Goal: Information Seeking & Learning: Understand process/instructions

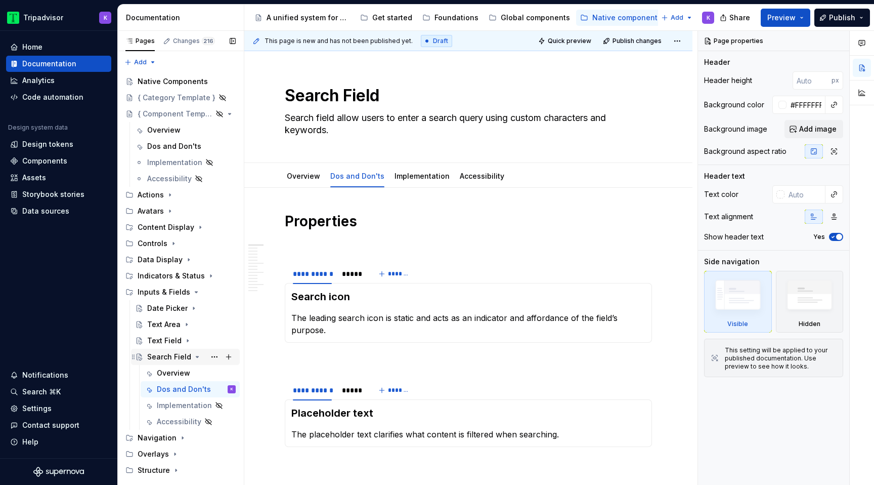
click at [196, 355] on icon "Page tree" at bounding box center [197, 357] width 8 height 8
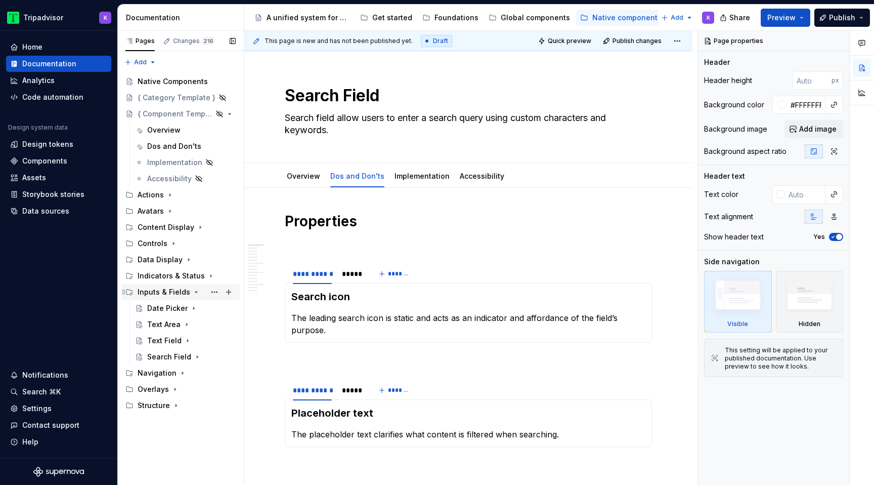
click at [195, 291] on icon "Page tree" at bounding box center [196, 291] width 3 height 1
click at [196, 227] on icon "Page tree" at bounding box center [200, 227] width 8 height 8
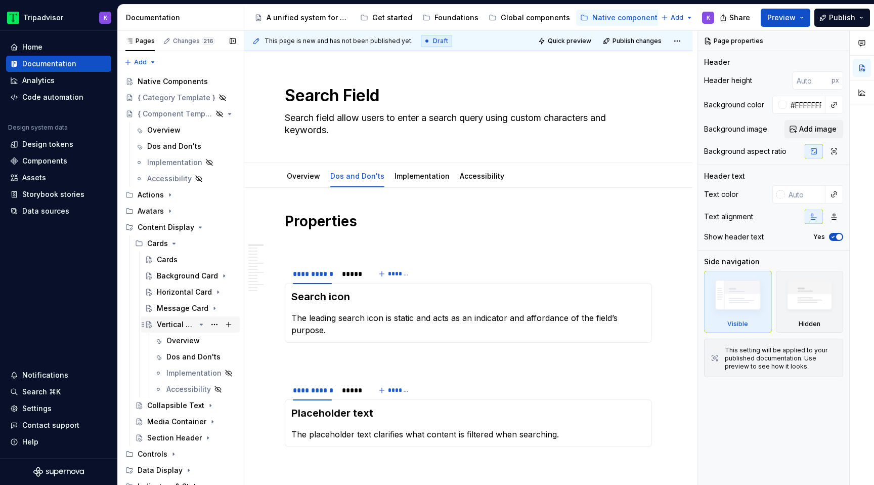
click at [201, 324] on icon "Page tree" at bounding box center [201, 324] width 3 height 1
click at [172, 244] on icon "Page tree" at bounding box center [174, 243] width 8 height 8
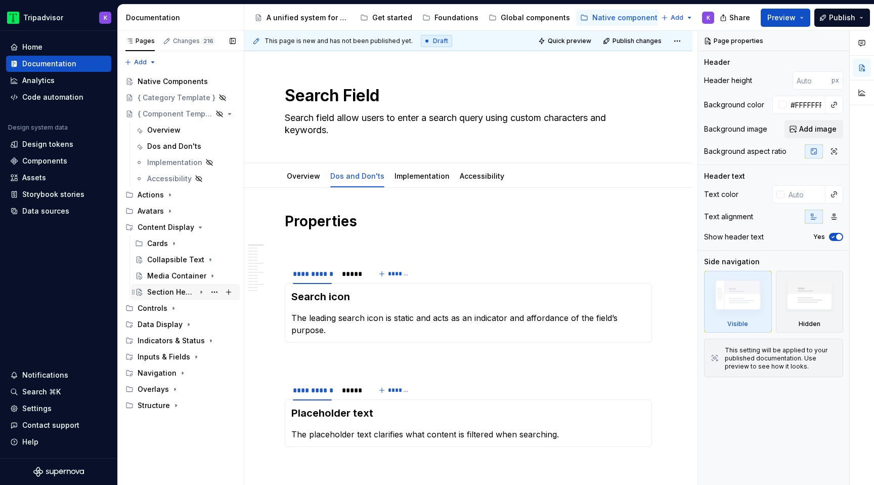
click at [199, 292] on icon "Page tree" at bounding box center [201, 292] width 8 height 8
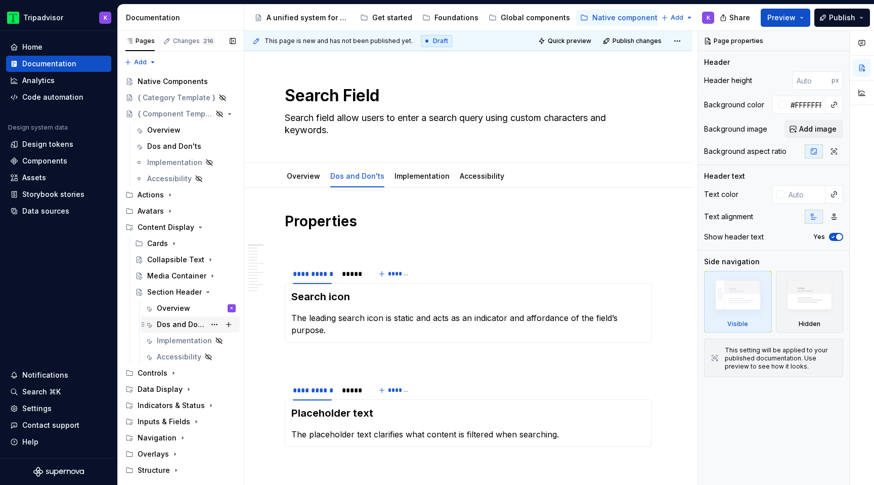
click at [187, 317] on div "Dos and Don'ts" at bounding box center [190, 324] width 99 height 16
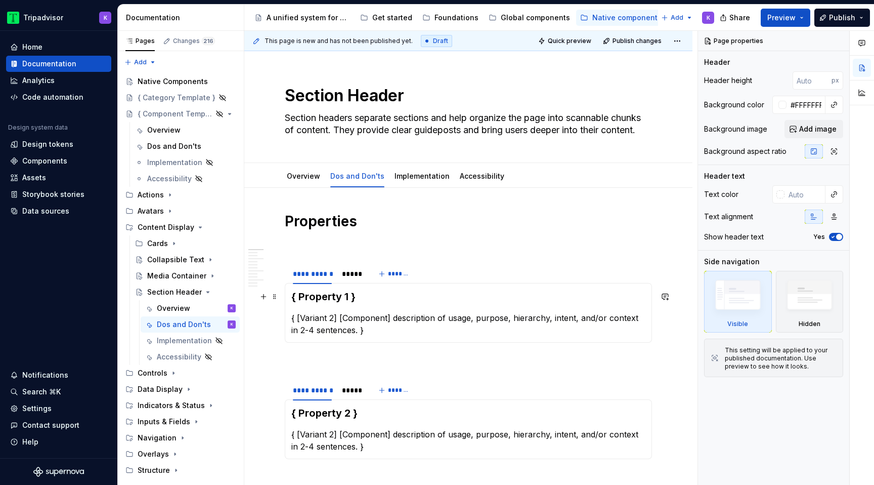
type textarea "*"
click at [333, 299] on h3 "{ Property 1 }" at bounding box center [468, 296] width 354 height 14
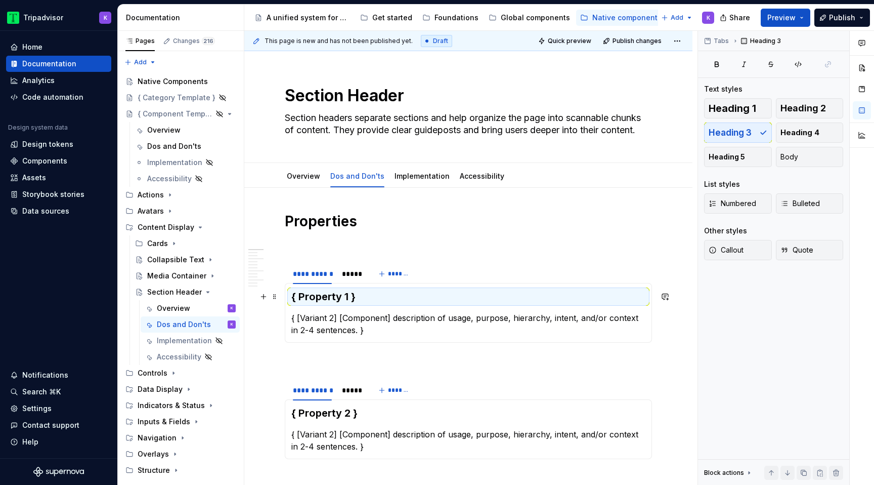
click at [333, 299] on h3 "{ Property 1 }" at bounding box center [468, 296] width 354 height 14
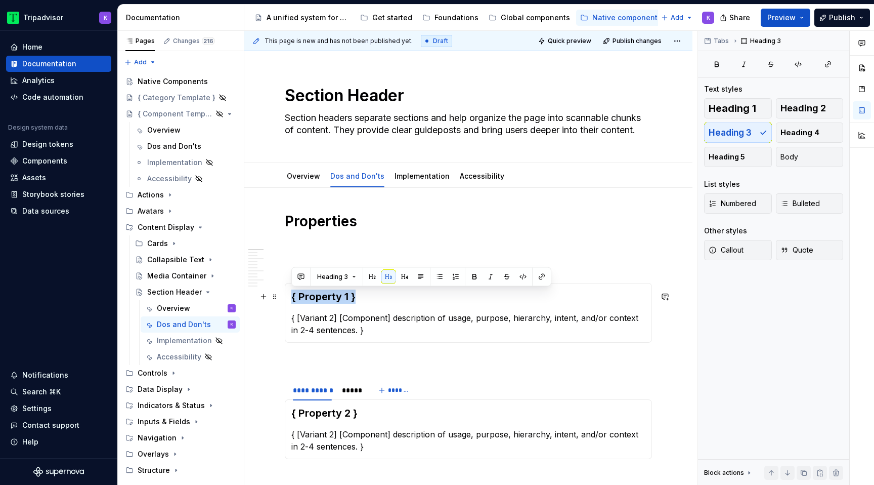
drag, startPoint x: 355, startPoint y: 299, endPoint x: 284, endPoint y: 299, distance: 70.8
click at [285, 298] on div "{ Property 1 } { [Variant 2] [Component] description of usage, purpose, hierarc…" at bounding box center [468, 313] width 367 height 60
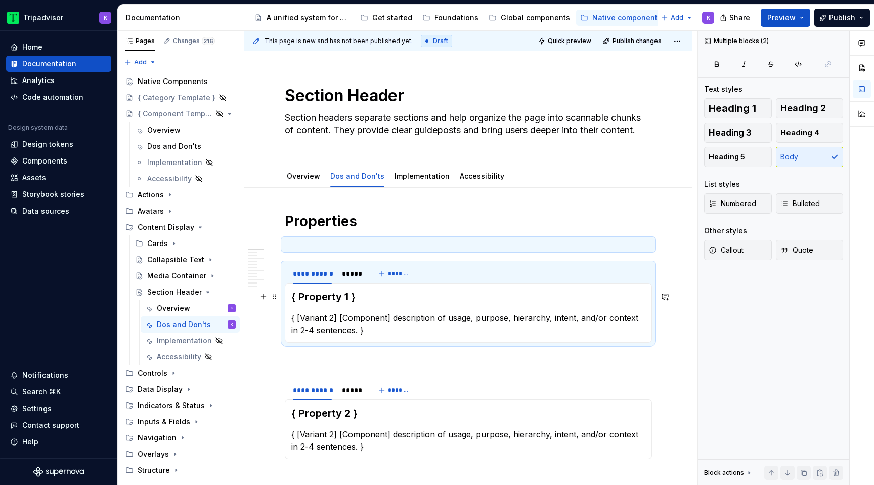
click at [343, 298] on h3 "{ Property 1 }" at bounding box center [468, 296] width 354 height 14
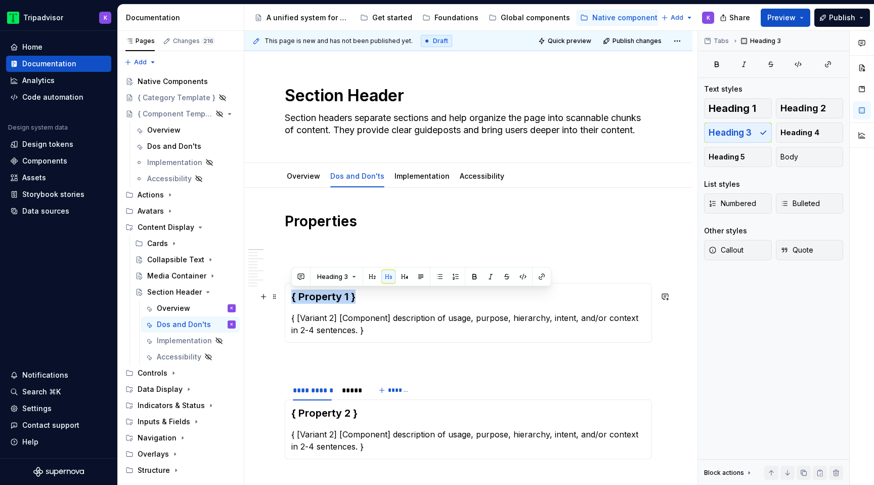
drag, startPoint x: 339, startPoint y: 298, endPoint x: 292, endPoint y: 298, distance: 46.6
click at [292, 298] on h3 "{ Property 1 }" at bounding box center [468, 296] width 354 height 14
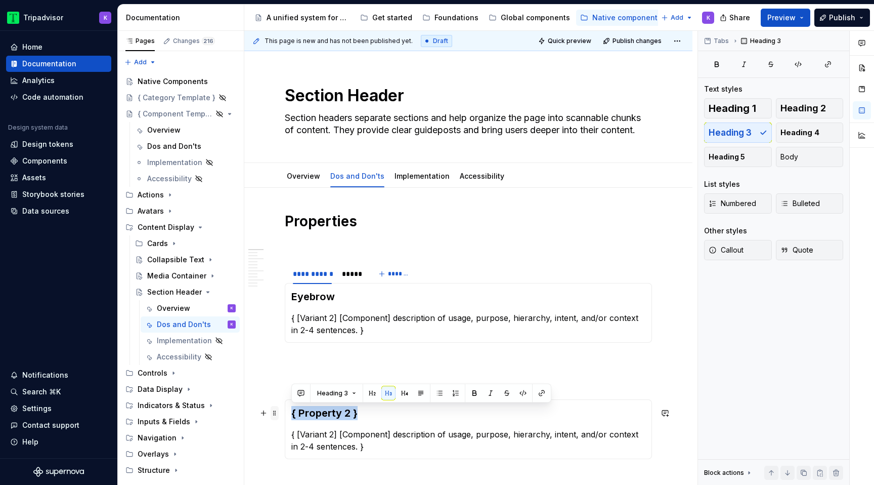
drag, startPoint x: 369, startPoint y: 416, endPoint x: 271, endPoint y: 415, distance: 98.2
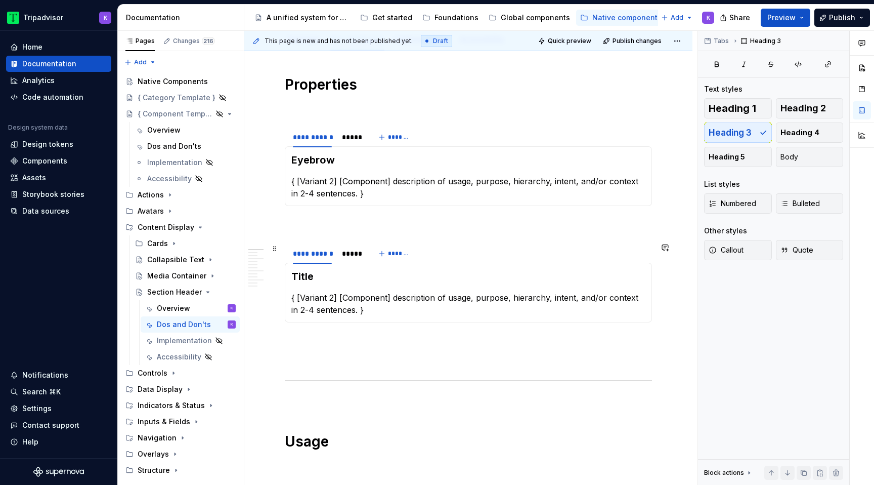
scroll to position [139, 0]
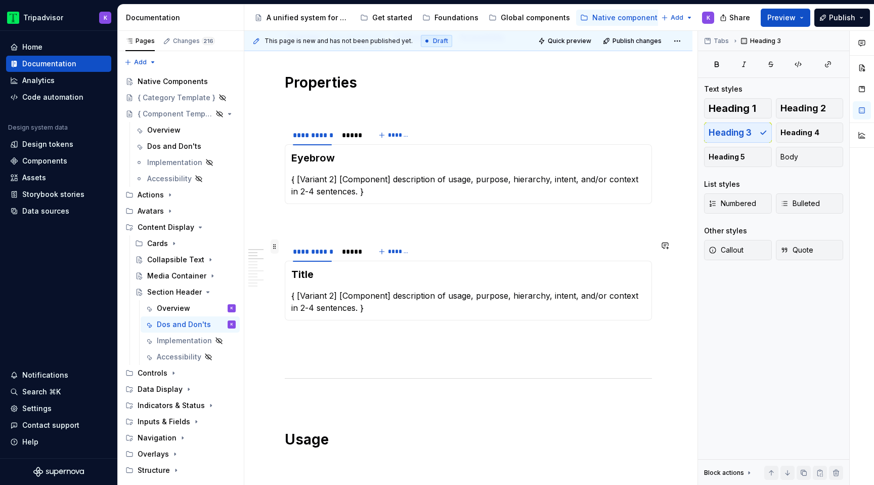
click at [277, 246] on span at bounding box center [275, 246] width 8 height 14
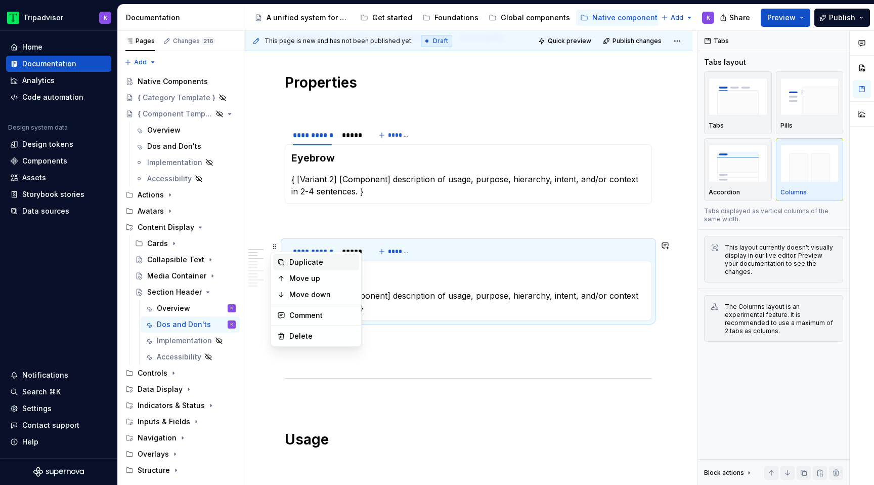
click at [301, 264] on div "Duplicate" at bounding box center [322, 262] width 66 height 10
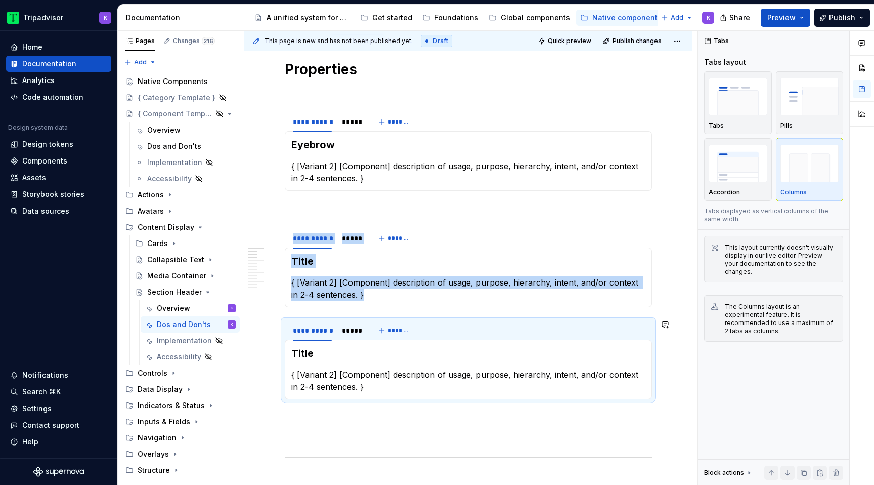
scroll to position [165, 0]
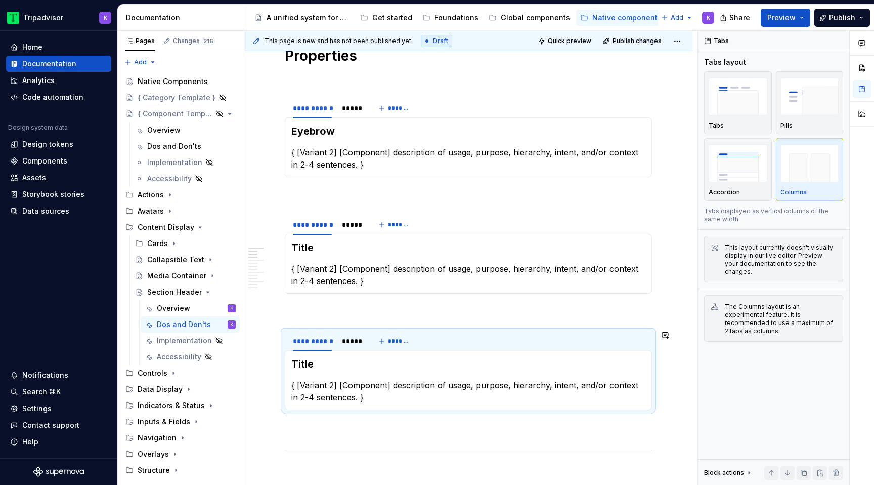
click at [295, 430] on p at bounding box center [468, 428] width 367 height 12
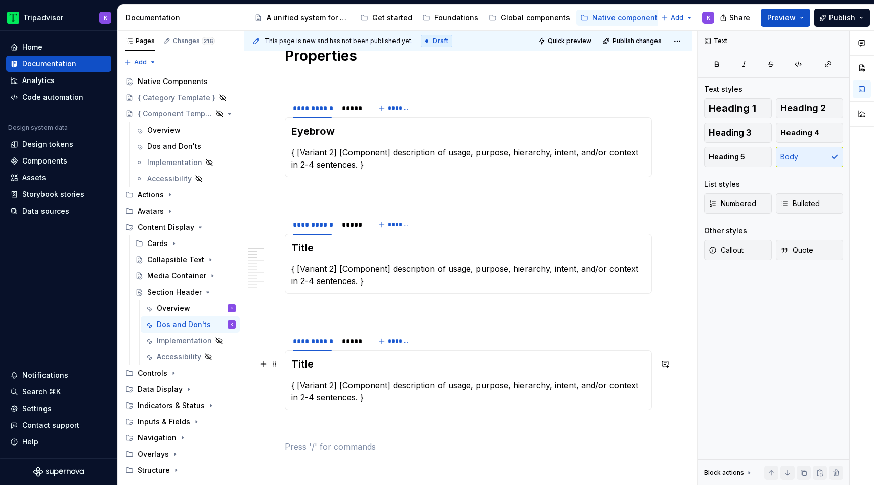
click at [314, 366] on h3 "Title" at bounding box center [468, 364] width 354 height 14
click at [307, 433] on p at bounding box center [468, 428] width 367 height 12
click at [274, 337] on span at bounding box center [275, 336] width 8 height 14
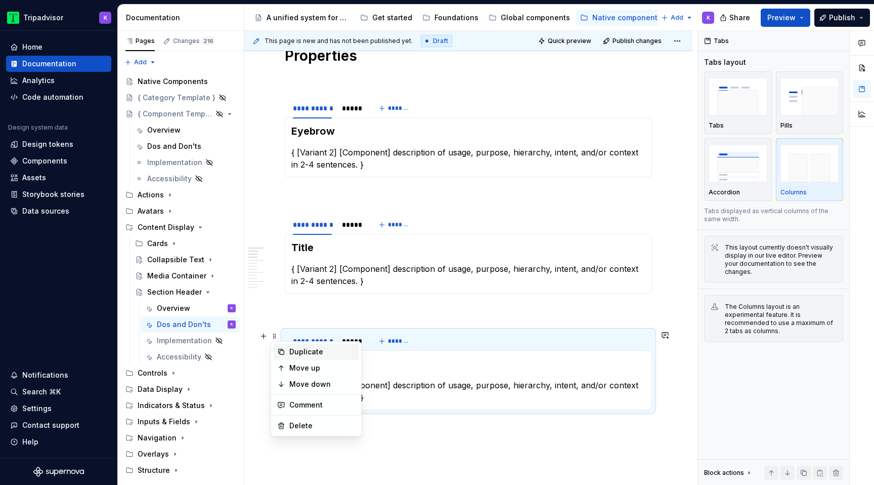
click at [294, 351] on div "Duplicate" at bounding box center [322, 352] width 66 height 10
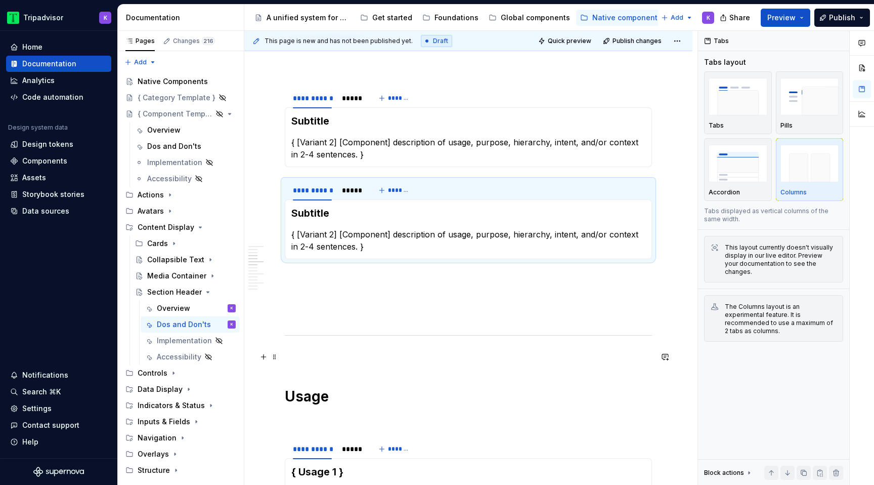
scroll to position [423, 0]
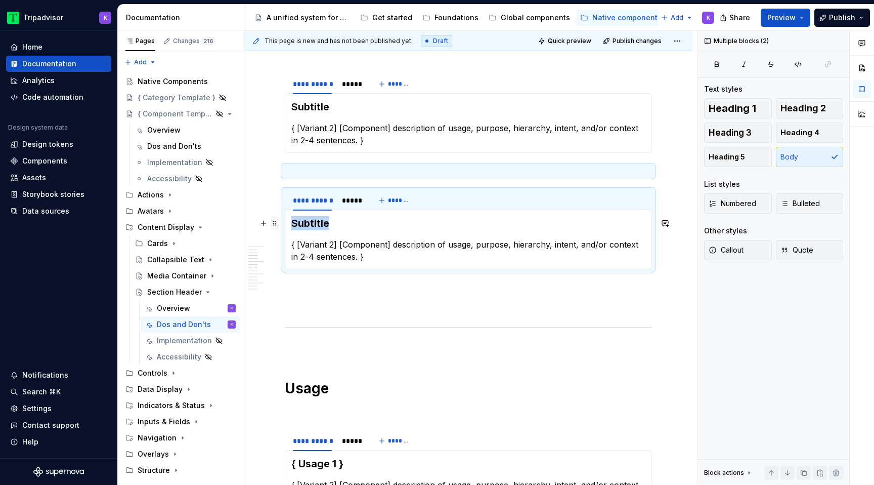
drag, startPoint x: 329, startPoint y: 222, endPoint x: 272, endPoint y: 222, distance: 57.7
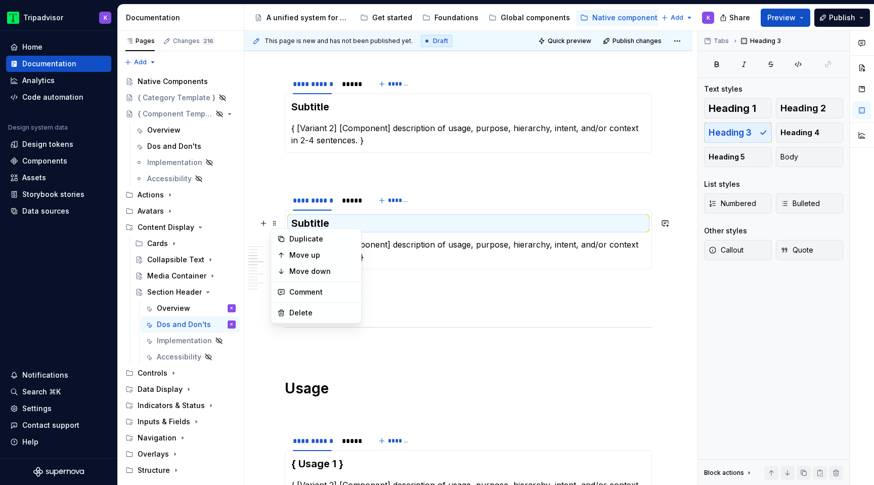
click at [354, 229] on div "Duplicate Move up Move down Comment Delete" at bounding box center [316, 275] width 91 height 95
click at [340, 220] on h3 "Subtitle" at bounding box center [468, 223] width 354 height 14
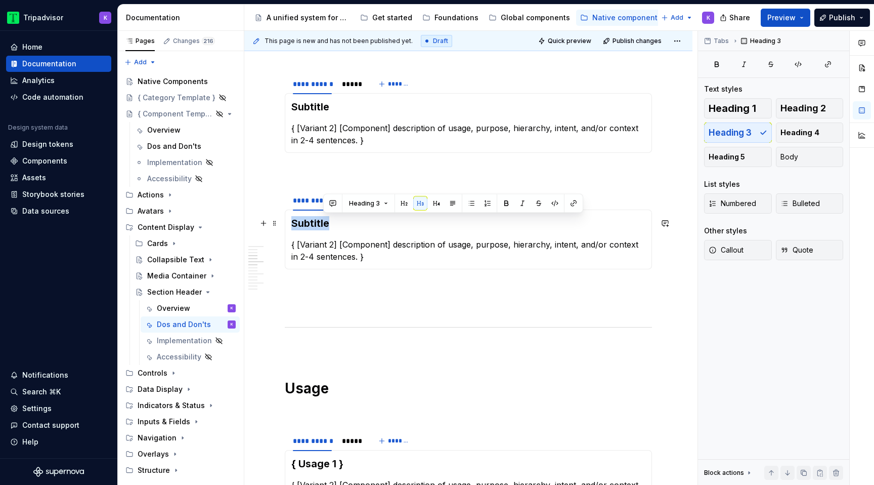
drag, startPoint x: 334, startPoint y: 223, endPoint x: 287, endPoint y: 223, distance: 47.1
click at [287, 223] on div "Subtitle { [Variant 2] [Component] description of usage, purpose, hierarchy, in…" at bounding box center [468, 239] width 367 height 60
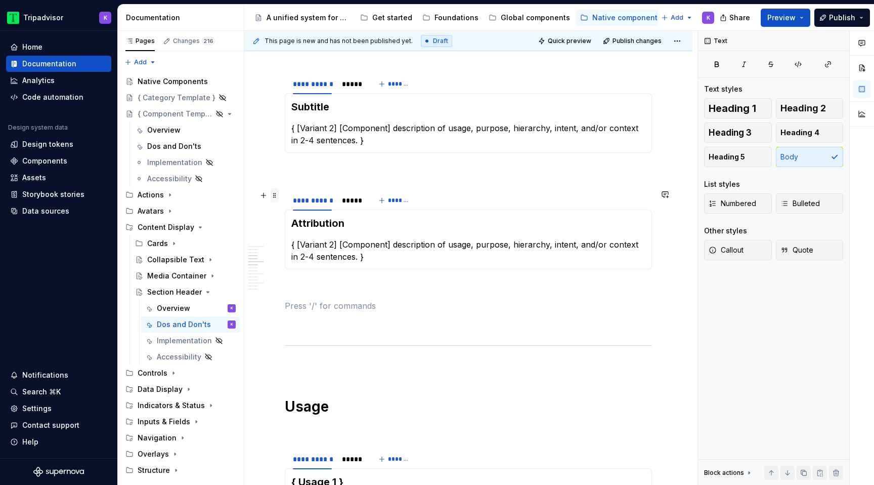
click at [274, 200] on span at bounding box center [275, 195] width 8 height 14
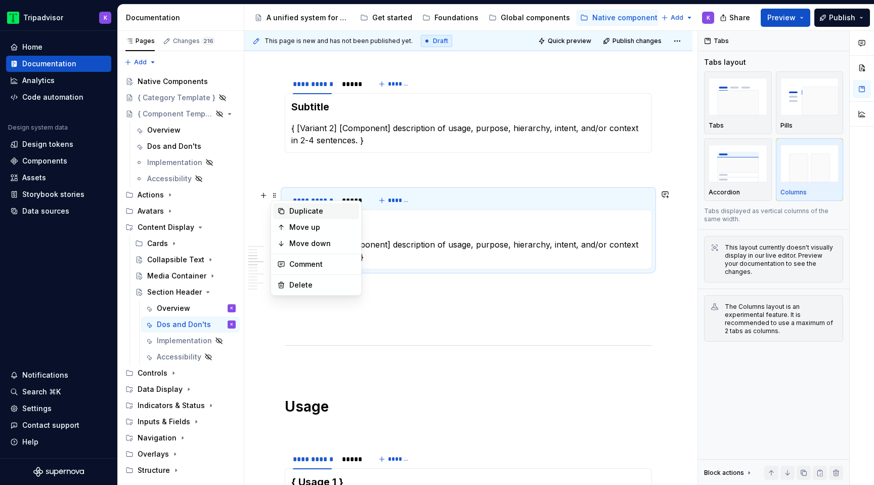
click at [289, 218] on div "Duplicate" at bounding box center [316, 211] width 86 height 16
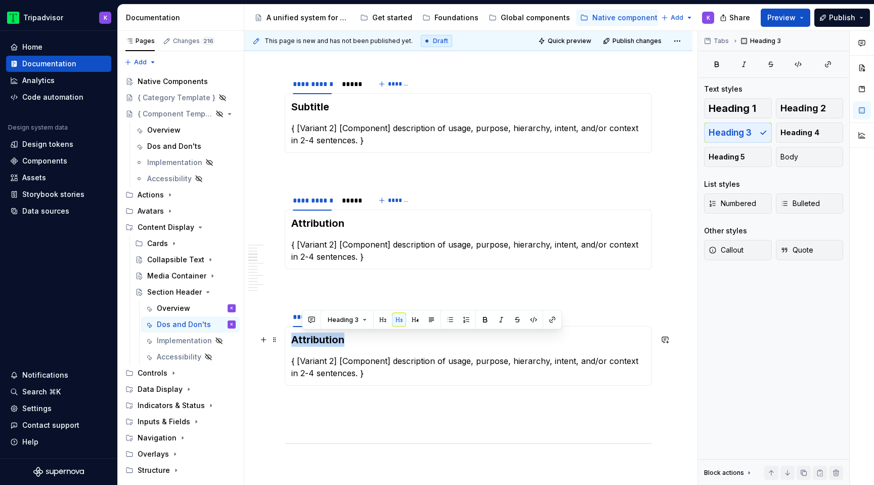
drag, startPoint x: 346, startPoint y: 337, endPoint x: 288, endPoint y: 338, distance: 57.7
click at [288, 338] on div "Attribution { [Variant 2] [Component] description of usage, purpose, hierarchy,…" at bounding box center [468, 356] width 367 height 60
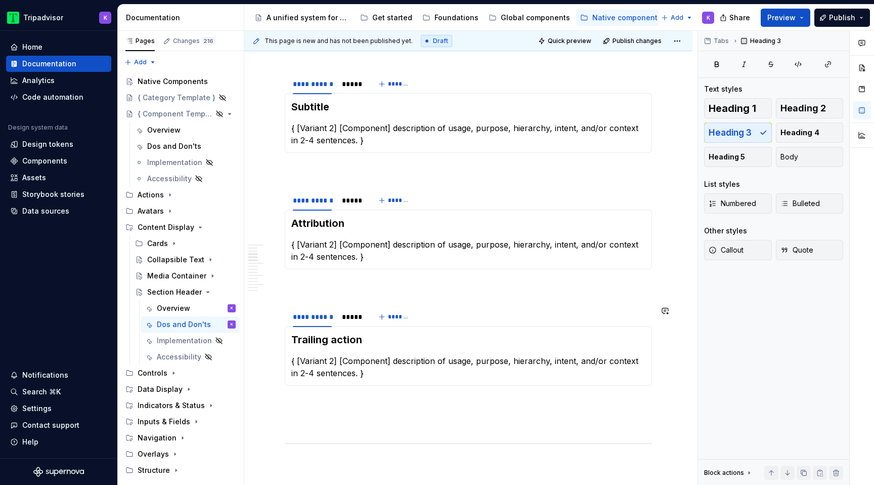
click at [377, 358] on p "{ [Variant 2] [Component] description of usage, purpose, hierarchy, intent, and…" at bounding box center [468, 367] width 354 height 24
click at [359, 421] on p at bounding box center [468, 422] width 367 height 12
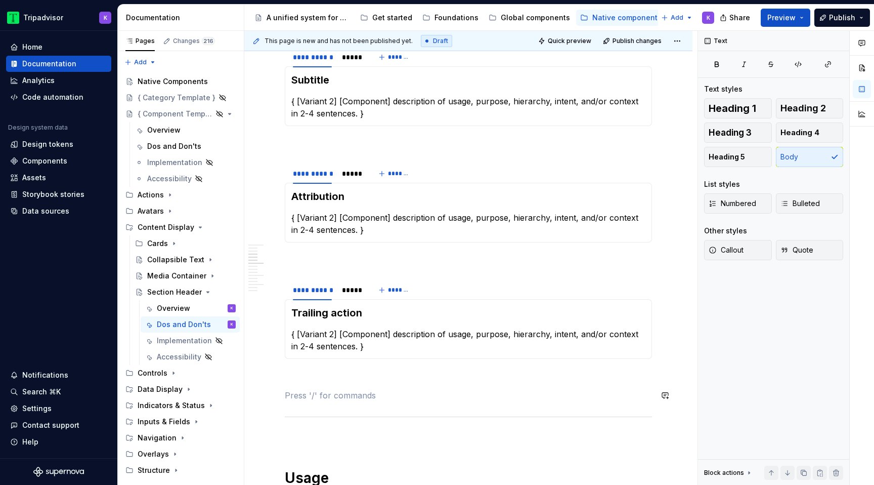
scroll to position [453, 0]
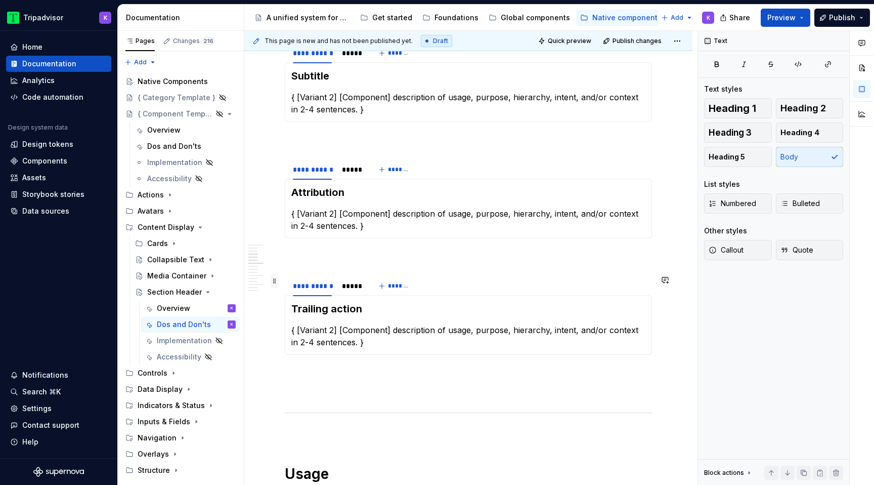
click at [277, 281] on span at bounding box center [275, 281] width 8 height 14
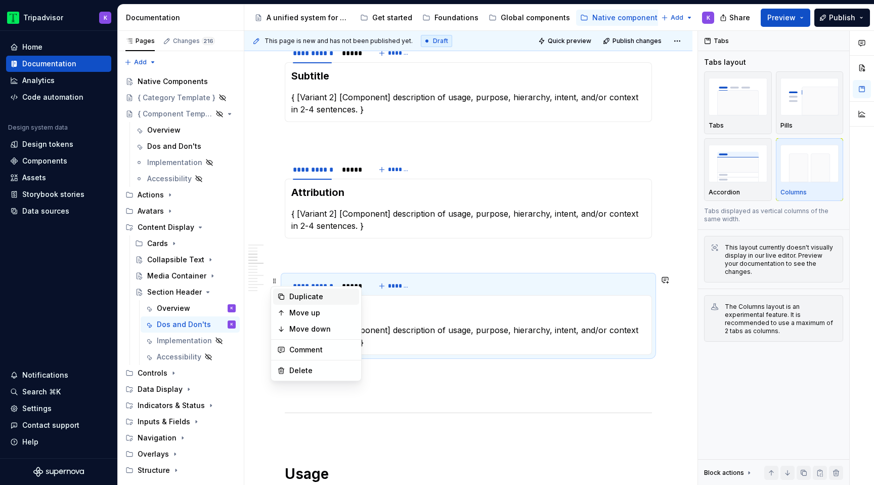
click at [299, 292] on div "Duplicate" at bounding box center [322, 296] width 66 height 10
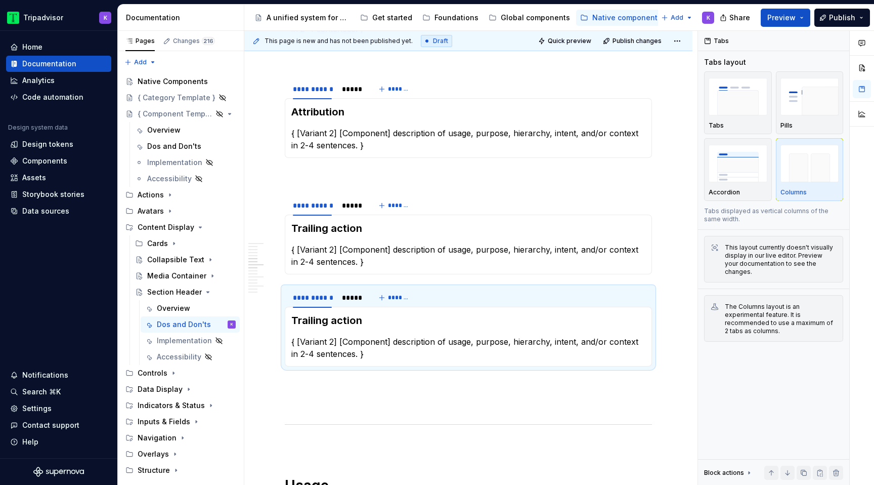
scroll to position [672, 0]
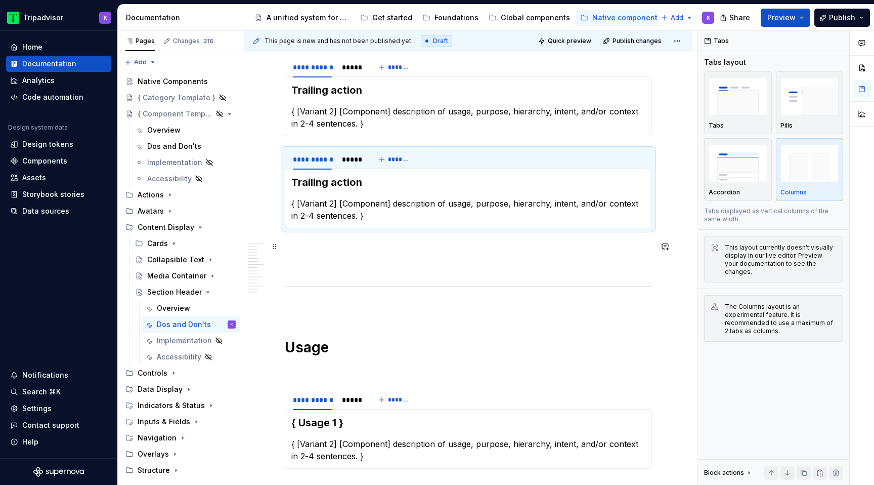
click at [333, 251] on p at bounding box center [468, 246] width 367 height 12
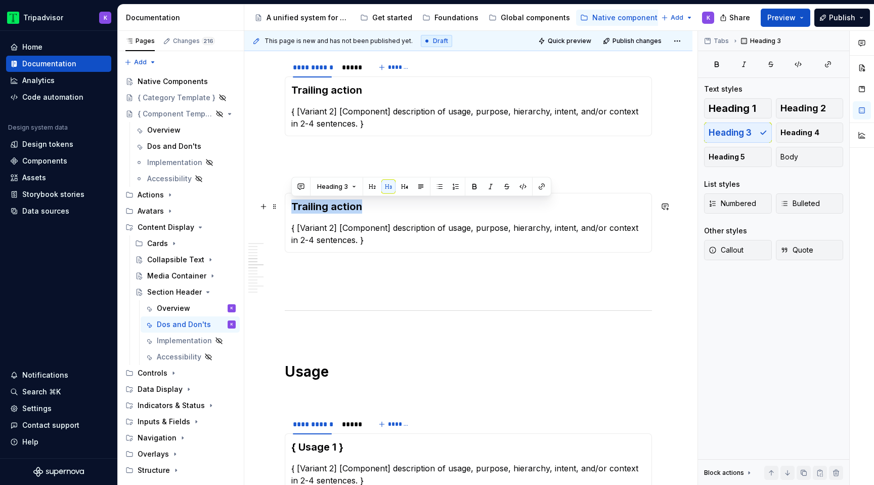
drag, startPoint x: 360, startPoint y: 205, endPoint x: 294, endPoint y: 205, distance: 65.8
click at [294, 205] on h3 "Trailing action" at bounding box center [468, 206] width 354 height 14
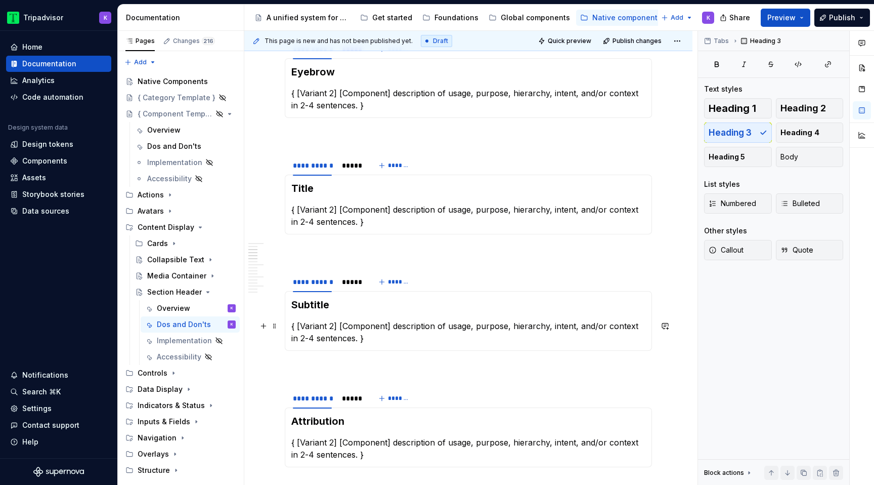
scroll to position [189, 0]
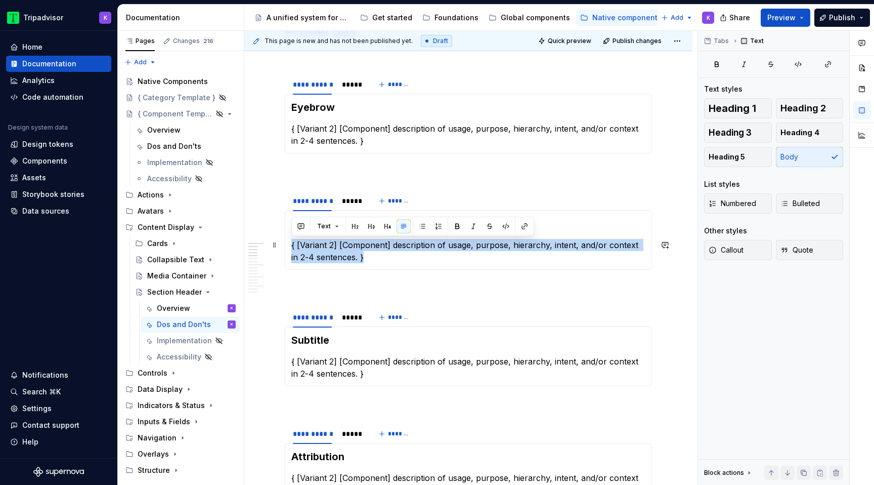
drag, startPoint x: 360, startPoint y: 260, endPoint x: 291, endPoint y: 238, distance: 72.3
click at [291, 238] on section-item-column "Title { [Variant 2] [Component] description of usage, purpose, hierarchy, inten…" at bounding box center [468, 240] width 354 height 47
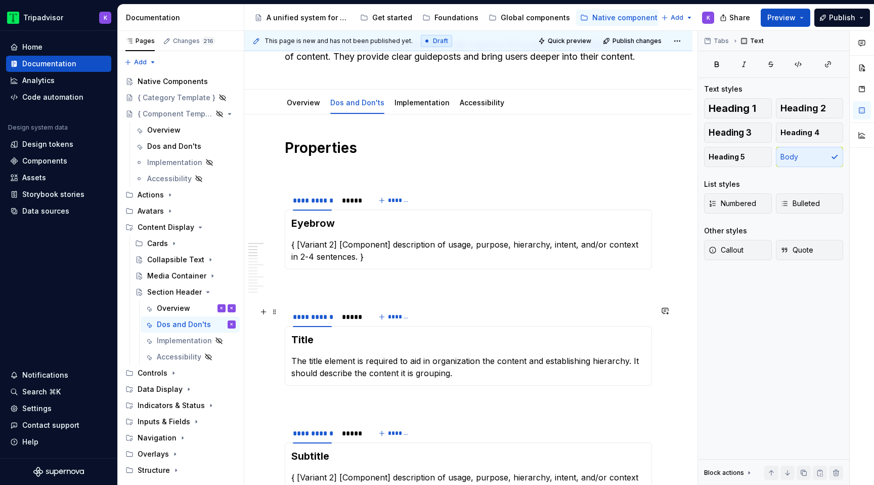
scroll to position [44, 0]
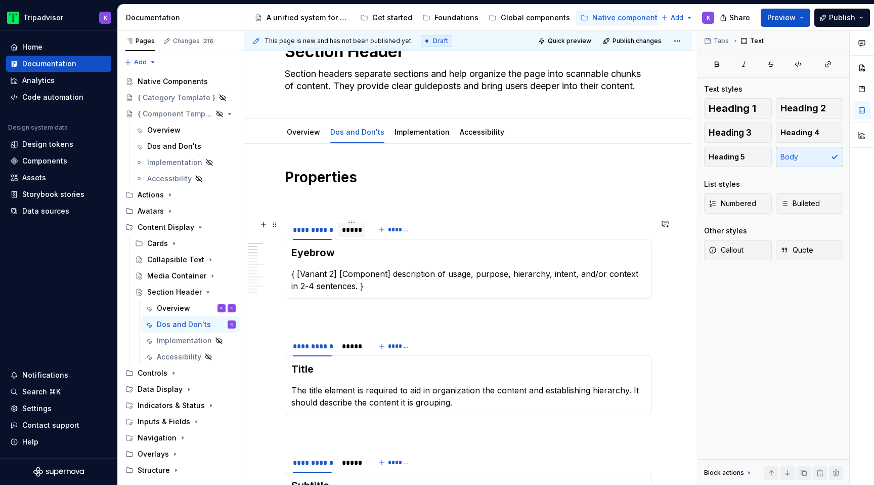
click at [345, 234] on div "*****" at bounding box center [351, 230] width 19 height 10
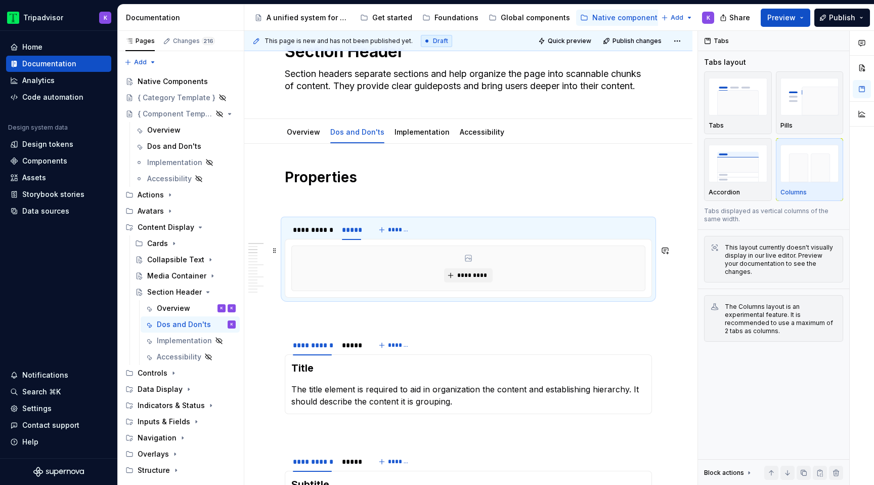
click at [390, 291] on div "*********" at bounding box center [468, 268] width 354 height 46
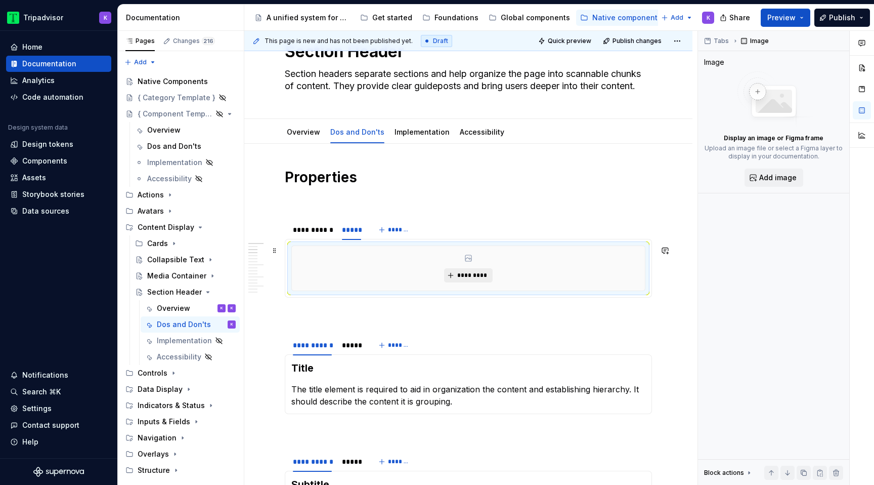
click at [459, 280] on button "*********" at bounding box center [468, 275] width 48 height 14
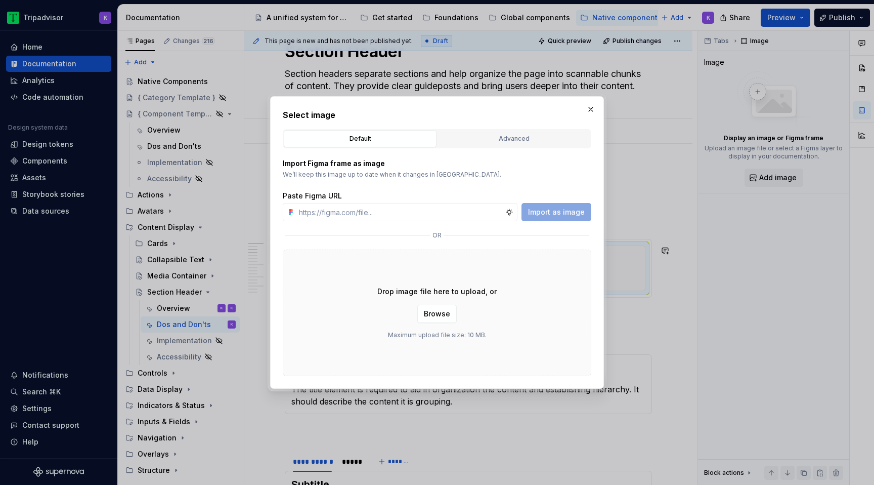
type textarea "*"
type input "[URL][DOMAIN_NAME]"
click at [567, 211] on span "Import as image" at bounding box center [556, 212] width 57 height 10
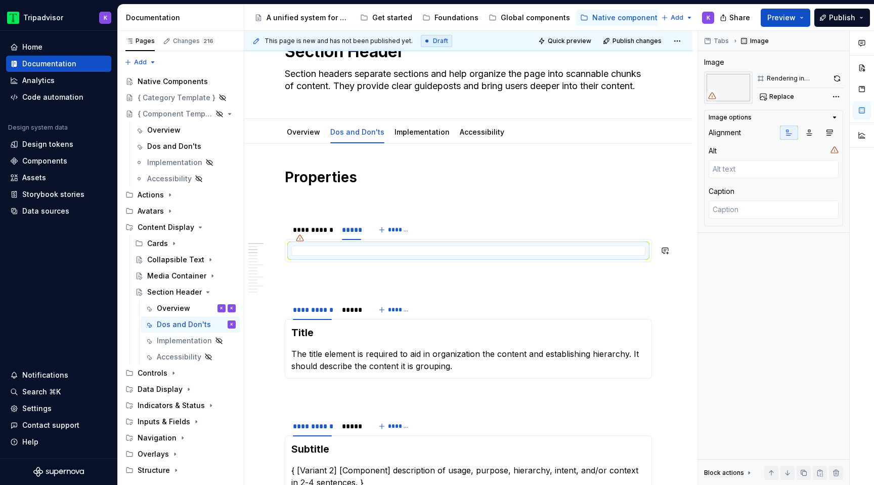
type textarea "*"
click at [355, 307] on div "*****" at bounding box center [351, 310] width 19 height 10
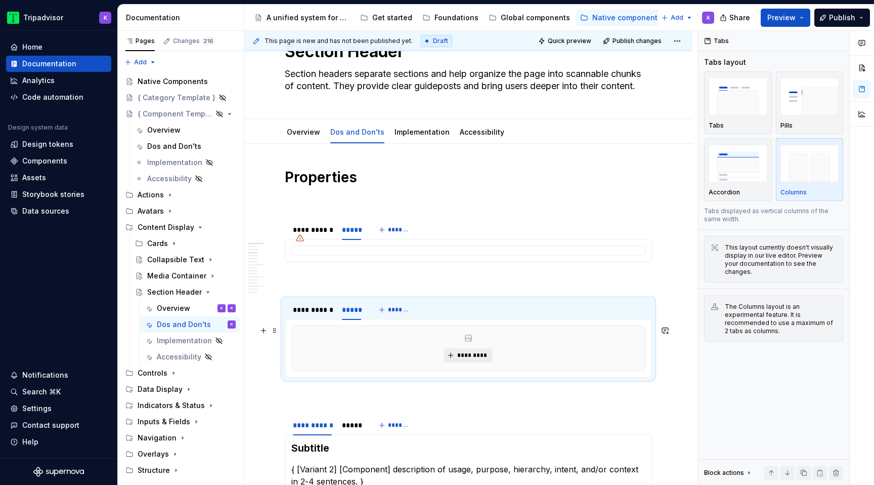
click at [455, 354] on button "*********" at bounding box center [468, 355] width 48 height 14
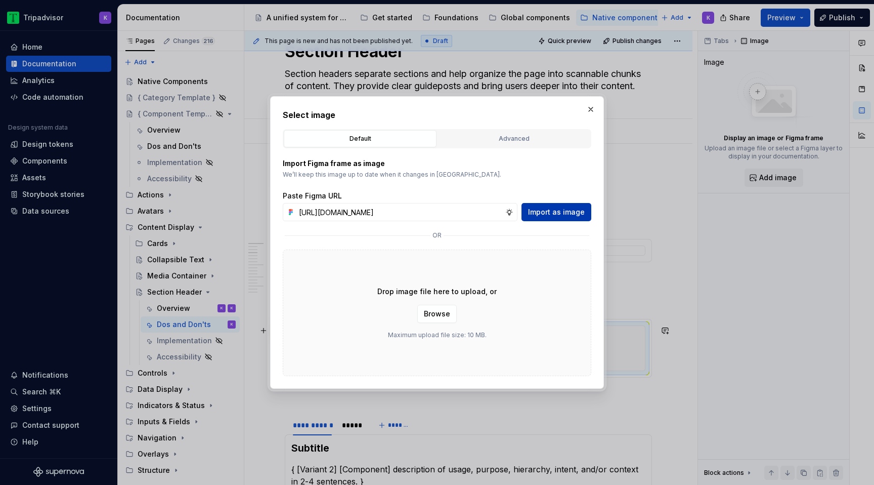
scroll to position [0, 268]
type input "[URL][DOMAIN_NAME]"
click at [562, 212] on span "Import as image" at bounding box center [556, 212] width 57 height 10
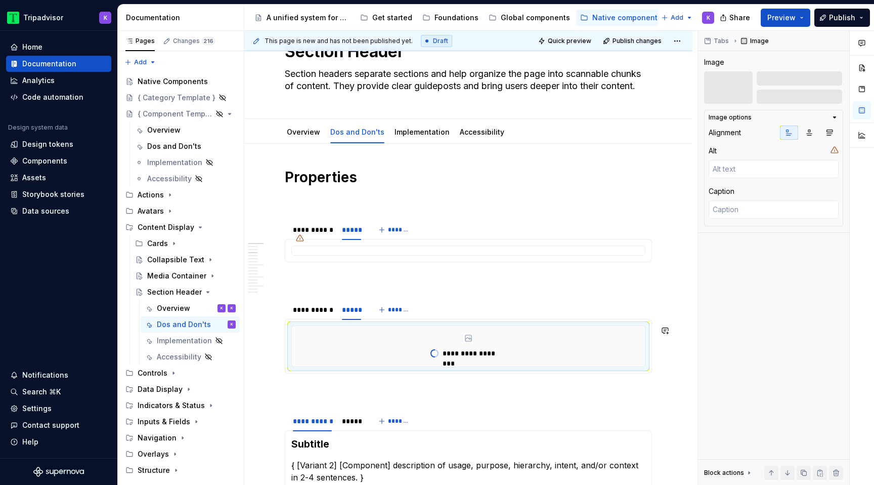
type textarea "*"
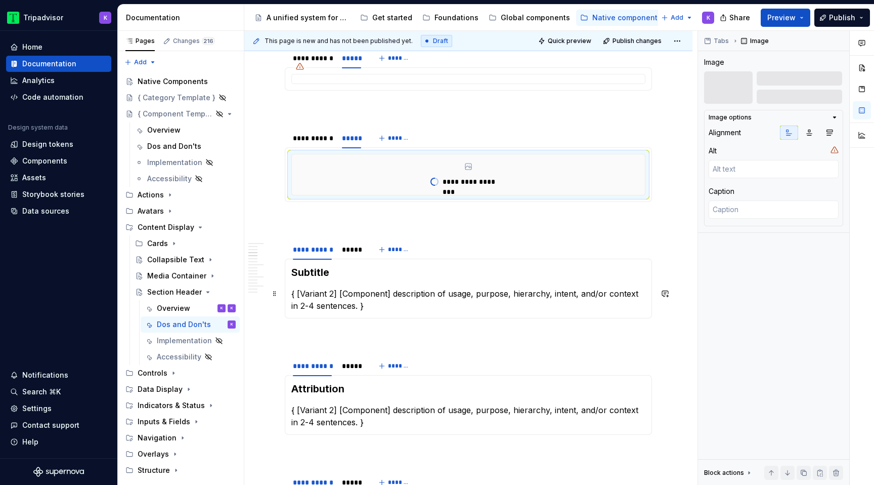
scroll to position [218, 0]
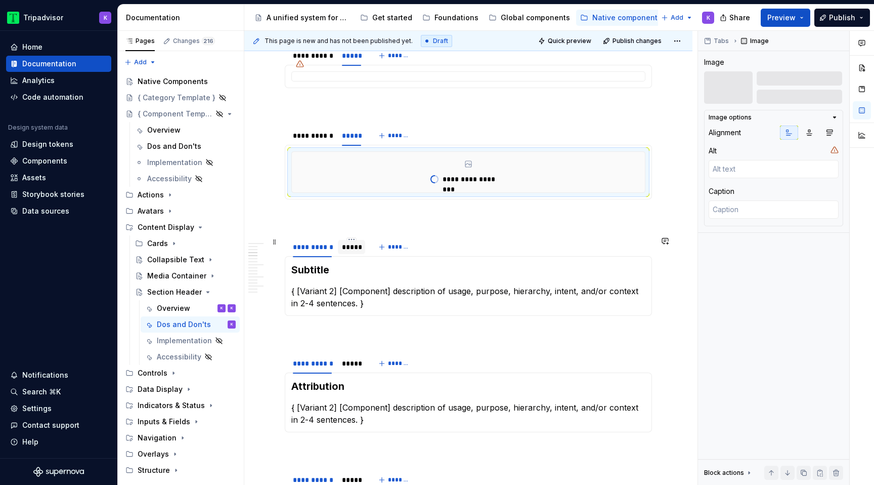
click at [345, 250] on div "*****" at bounding box center [351, 247] width 19 height 10
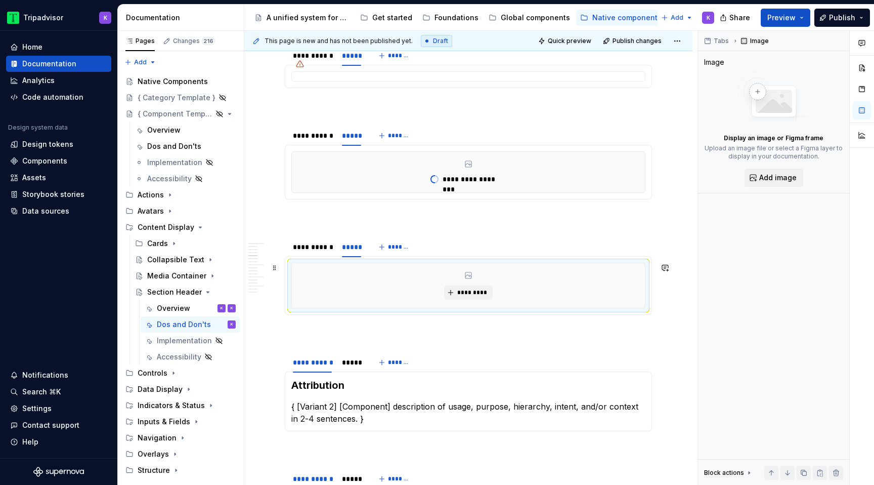
click at [390, 292] on div "*********" at bounding box center [468, 285] width 353 height 45
click at [455, 292] on button "*********" at bounding box center [468, 292] width 48 height 14
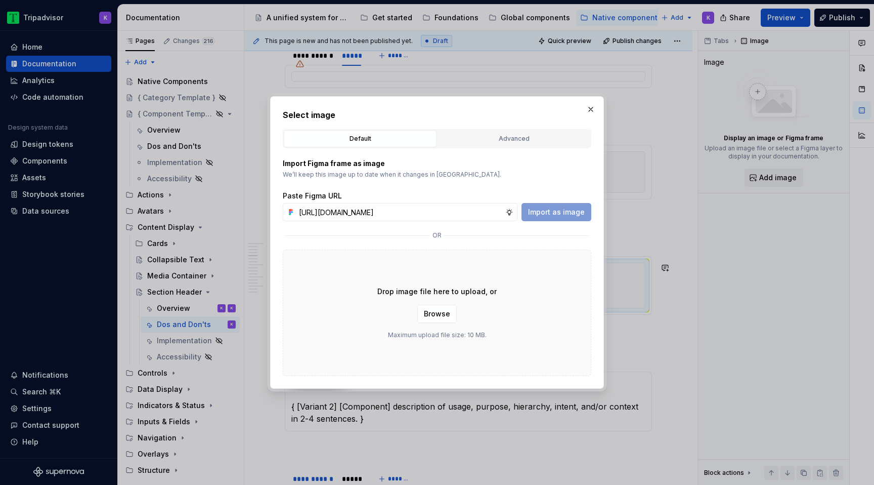
scroll to position [0, 268]
type input "[URL][DOMAIN_NAME]"
click at [553, 212] on span "Import as image" at bounding box center [556, 212] width 57 height 10
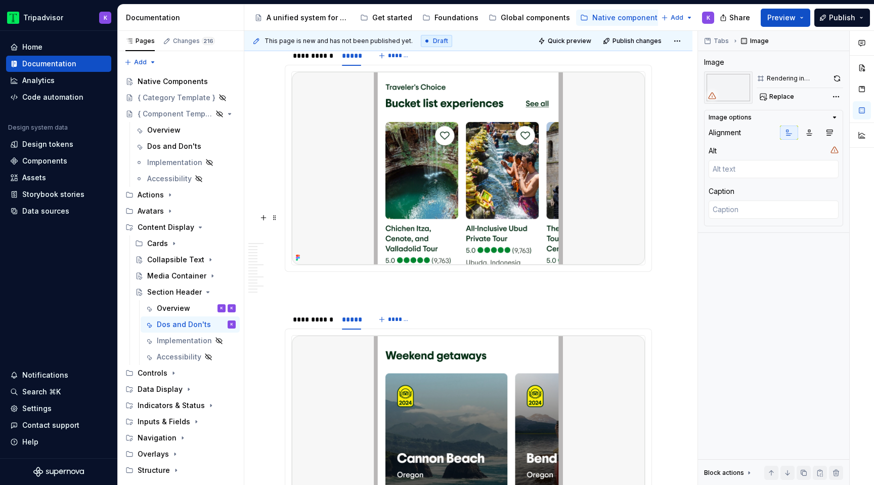
type textarea "*"
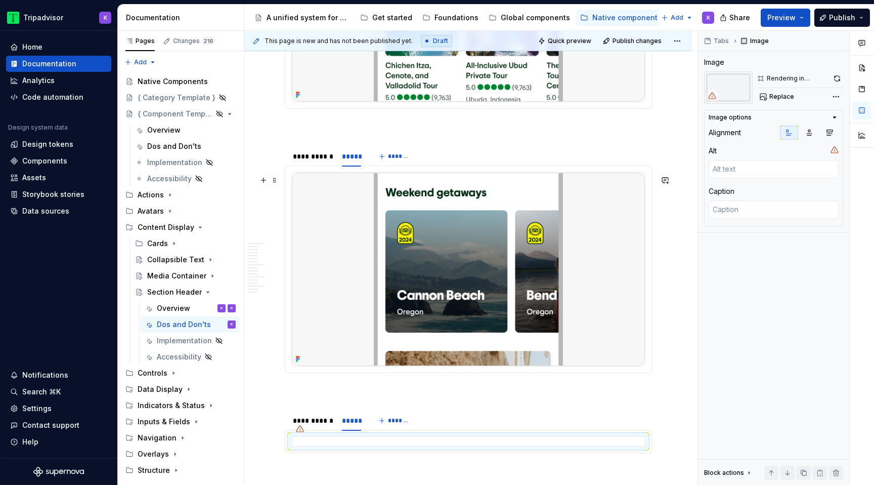
scroll to position [529, 0]
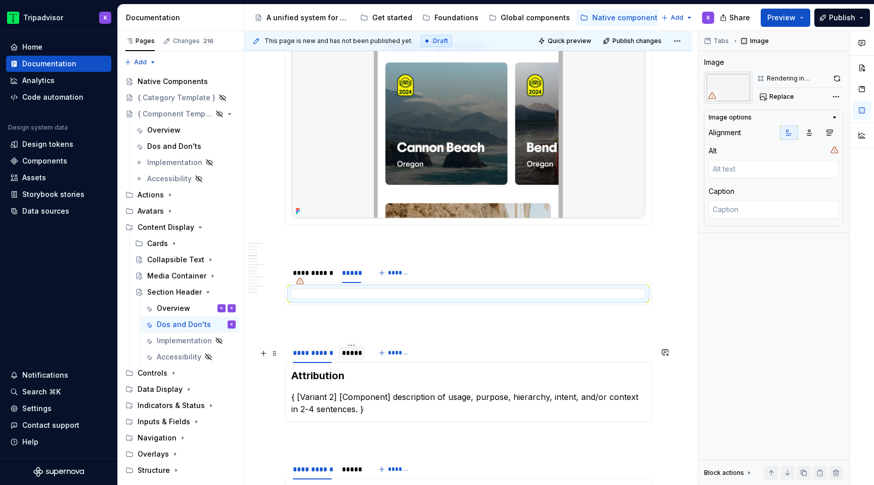
click at [352, 358] on div "*****" at bounding box center [351, 353] width 19 height 10
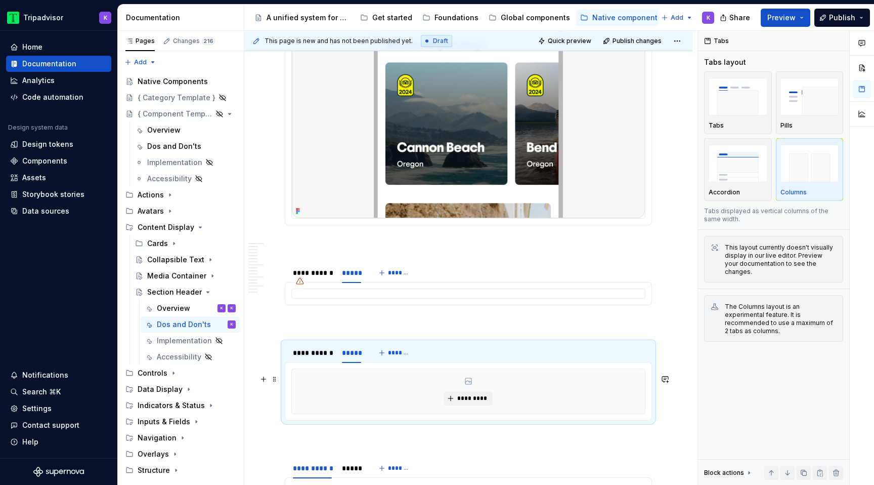
click at [377, 400] on div "*********" at bounding box center [468, 391] width 353 height 45
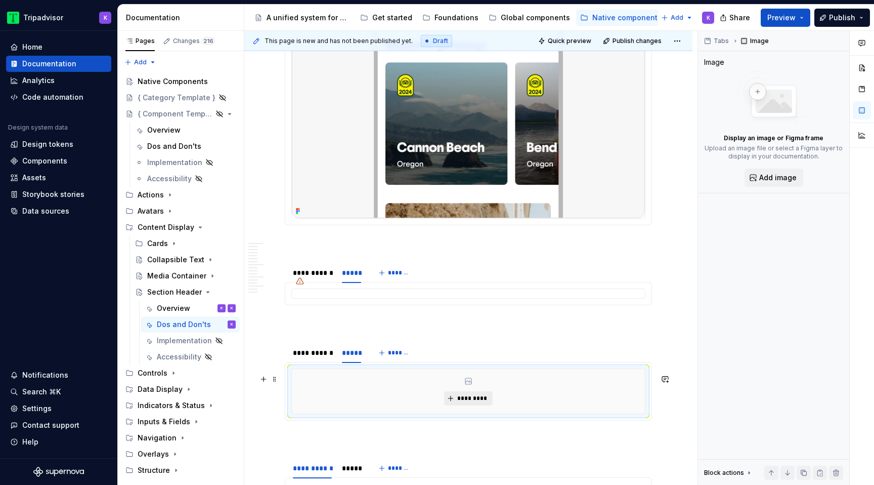
click at [455, 400] on button "*********" at bounding box center [468, 398] width 48 height 14
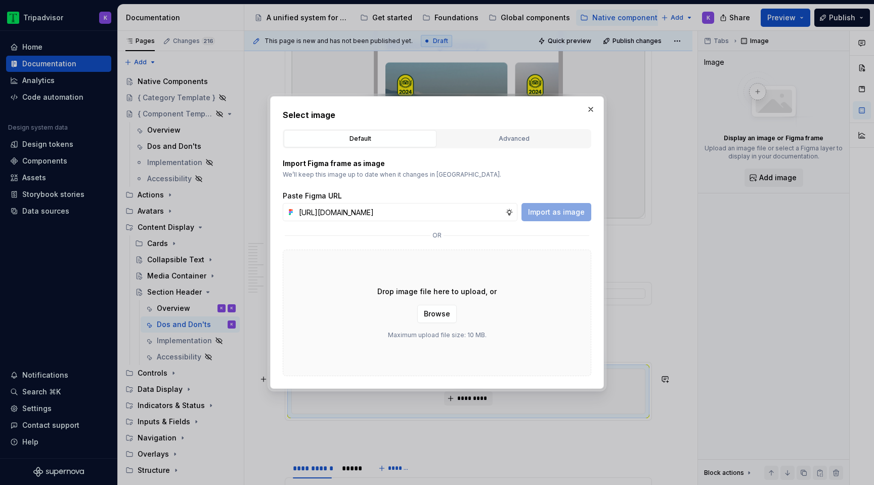
scroll to position [0, 266]
type input "[URL][DOMAIN_NAME]"
click at [571, 201] on div "Paste Figma URL [URL][DOMAIN_NAME] Import as image" at bounding box center [437, 206] width 309 height 30
click at [570, 208] on span "Import as image" at bounding box center [556, 212] width 57 height 10
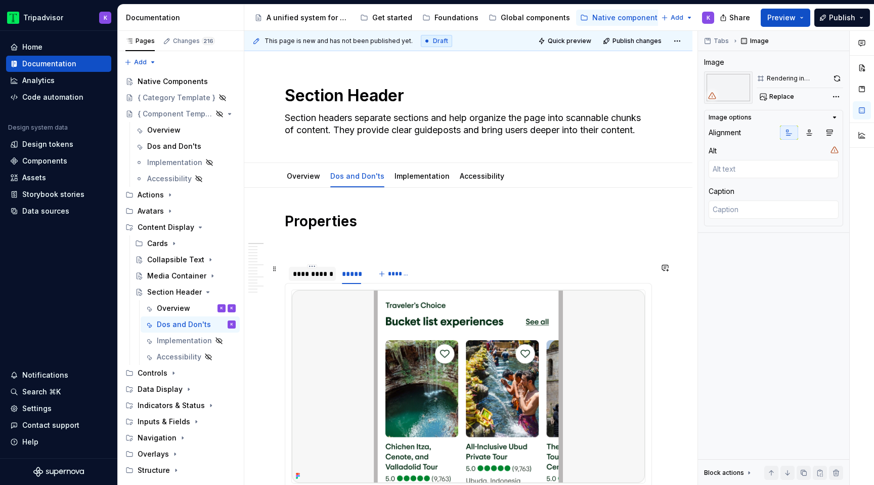
click at [315, 277] on div "**********" at bounding box center [312, 274] width 39 height 10
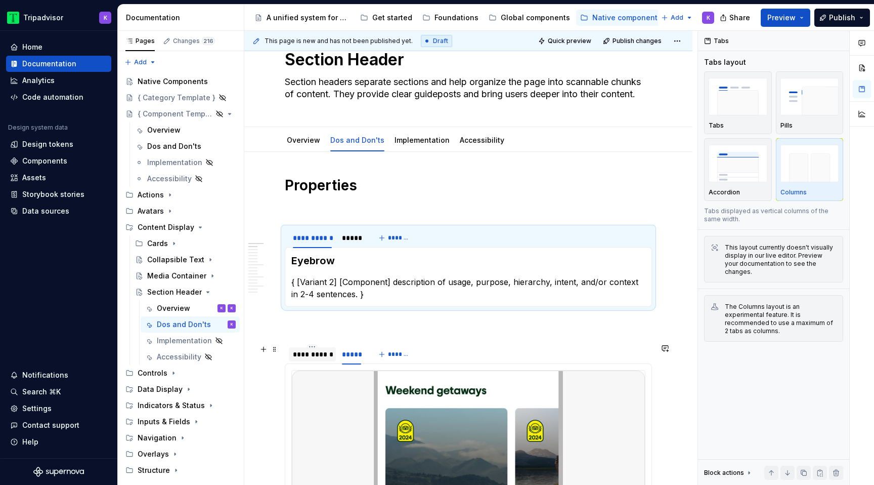
click at [309, 351] on div "**********" at bounding box center [312, 354] width 39 height 10
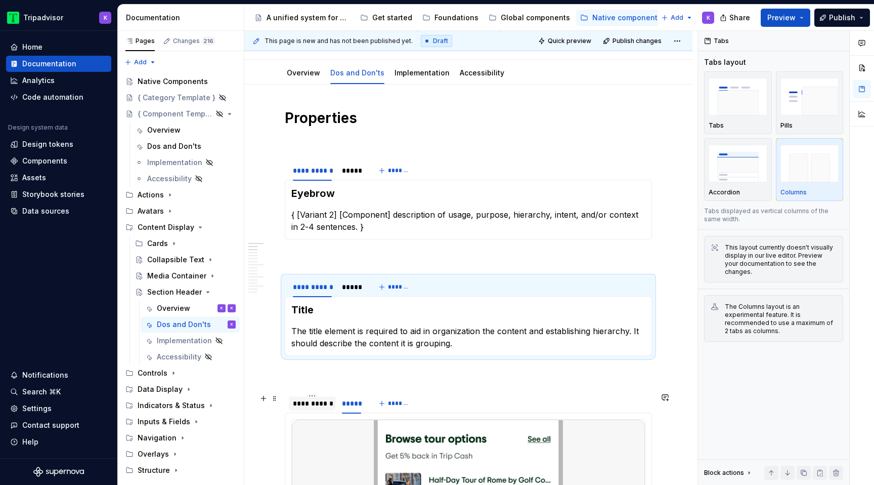
click at [309, 398] on div "**********" at bounding box center [312, 403] width 39 height 10
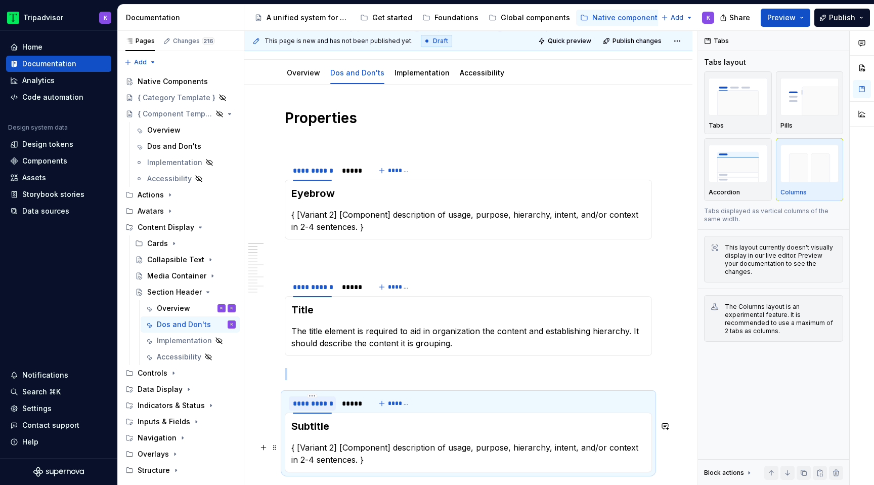
scroll to position [214, 0]
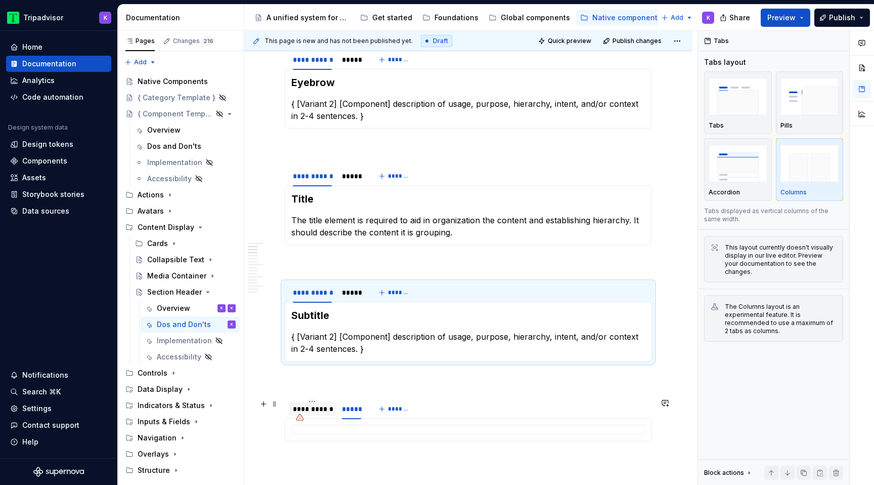
click at [313, 413] on div "**********" at bounding box center [312, 409] width 39 height 10
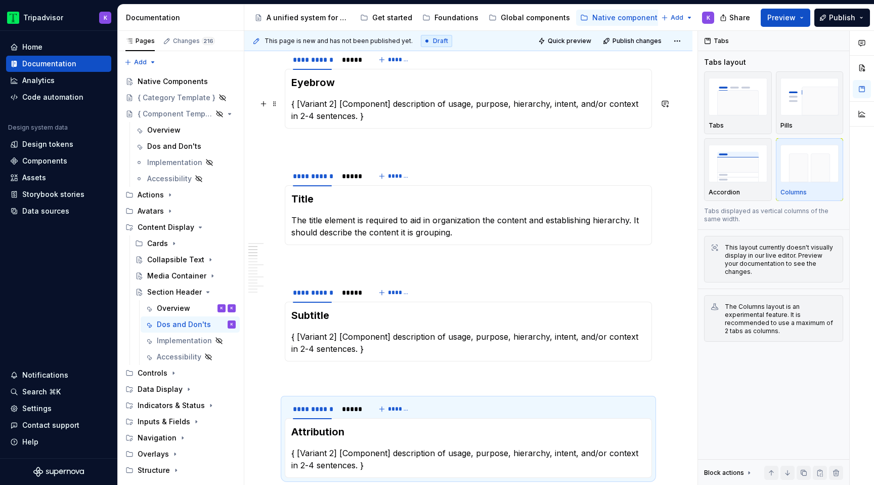
click at [392, 103] on p "{ [Variant 2] [Component] description of usage, purpose, hierarchy, intent, and…" at bounding box center [468, 110] width 354 height 24
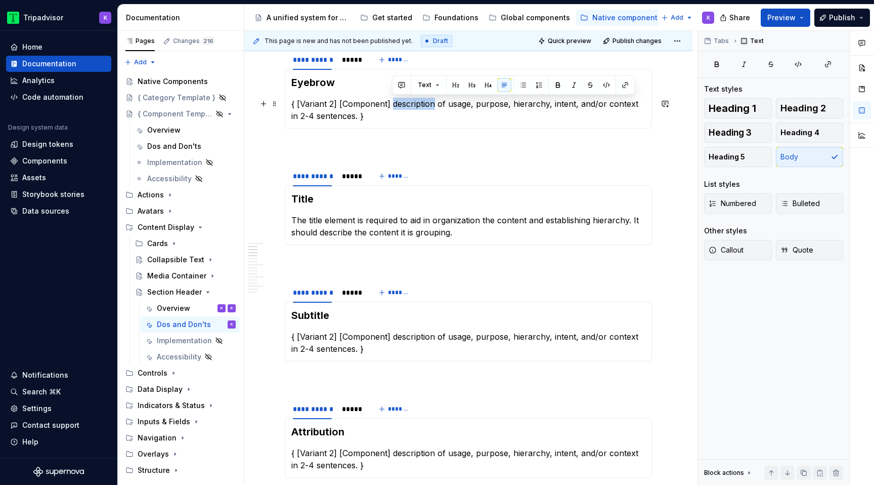
click at [392, 103] on p "{ [Variant 2] [Component] description of usage, purpose, hierarchy, intent, and…" at bounding box center [468, 110] width 354 height 24
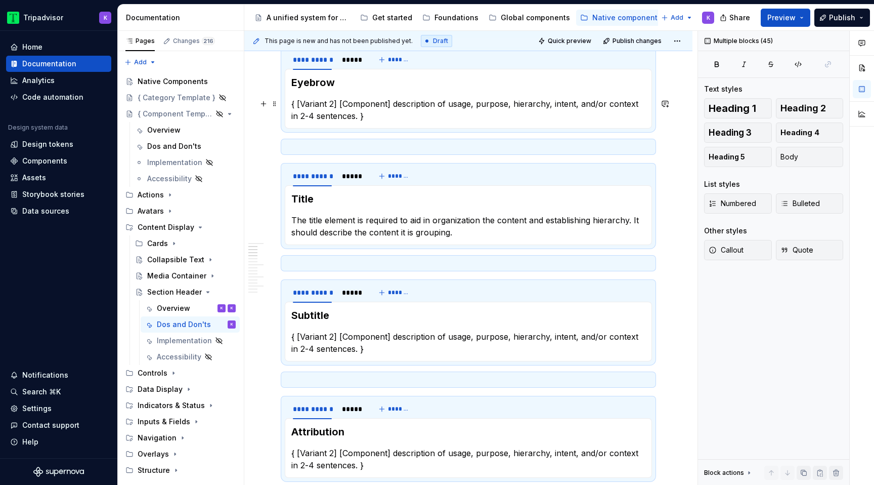
click at [394, 107] on p "{ [Variant 2] [Component] description of usage, purpose, hierarchy, intent, and…" at bounding box center [468, 110] width 354 height 24
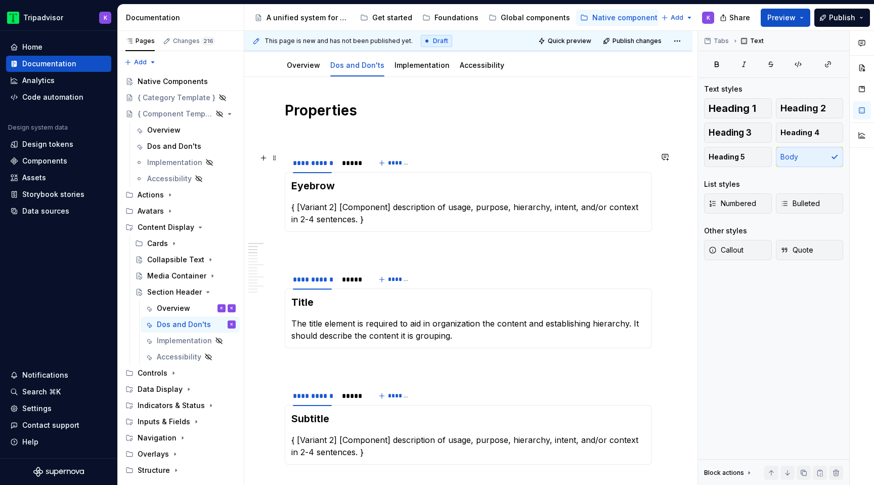
scroll to position [60, 0]
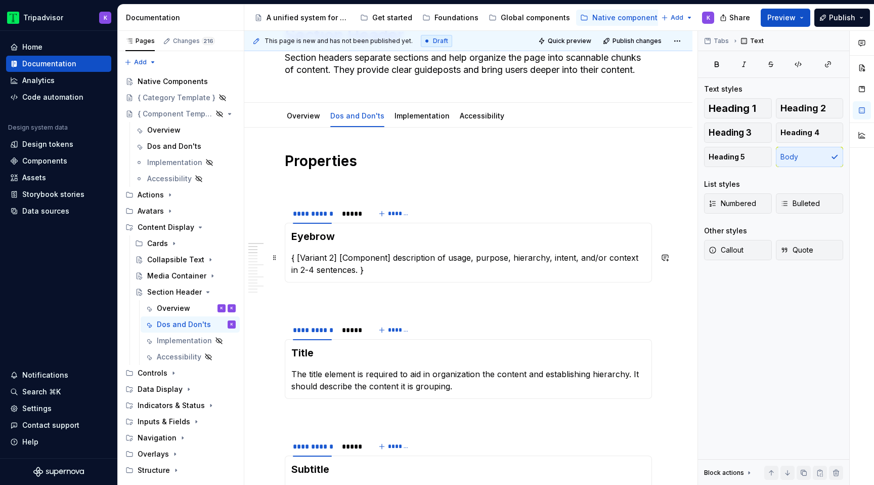
click at [366, 274] on p "{ [Variant 2] [Component] description of usage, purpose, hierarchy, intent, and…" at bounding box center [468, 263] width 354 height 24
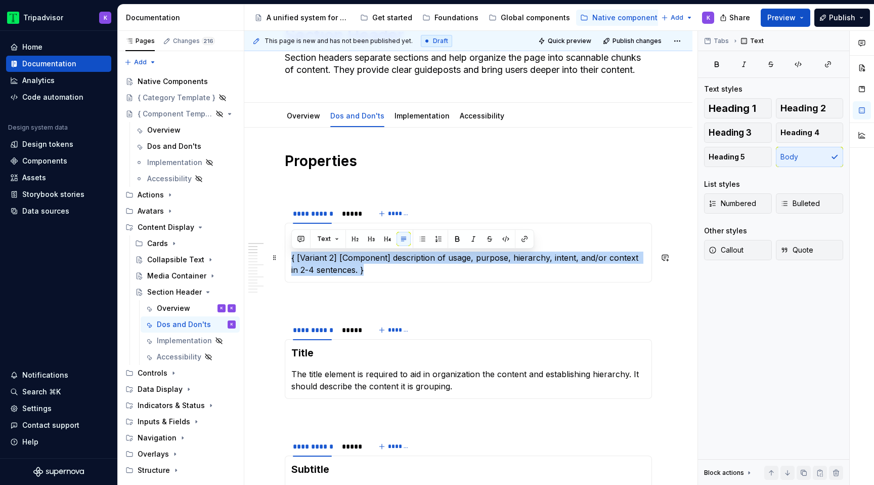
drag, startPoint x: 366, startPoint y: 267, endPoint x: 288, endPoint y: 259, distance: 78.8
click at [288, 259] on div "Eyebrow { [Variant 2] [Component] description of usage, purpose, hierarchy, int…" at bounding box center [468, 253] width 367 height 60
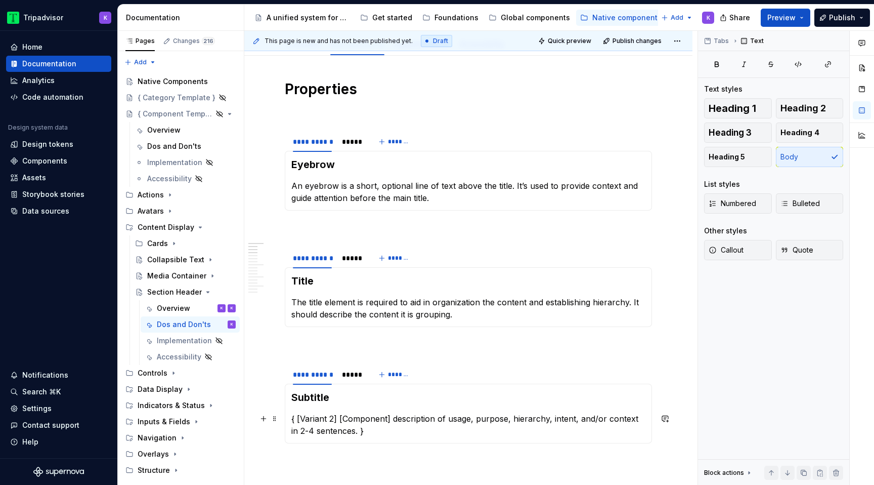
scroll to position [148, 0]
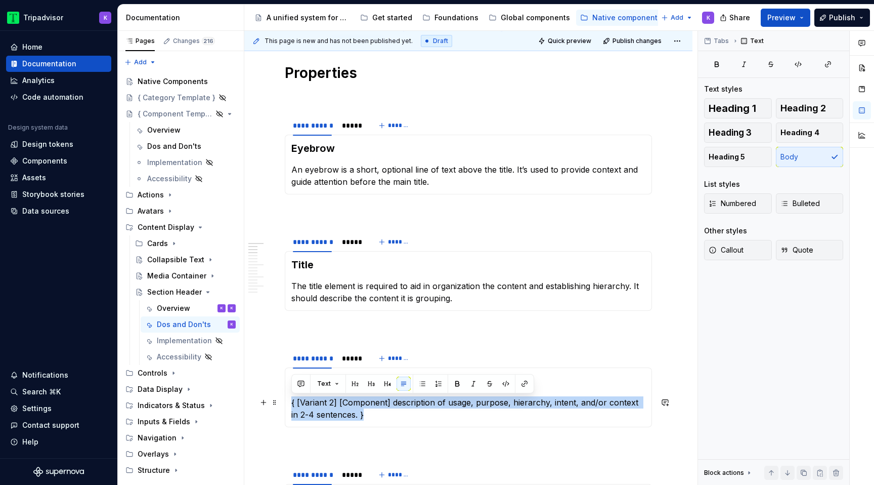
drag, startPoint x: 360, startPoint y: 416, endPoint x: 288, endPoint y: 406, distance: 73.1
click at [288, 406] on div "Subtitle { [Variant 2] [Component] description of usage, purpose, hierarchy, in…" at bounding box center [468, 397] width 367 height 60
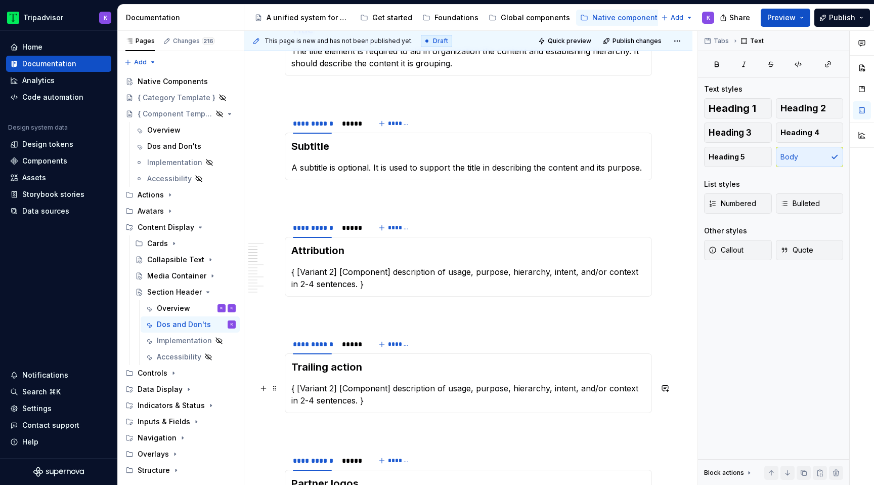
scroll to position [393, 0]
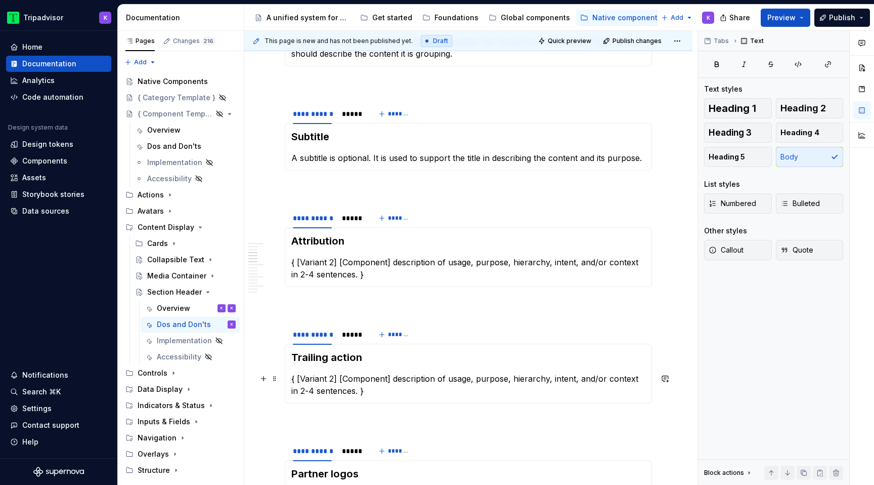
click at [370, 384] on p "{ [Variant 2] [Component] description of usage, purpose, hierarchy, intent, and…" at bounding box center [468, 384] width 354 height 24
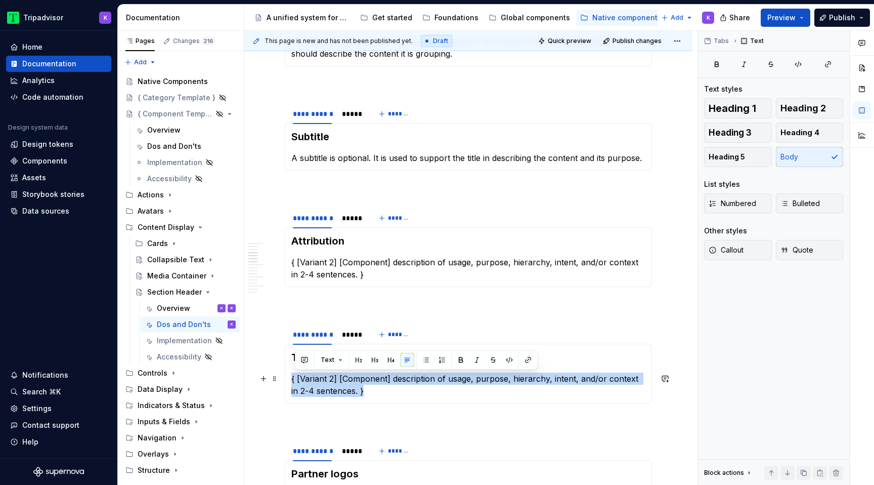
drag, startPoint x: 359, startPoint y: 395, endPoint x: 291, endPoint y: 381, distance: 69.4
click at [291, 381] on p "{ [Variant 2] [Component] description of usage, purpose, hierarchy, intent, and…" at bounding box center [468, 384] width 354 height 24
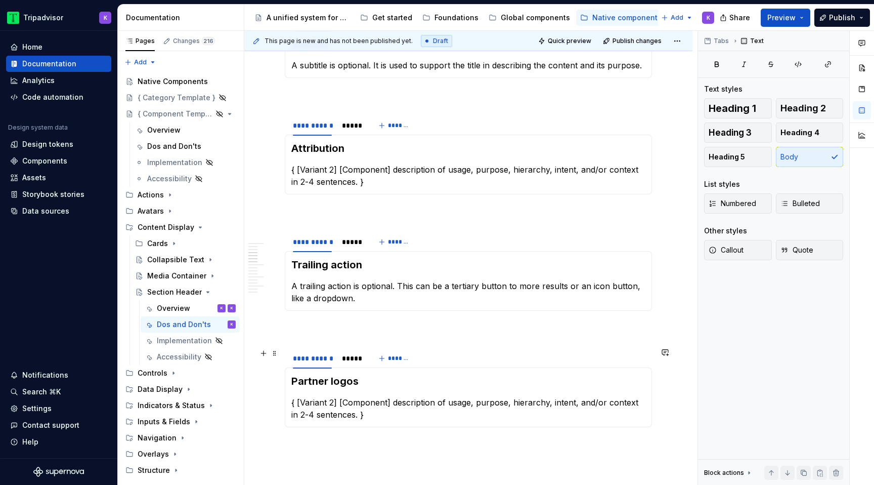
scroll to position [494, 0]
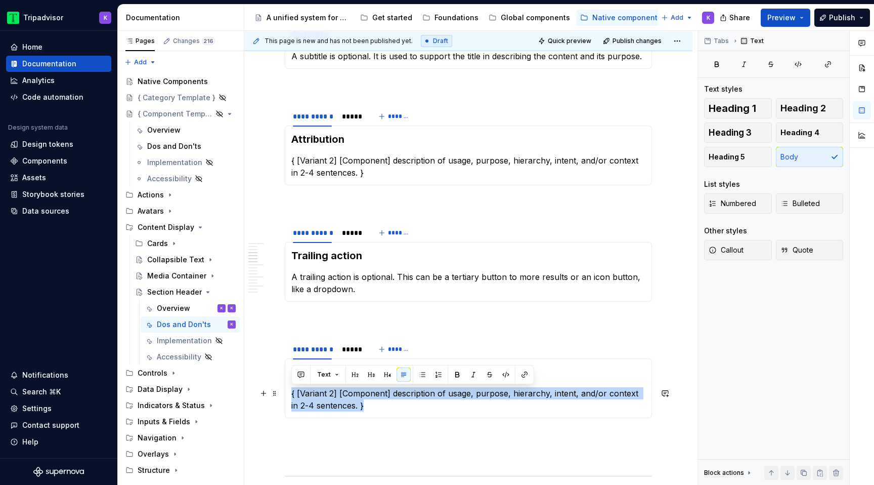
drag, startPoint x: 365, startPoint y: 409, endPoint x: 288, endPoint y: 395, distance: 78.1
click at [287, 395] on div "Partner logos { [Variant 2] [Component] description of usage, purpose, hierarch…" at bounding box center [468, 388] width 367 height 60
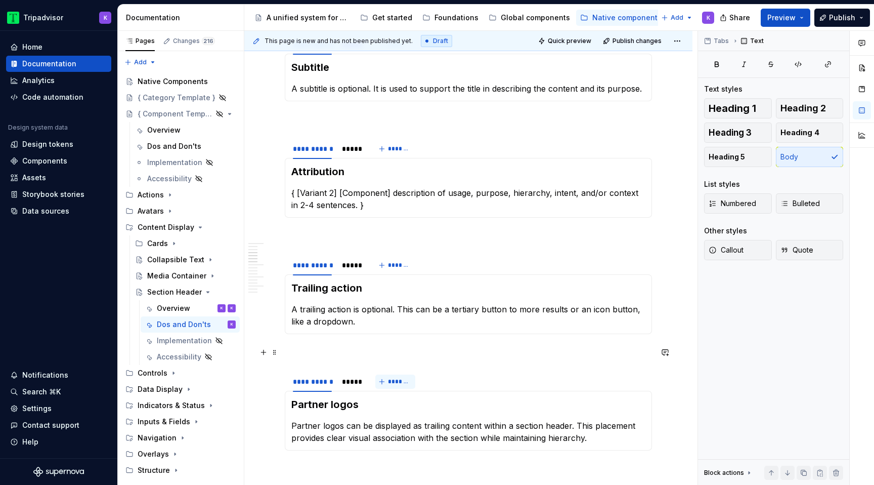
scroll to position [447, 0]
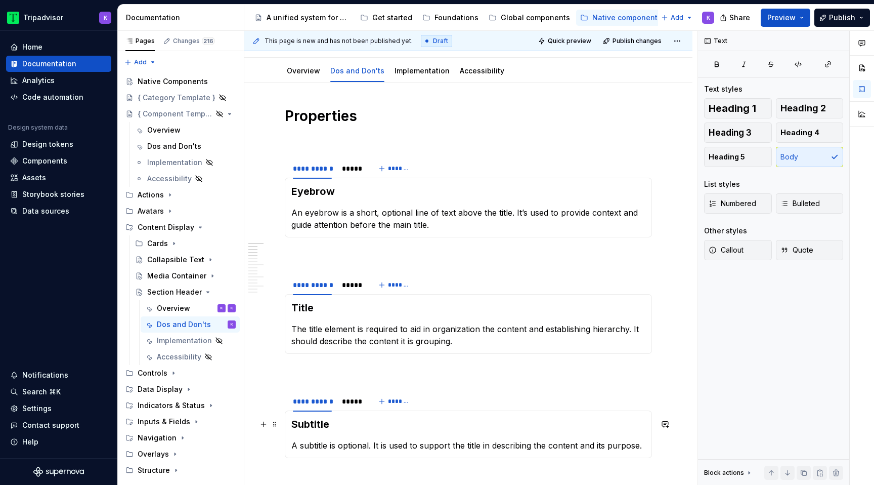
scroll to position [229, 0]
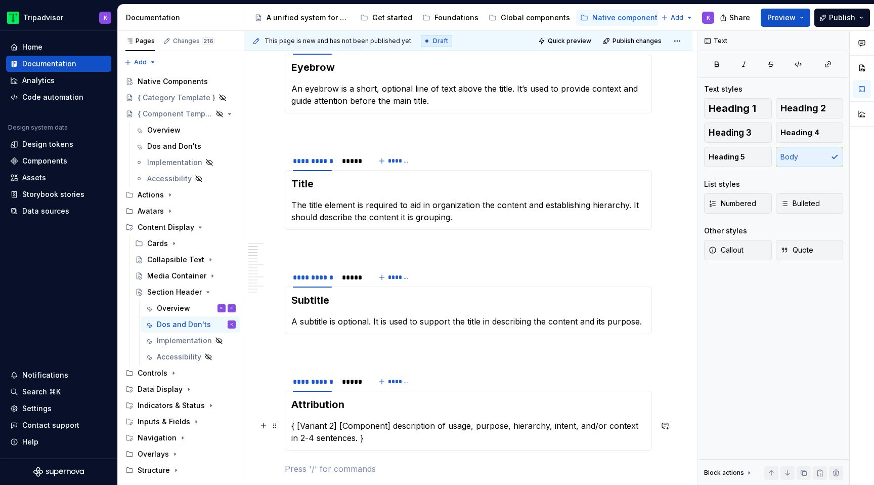
click at [350, 437] on p "{ [Variant 2] [Component] description of usage, purpose, hierarchy, intent, and…" at bounding box center [468, 431] width 354 height 24
click at [383, 354] on p at bounding box center [468, 352] width 367 height 12
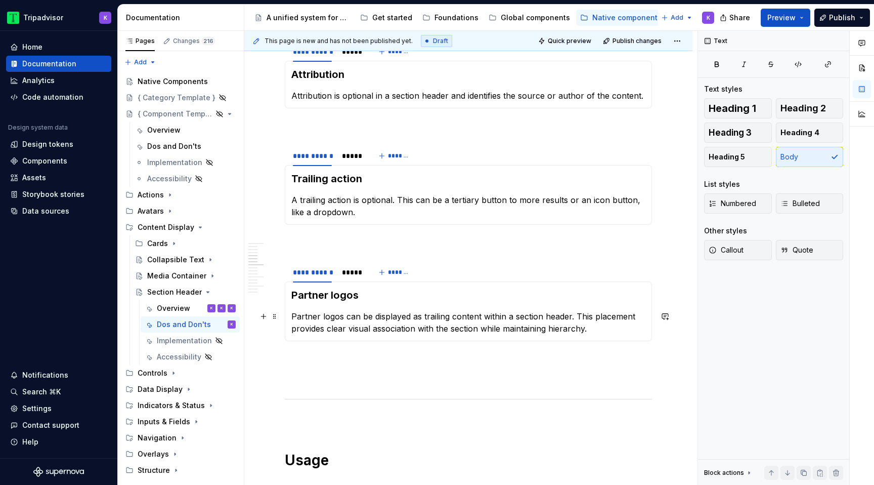
scroll to position [567, 0]
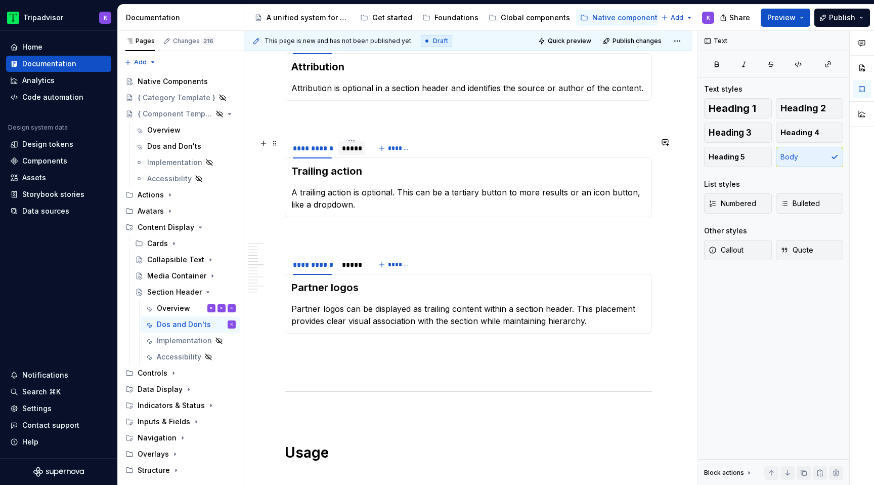
click at [355, 151] on div "*****" at bounding box center [351, 148] width 19 height 10
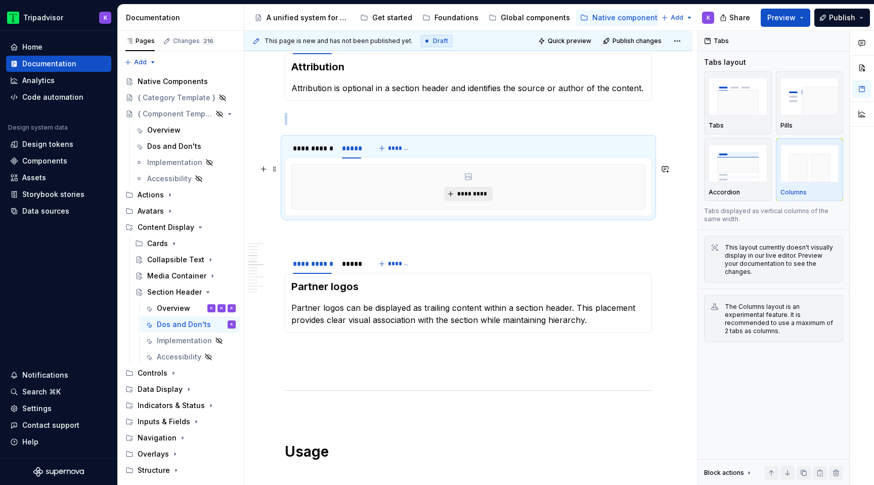
click at [456, 199] on button "*********" at bounding box center [468, 194] width 48 height 14
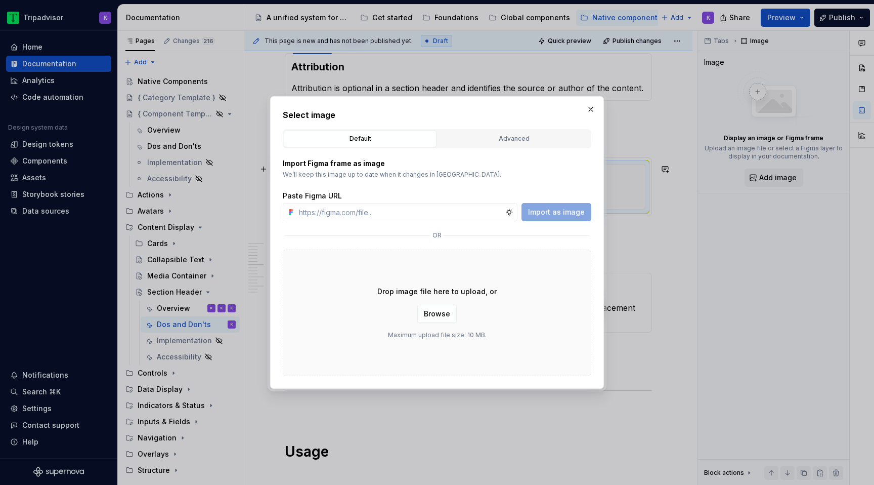
type textarea "*"
type input "[URL][DOMAIN_NAME]"
click at [533, 214] on span "Import as image" at bounding box center [556, 212] width 57 height 10
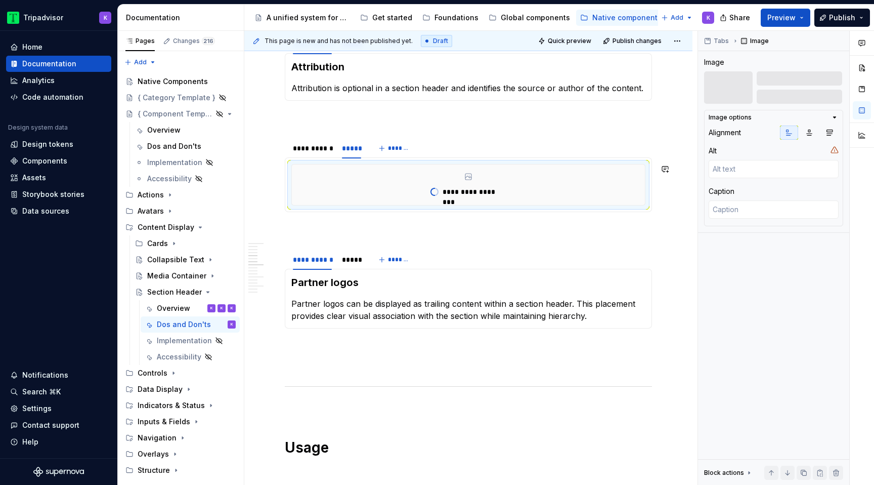
type textarea "*"
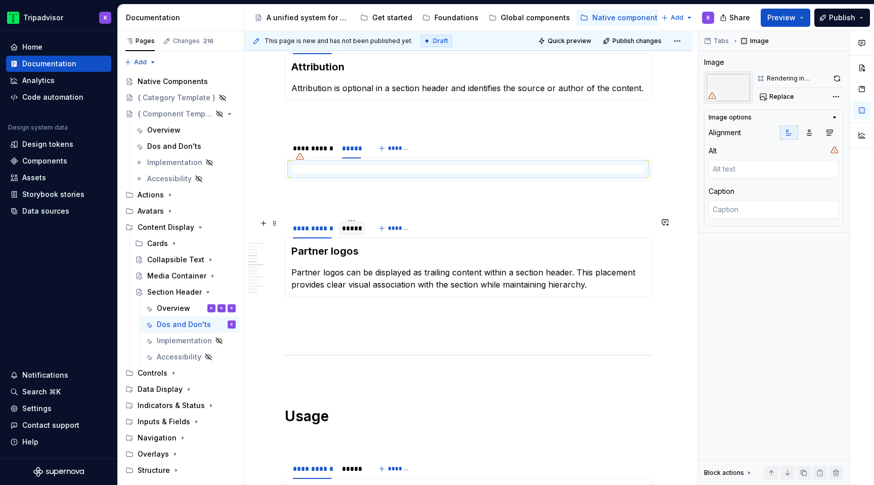
click at [353, 230] on div "*****" at bounding box center [351, 228] width 19 height 10
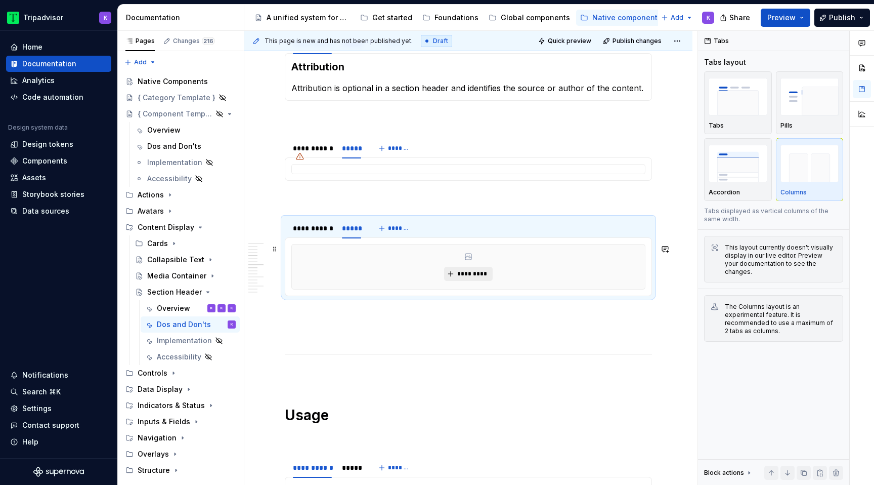
click at [460, 277] on span "*********" at bounding box center [472, 274] width 31 height 8
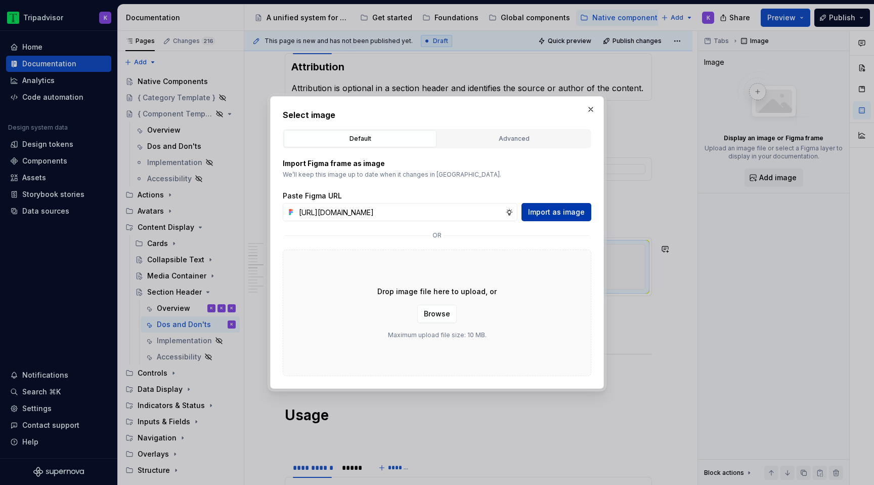
scroll to position [0, 268]
type input "[URL][DOMAIN_NAME]"
click at [571, 211] on span "Import as image" at bounding box center [556, 212] width 57 height 10
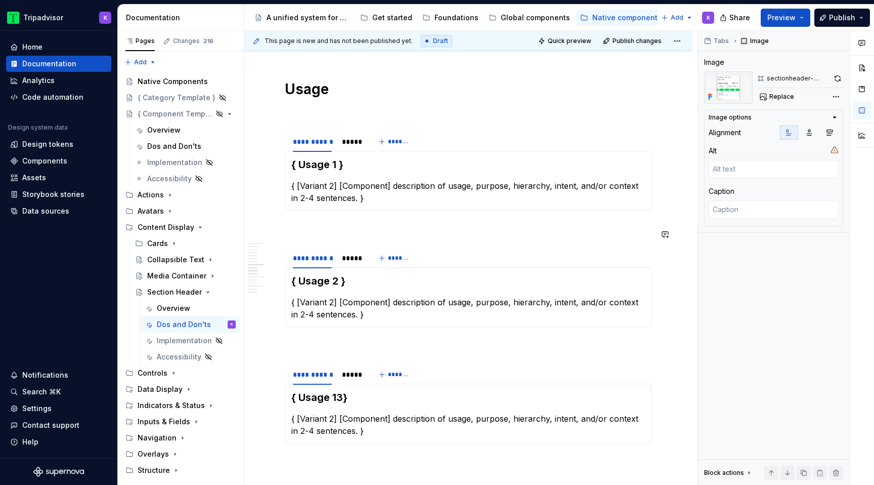
scroll to position [1195, 0]
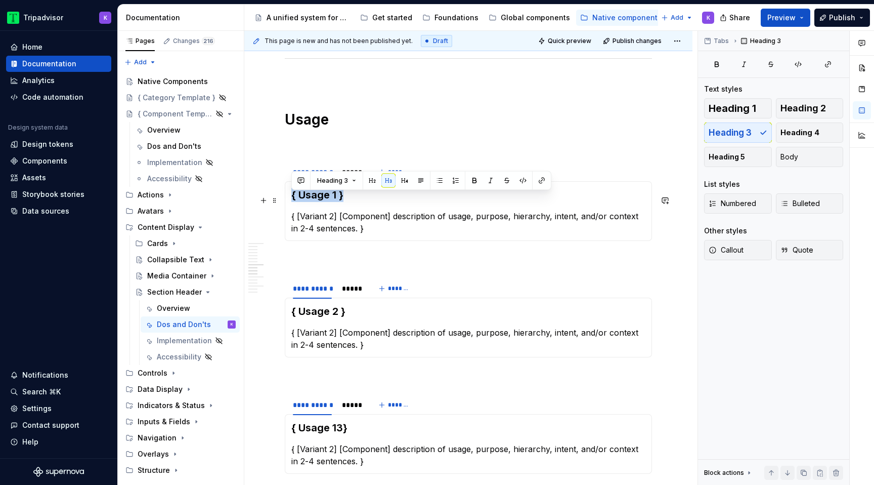
drag, startPoint x: 351, startPoint y: 202, endPoint x: 287, endPoint y: 201, distance: 63.3
click at [287, 201] on div "{ Usage 1 } { [Variant 2] [Component] description of usage, purpose, hierarchy,…" at bounding box center [468, 211] width 367 height 60
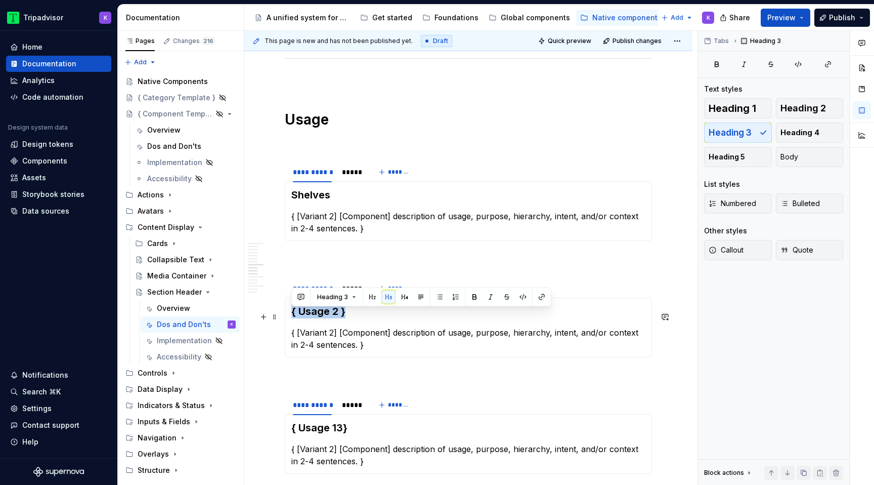
drag, startPoint x: 347, startPoint y: 318, endPoint x: 291, endPoint y: 318, distance: 55.7
click at [291, 318] on h3 "{ Usage 2 }" at bounding box center [468, 311] width 354 height 14
click at [343, 263] on p at bounding box center [468, 259] width 367 height 12
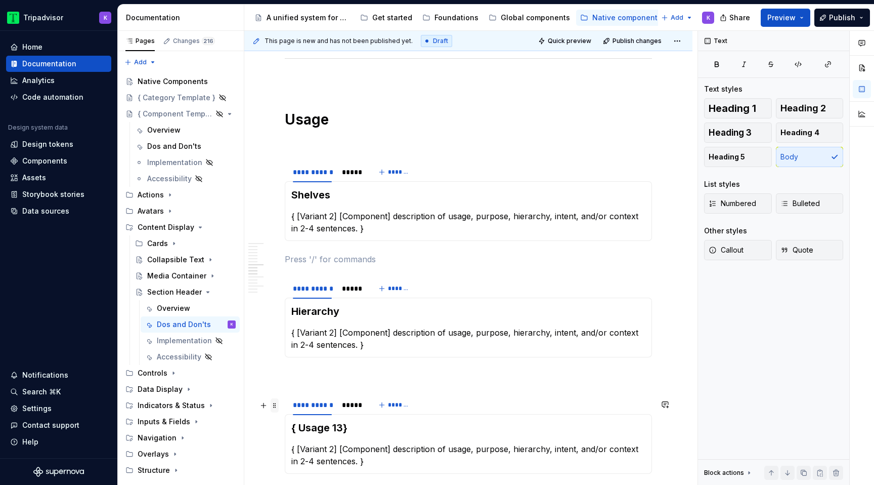
click at [274, 406] on span at bounding box center [275, 405] width 8 height 14
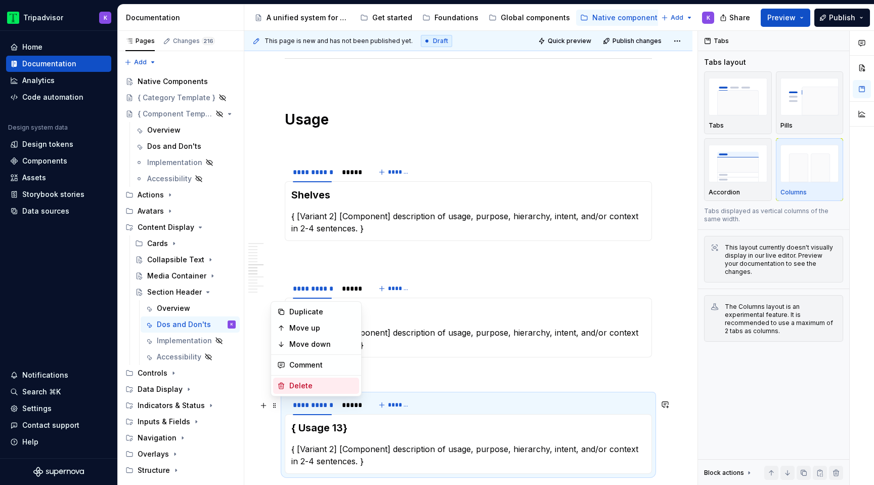
click at [309, 388] on div "Delete" at bounding box center [322, 386] width 66 height 10
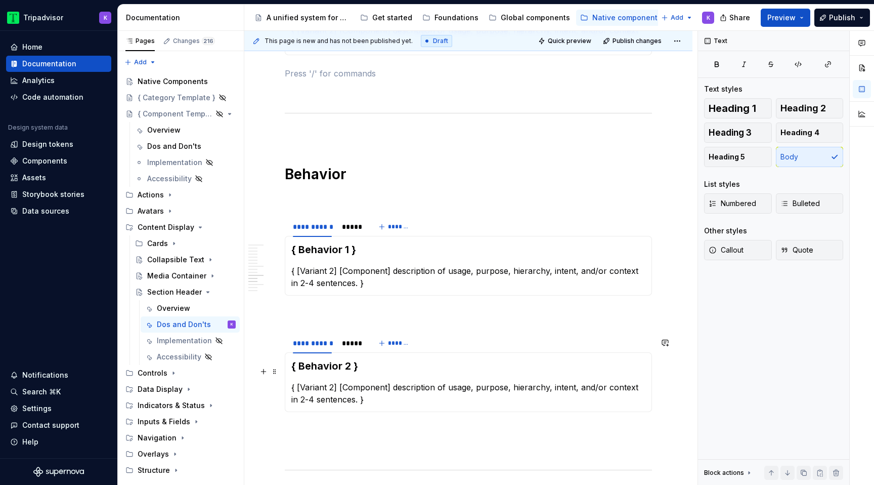
scroll to position [1567, 0]
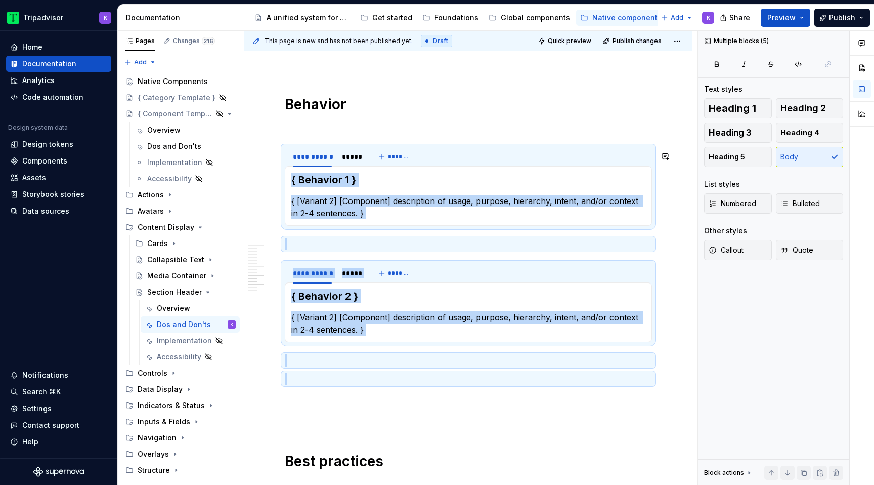
drag, startPoint x: 313, startPoint y: 373, endPoint x: 280, endPoint y: 173, distance: 202.6
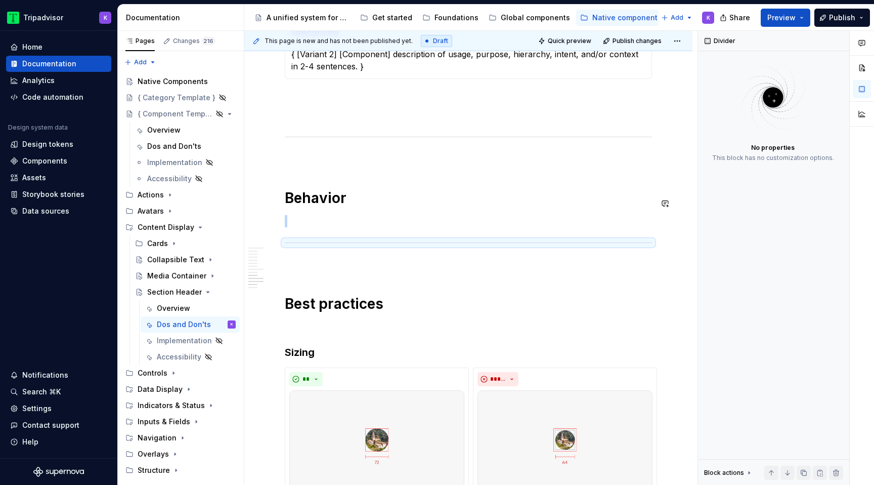
scroll to position [1469, 0]
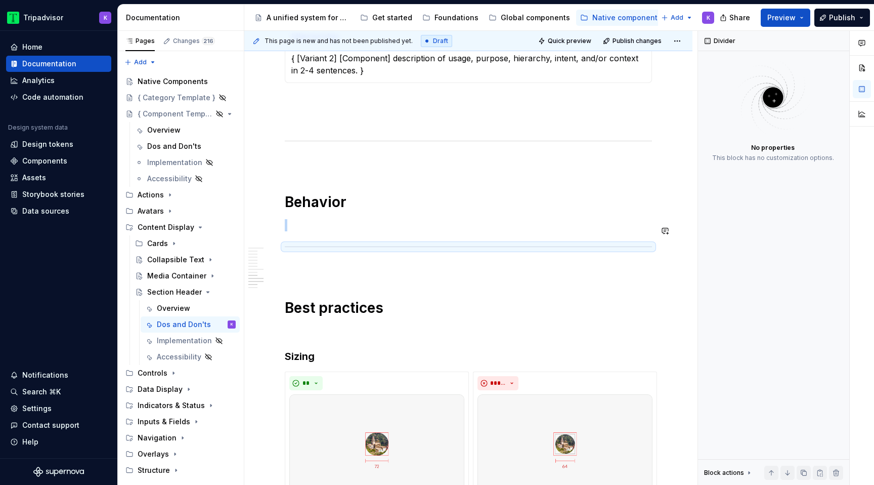
click at [293, 231] on p at bounding box center [468, 225] width 367 height 12
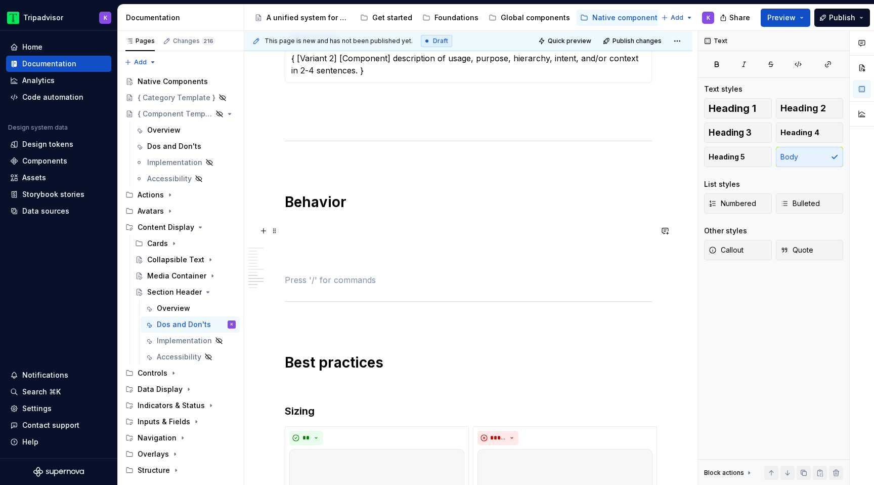
click at [294, 249] on p at bounding box center [468, 243] width 367 height 12
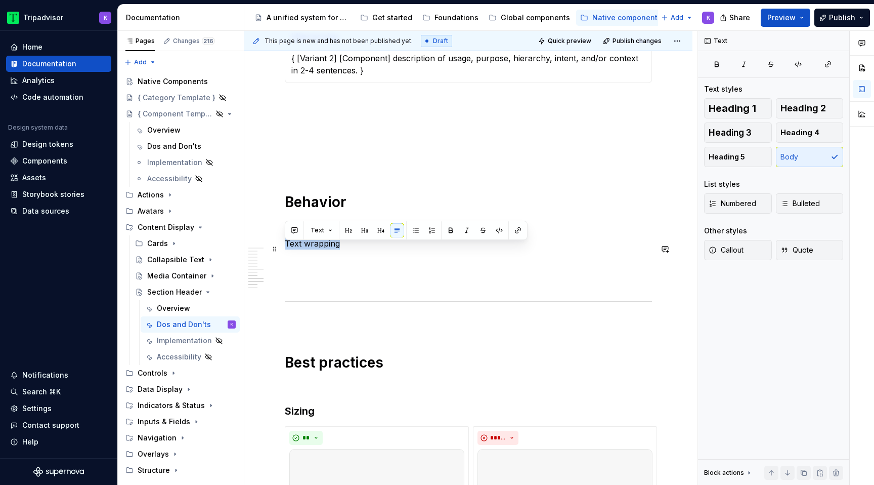
drag, startPoint x: 350, startPoint y: 253, endPoint x: 281, endPoint y: 252, distance: 68.8
click at [744, 132] on span "Heading 3" at bounding box center [730, 133] width 43 height 10
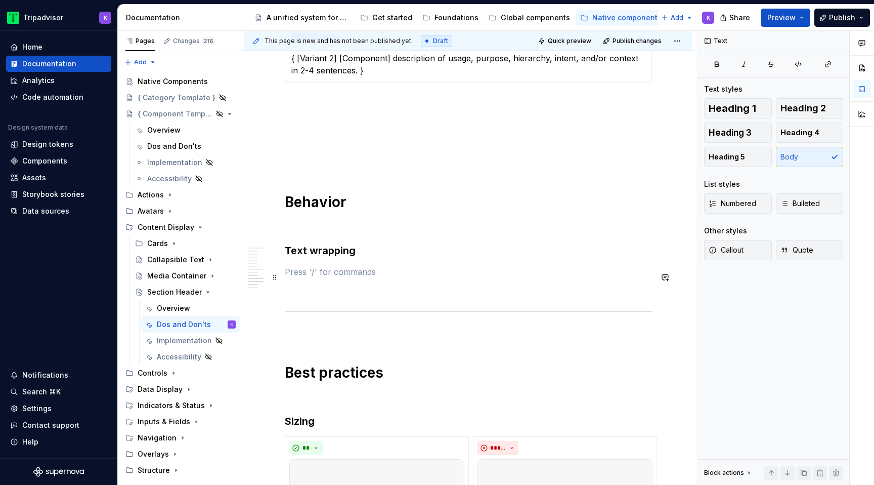
click at [336, 278] on p at bounding box center [468, 272] width 367 height 12
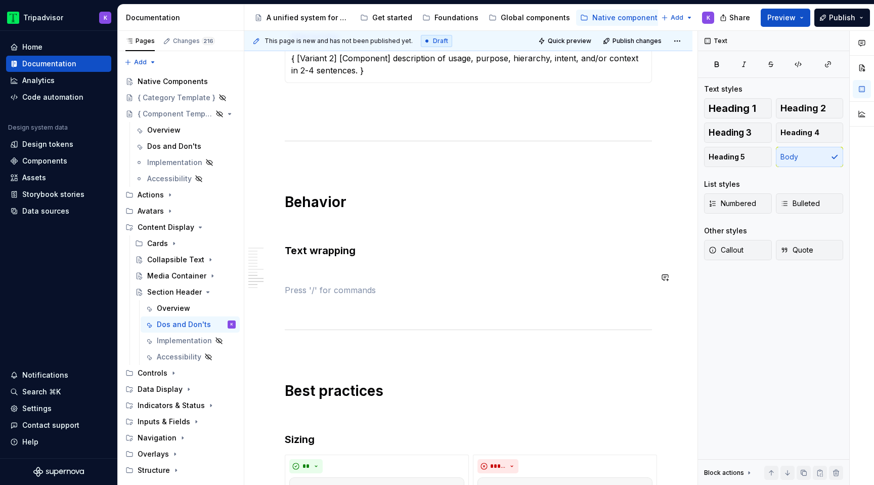
type textarea "*"
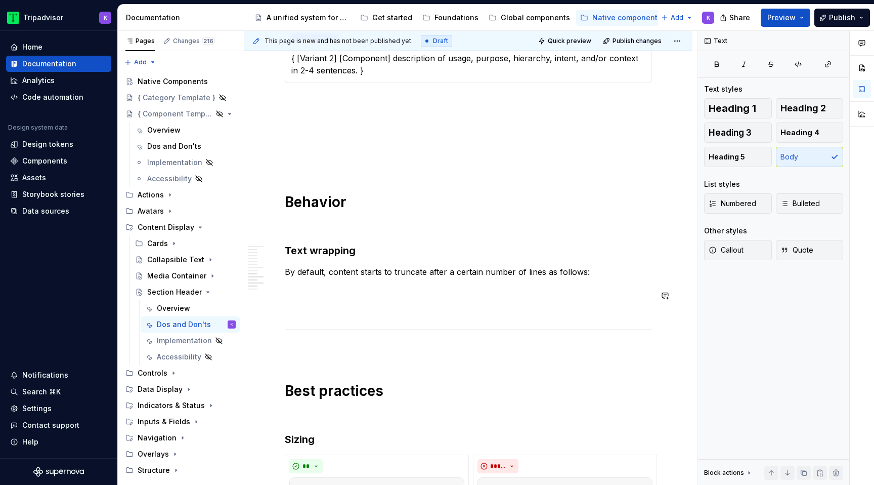
click at [316, 308] on p at bounding box center [468, 308] width 367 height 12
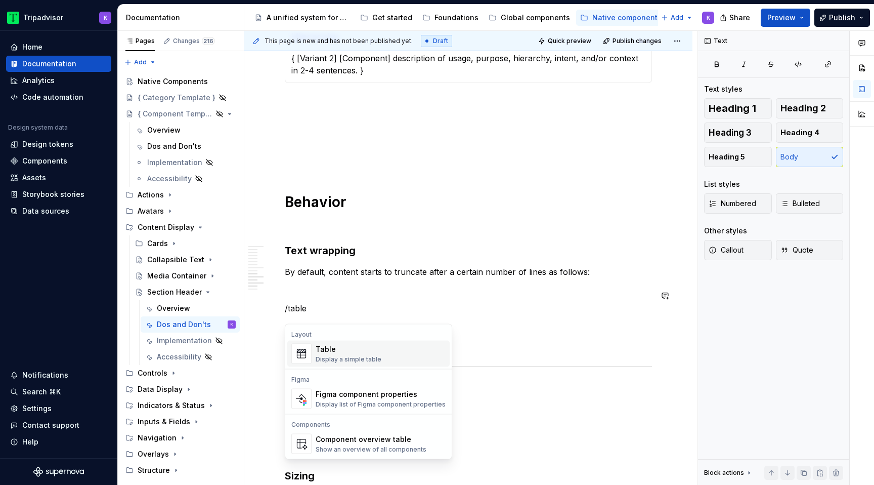
click at [328, 350] on div "Table" at bounding box center [349, 349] width 66 height 10
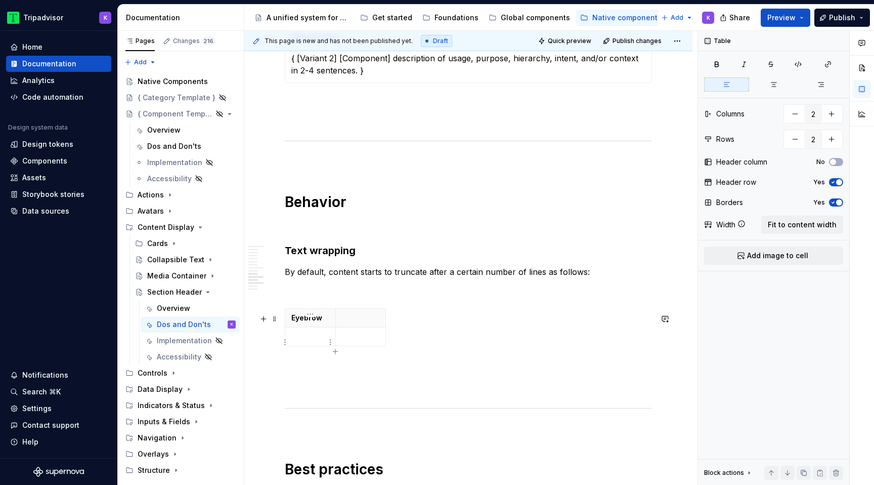
click at [307, 342] on p at bounding box center [310, 336] width 38 height 10
click at [359, 323] on p at bounding box center [361, 318] width 38 height 10
click at [360, 342] on p at bounding box center [361, 336] width 38 height 10
click at [386, 334] on icon "button" at bounding box center [386, 333] width 8 height 8
type input "3"
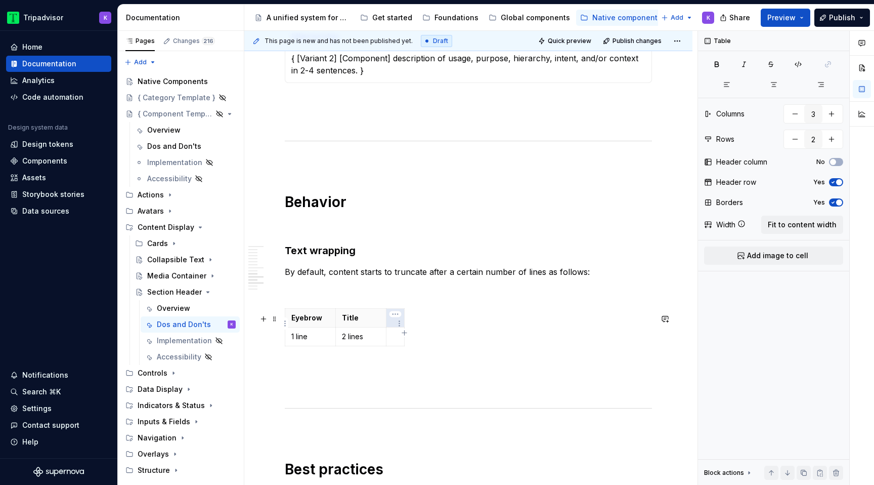
click at [392, 325] on th at bounding box center [396, 317] width 18 height 19
click at [403, 342] on p at bounding box center [407, 336] width 29 height 10
click at [441, 342] on div "Eyebrow Title Subtitle 1 line 2 lines 2 lines" at bounding box center [468, 329] width 367 height 42
click at [370, 335] on td "2 lines" at bounding box center [361, 336] width 51 height 19
click at [806, 223] on span "Fit to content width" at bounding box center [802, 225] width 69 height 10
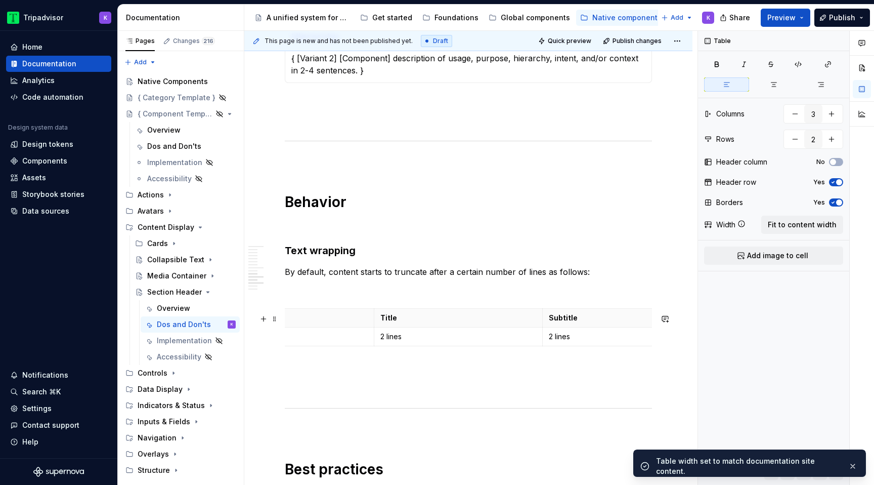
scroll to position [0, 0]
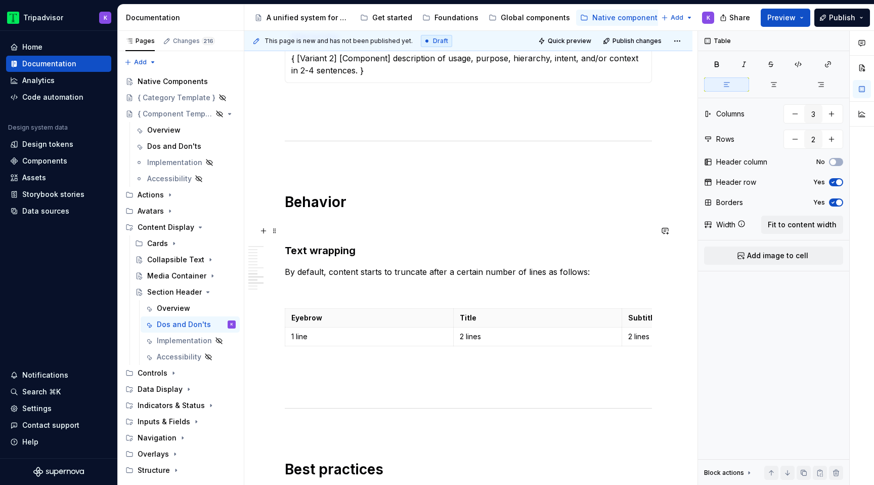
click at [370, 231] on p at bounding box center [468, 225] width 367 height 12
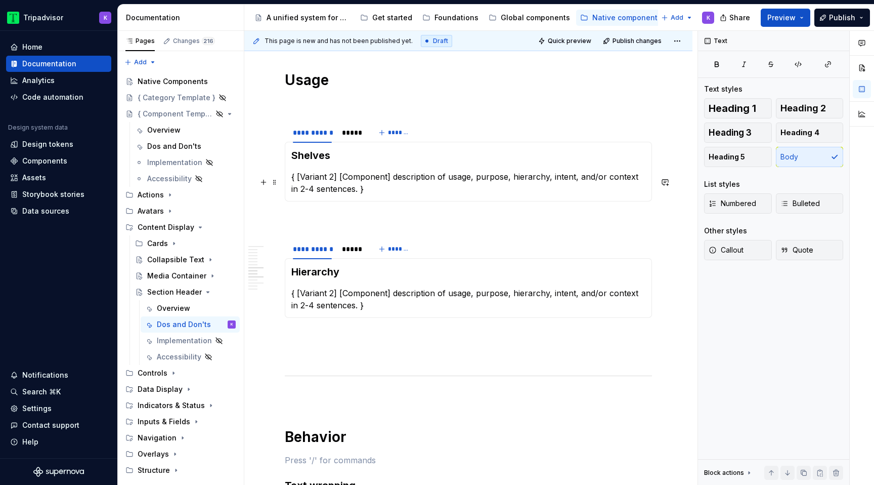
scroll to position [1187, 0]
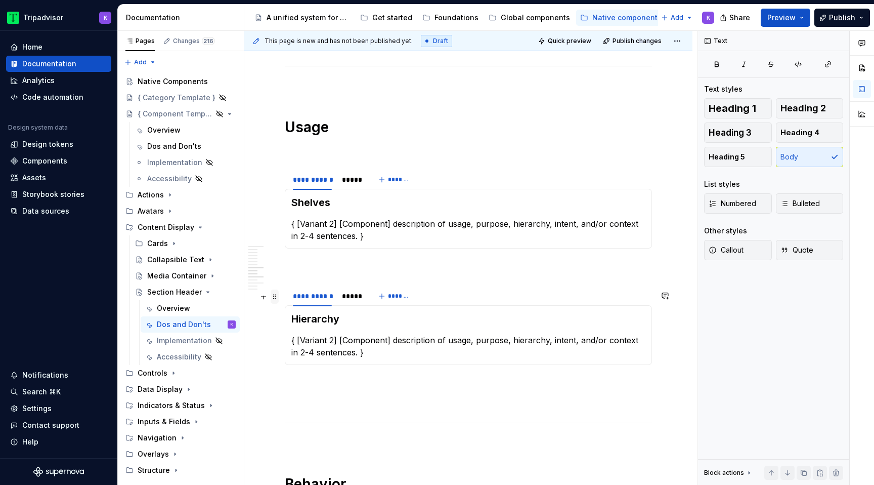
click at [275, 298] on span at bounding box center [275, 296] width 8 height 14
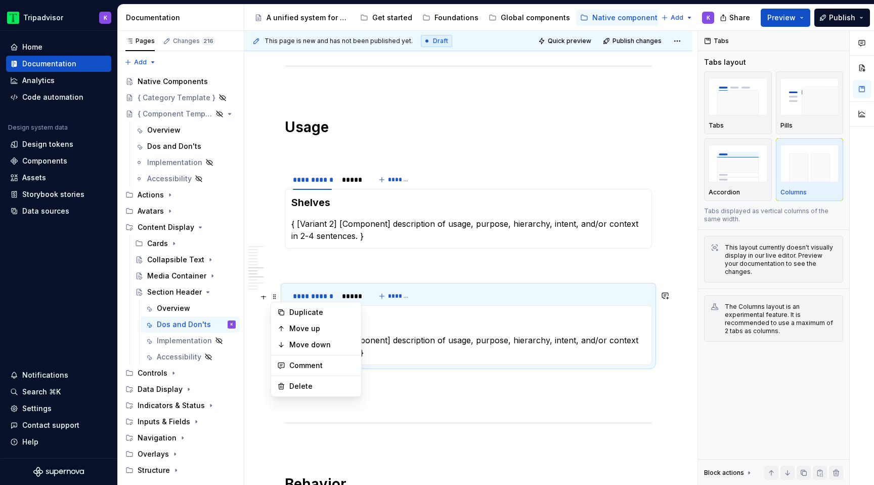
click at [324, 313] on div "Duplicate" at bounding box center [322, 312] width 66 height 10
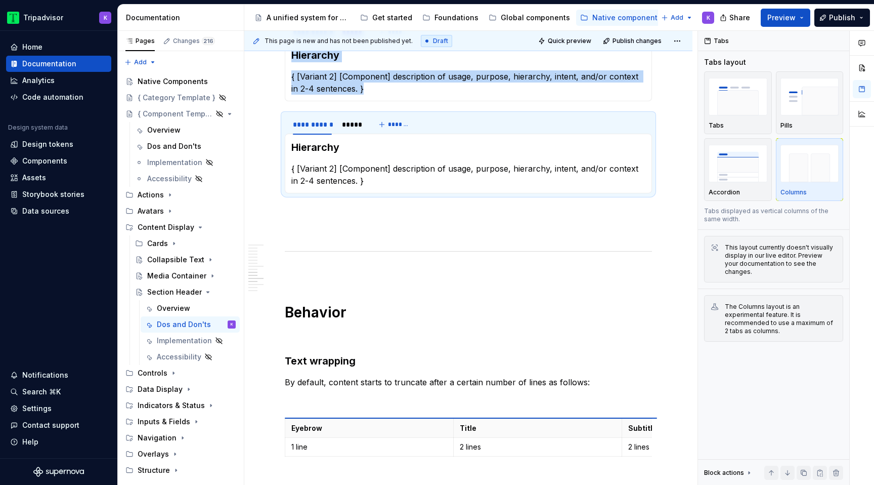
scroll to position [1454, 0]
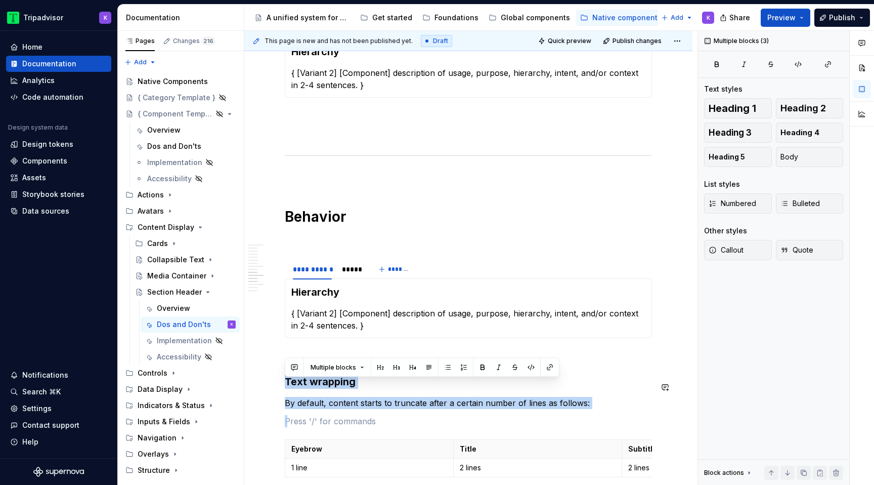
drag, startPoint x: 513, startPoint y: 425, endPoint x: 278, endPoint y: 369, distance: 241.8
click at [278, 369] on div "**********" at bounding box center [468, 14] width 448 height 2562
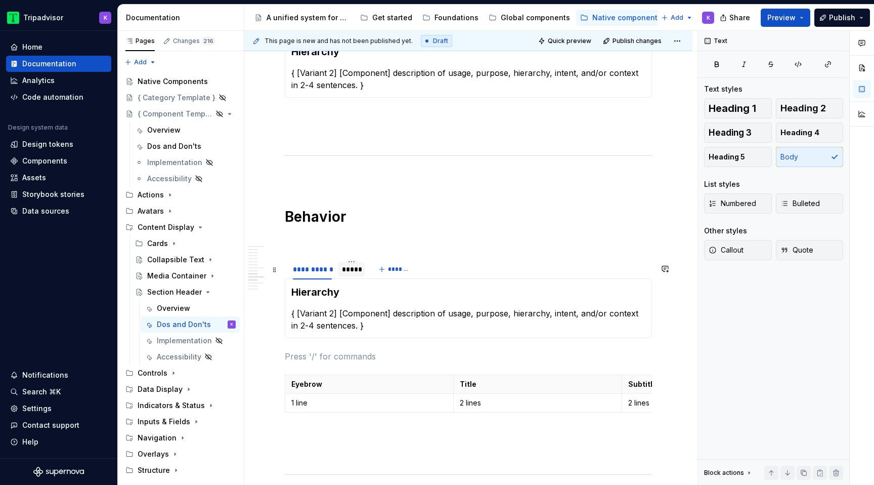
click at [353, 274] on div "*****" at bounding box center [351, 269] width 19 height 10
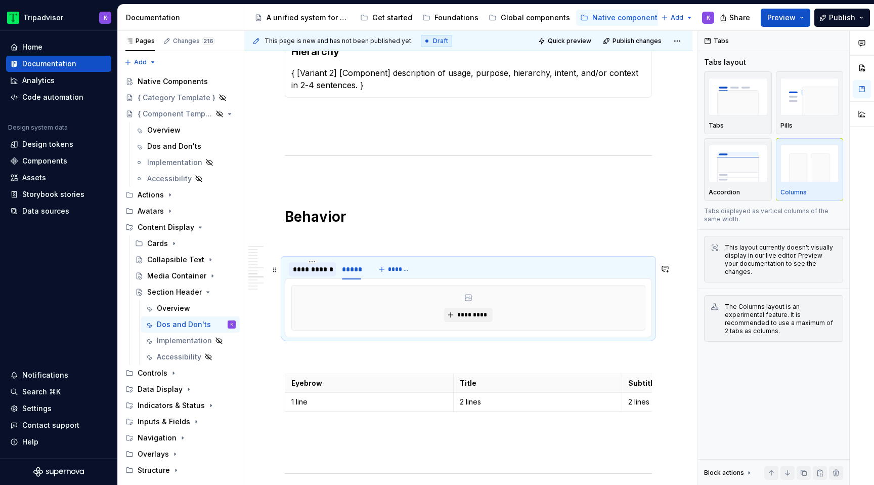
click at [304, 274] on div "**********" at bounding box center [312, 269] width 39 height 10
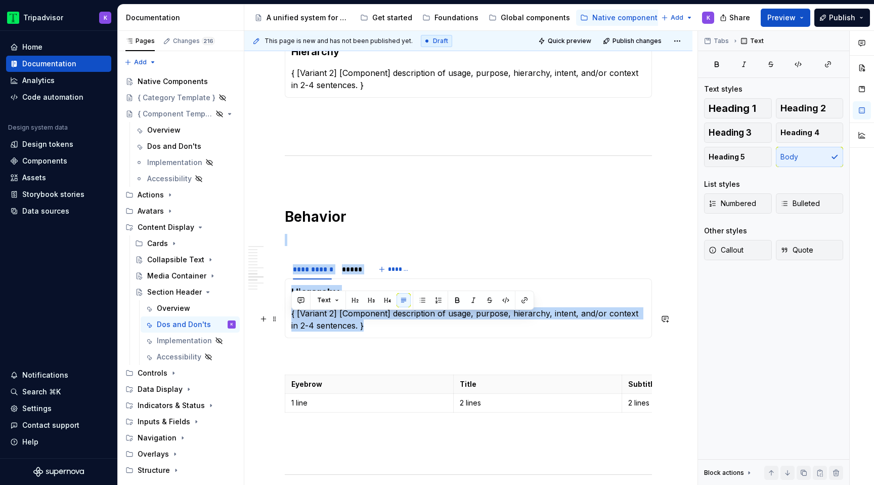
drag, startPoint x: 367, startPoint y: 329, endPoint x: 285, endPoint y: 318, distance: 83.3
click at [285, 318] on div "Hierarchy { [Variant 2] [Component] description of usage, purpose, hierarchy, i…" at bounding box center [468, 308] width 367 height 60
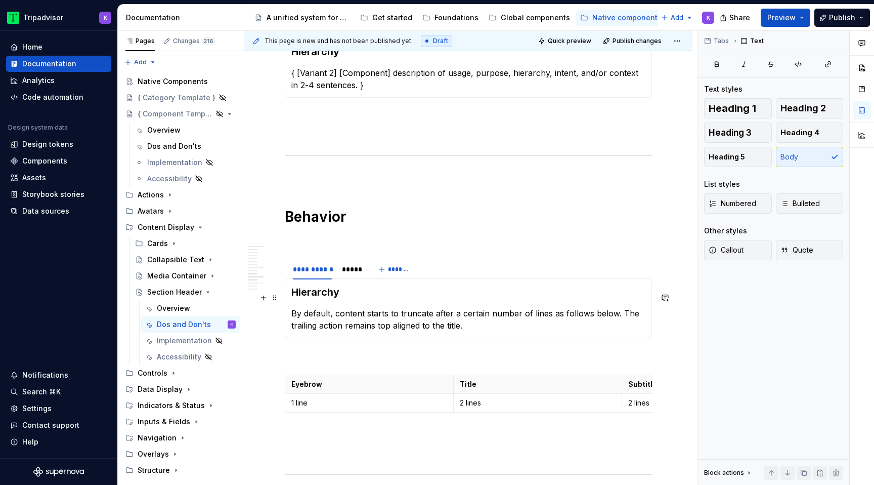
click at [328, 297] on h3 "Hierarchy" at bounding box center [468, 292] width 354 height 14
drag, startPoint x: 343, startPoint y: 297, endPoint x: 297, endPoint y: 297, distance: 46.6
click at [297, 297] on h3 "Hierarchy" at bounding box center [468, 292] width 354 height 14
click at [355, 274] on div "*****" at bounding box center [351, 269] width 19 height 10
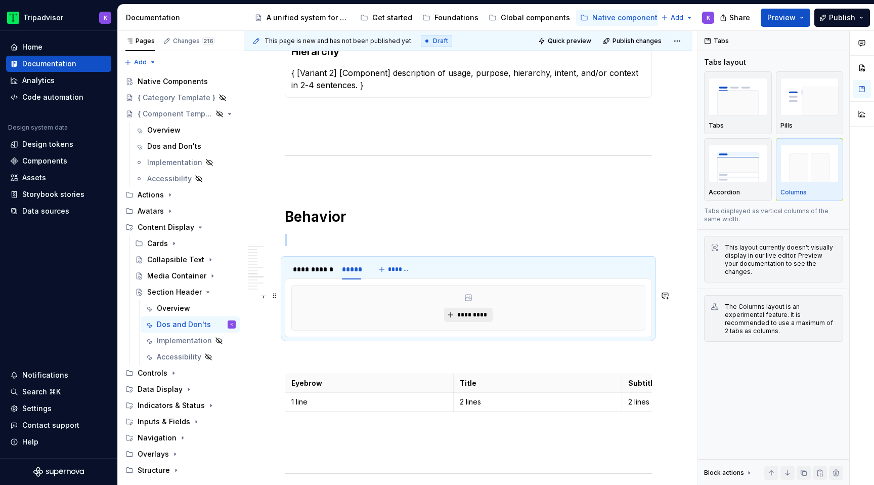
click at [473, 322] on button "*********" at bounding box center [468, 315] width 48 height 14
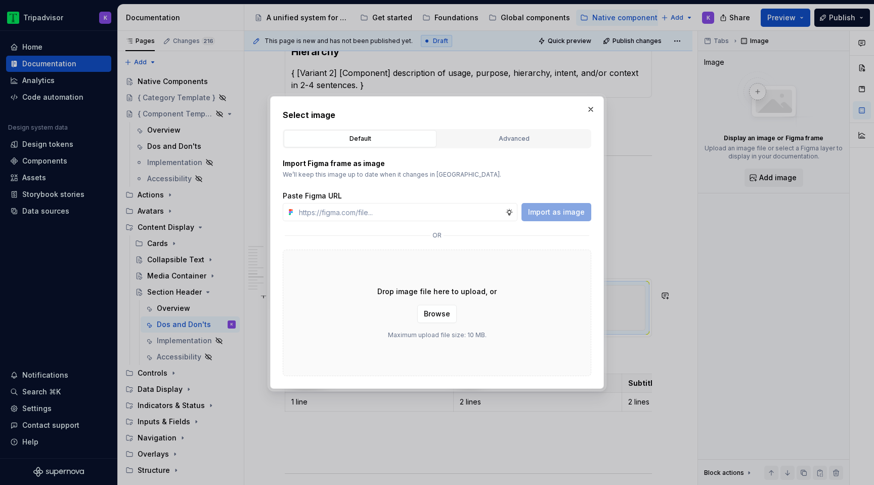
type textarea "*"
type input "[URL][DOMAIN_NAME]"
click at [575, 210] on span "Import as image" at bounding box center [556, 212] width 57 height 10
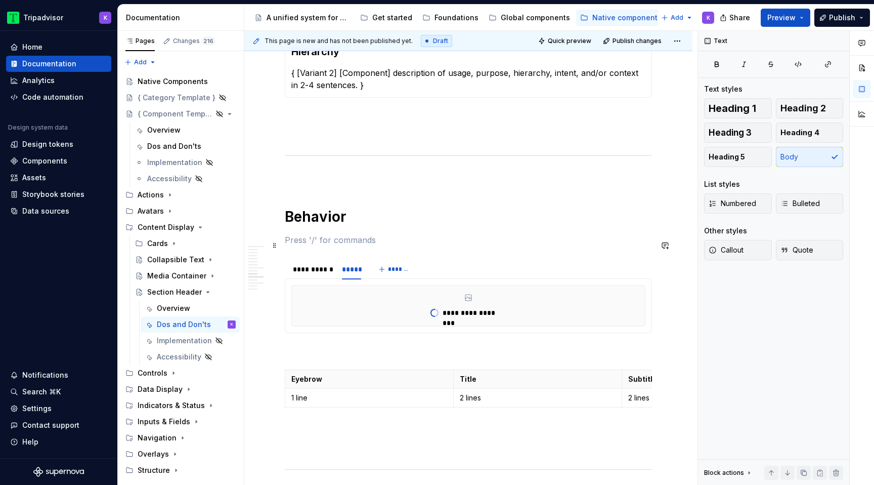
click at [323, 246] on p at bounding box center [468, 240] width 367 height 12
click at [324, 356] on p at bounding box center [468, 351] width 367 height 12
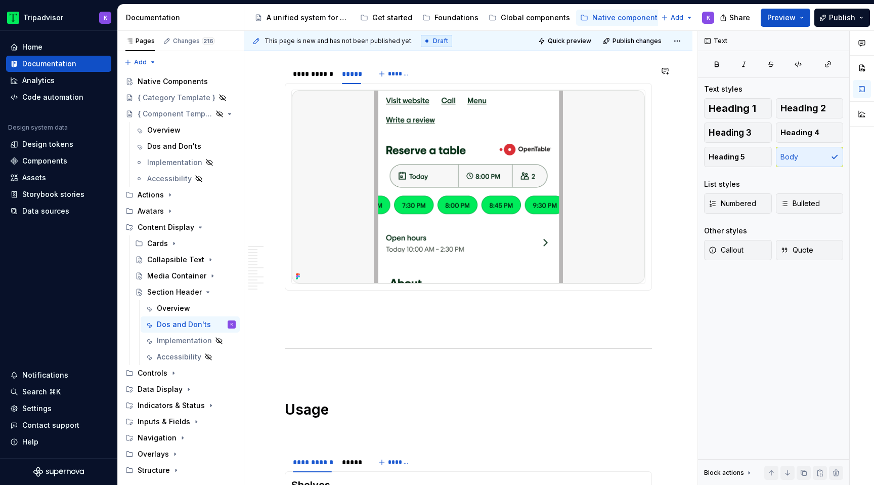
scroll to position [961, 0]
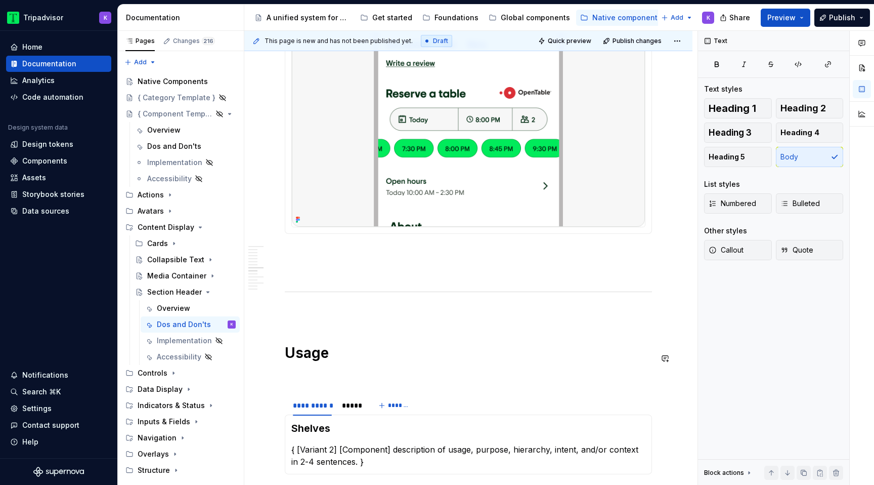
drag, startPoint x: 351, startPoint y: 248, endPoint x: 288, endPoint y: 354, distance: 122.5
click at [288, 354] on div "**********" at bounding box center [468, 482] width 367 height 2463
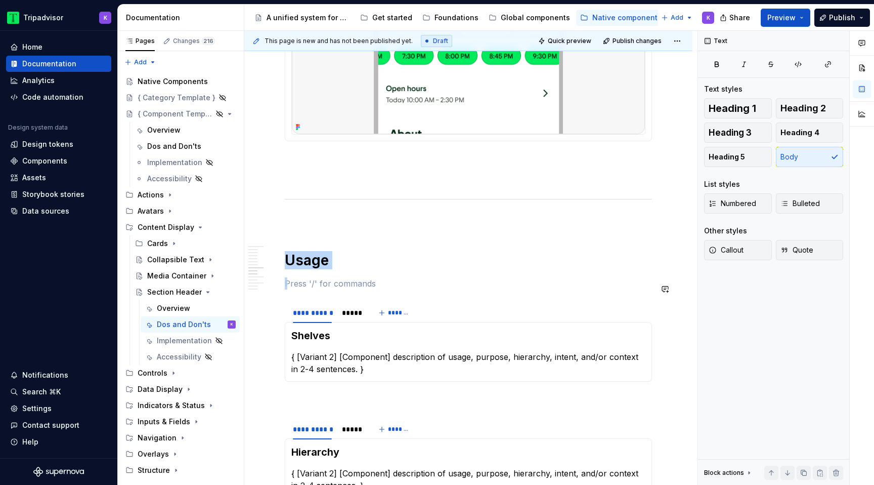
drag, startPoint x: 324, startPoint y: 391, endPoint x: 283, endPoint y: 271, distance: 127.2
click at [283, 271] on div "**********" at bounding box center [468, 456] width 448 height 2645
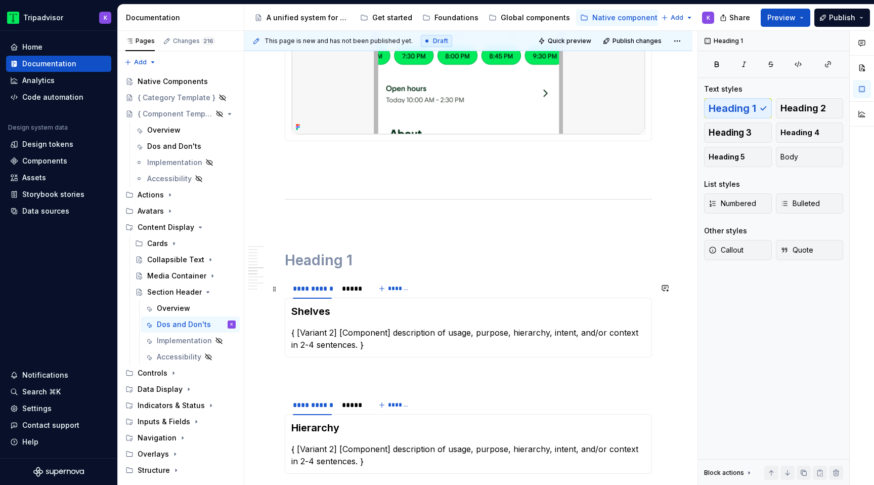
click at [285, 289] on section "**********" at bounding box center [468, 317] width 367 height 80
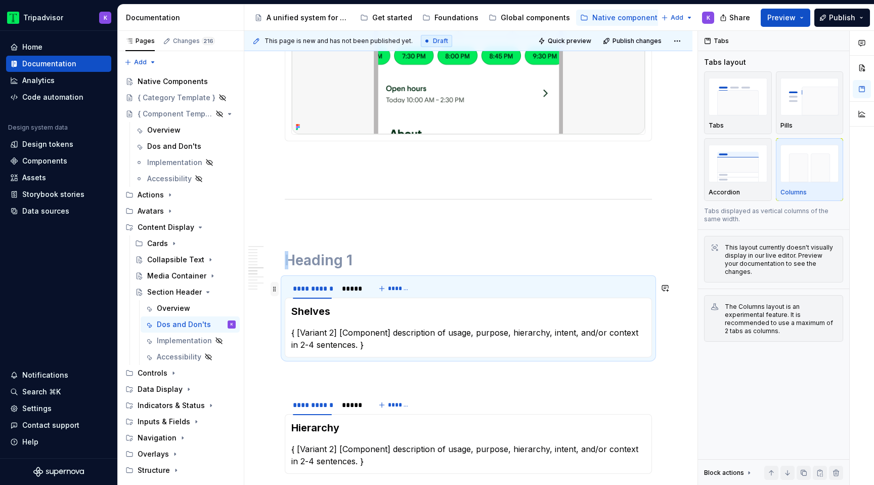
click at [274, 289] on span at bounding box center [275, 289] width 8 height 14
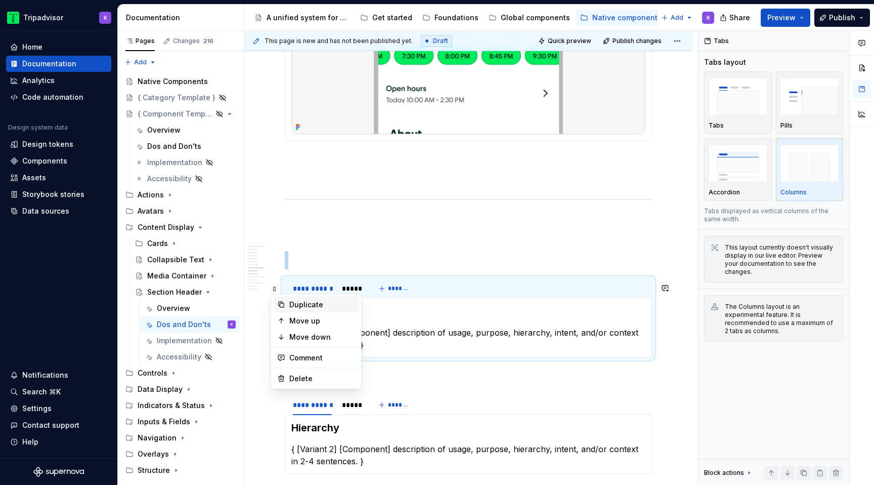
click at [305, 304] on div "Duplicate" at bounding box center [322, 305] width 66 height 10
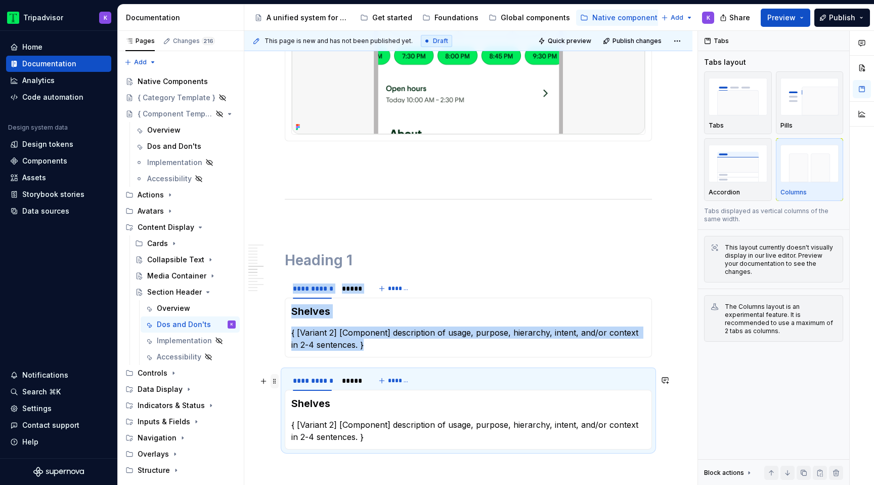
click at [276, 379] on span at bounding box center [275, 381] width 8 height 14
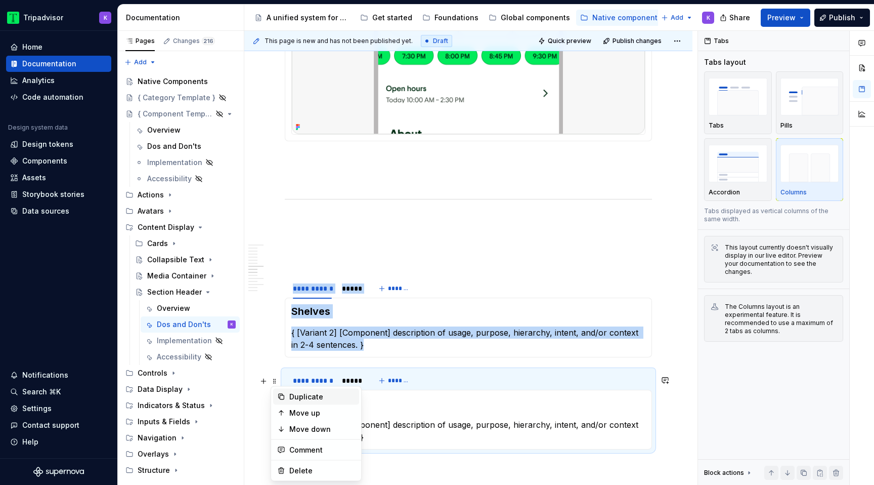
click at [291, 396] on div "Duplicate" at bounding box center [322, 397] width 66 height 10
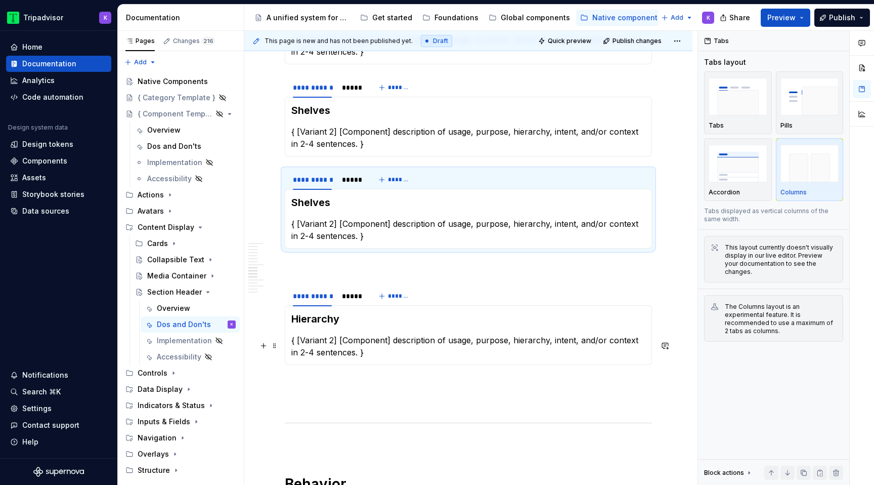
scroll to position [1372, 0]
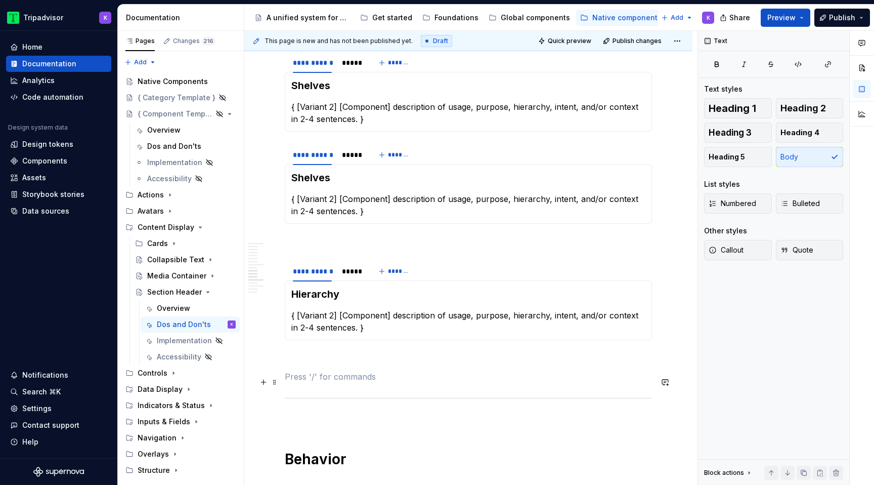
click at [319, 377] on p at bounding box center [468, 376] width 367 height 12
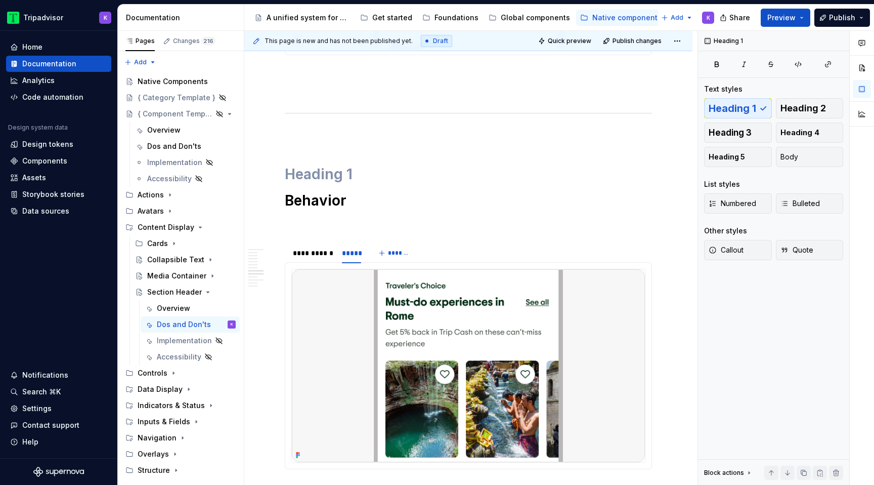
scroll to position [1084, 0]
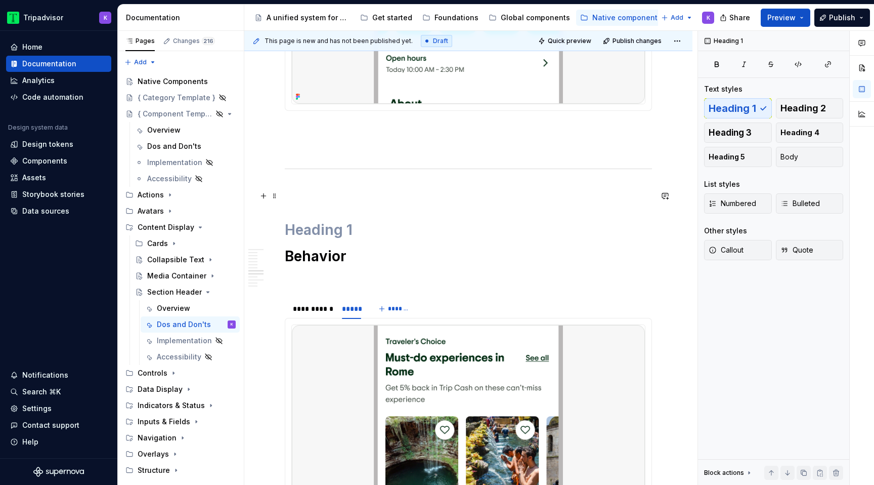
click at [306, 228] on h1 at bounding box center [468, 230] width 367 height 18
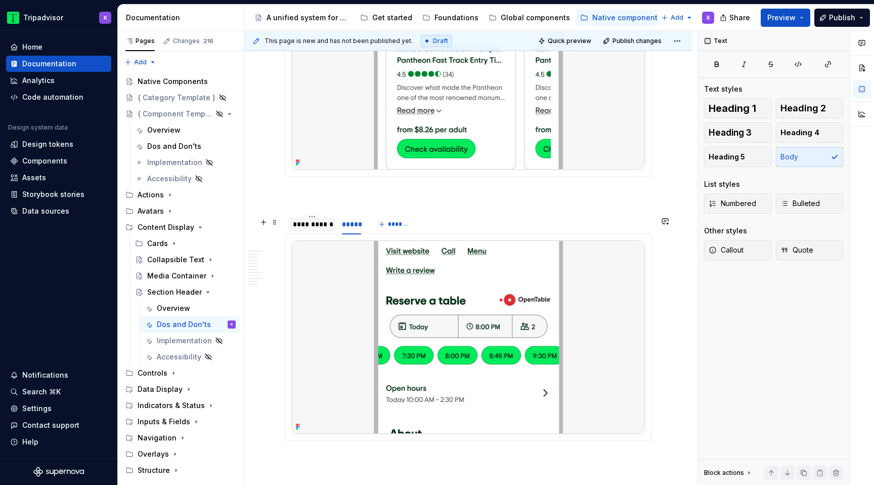
click at [310, 231] on div "**********" at bounding box center [312, 224] width 47 height 14
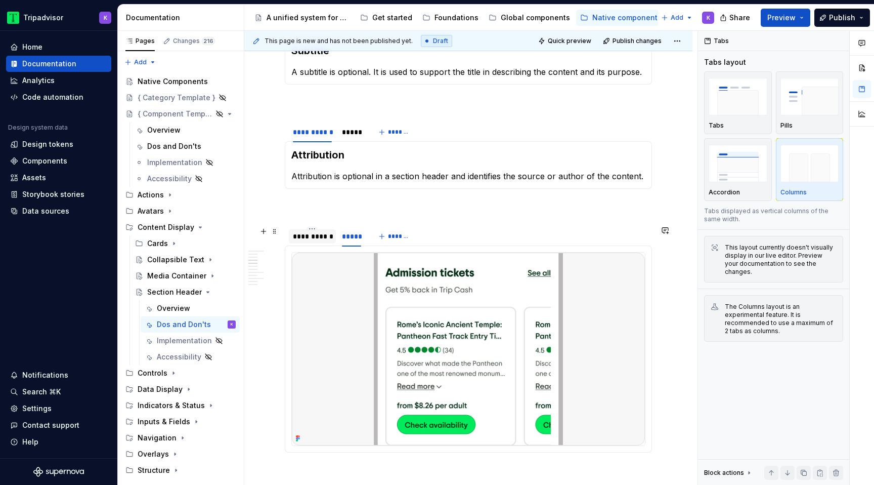
click at [311, 238] on div "**********" at bounding box center [312, 236] width 39 height 10
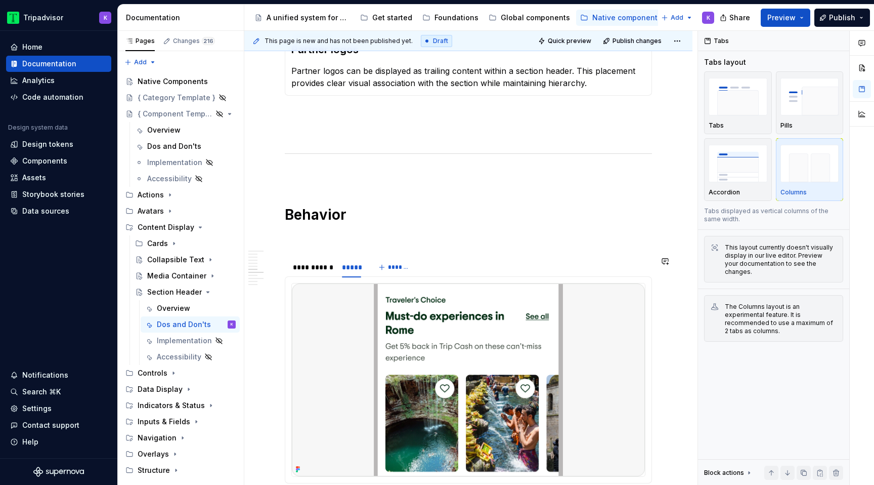
scroll to position [807, 0]
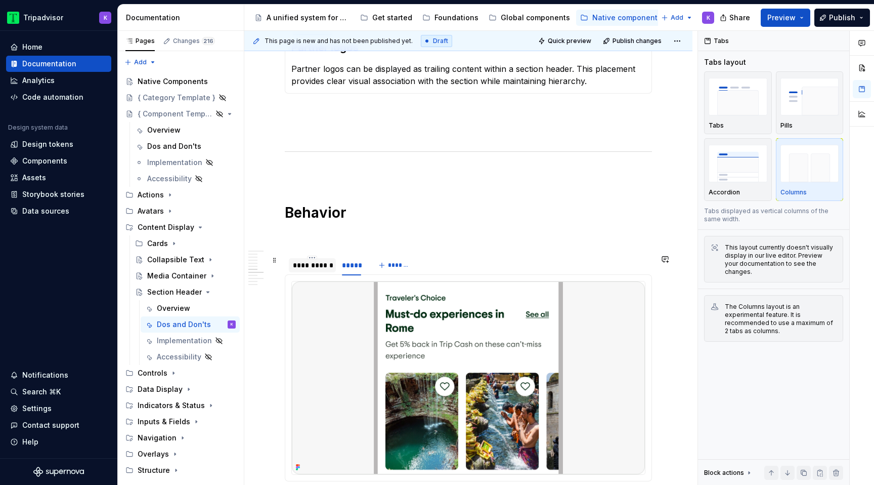
click at [325, 269] on div "**********" at bounding box center [312, 265] width 39 height 10
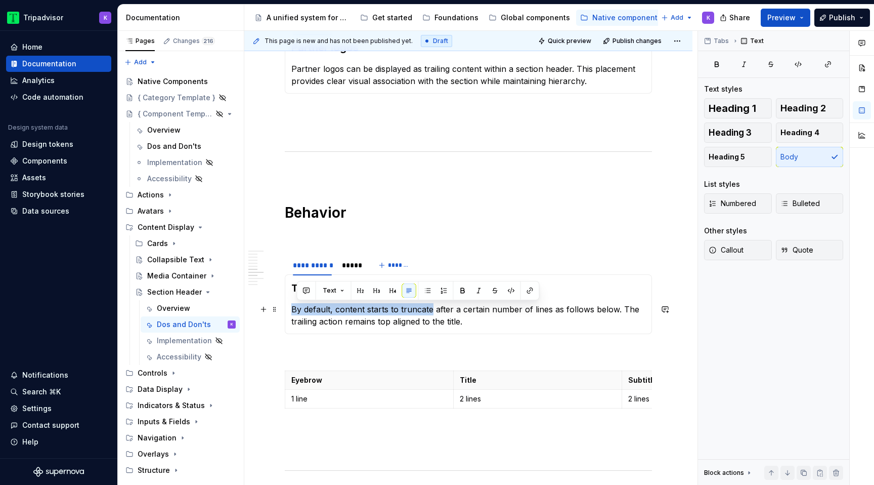
drag, startPoint x: 430, startPoint y: 311, endPoint x: 293, endPoint y: 307, distance: 136.7
click at [293, 307] on p "By default, content starts to truncate after a certain number of lines as follo…" at bounding box center [468, 315] width 354 height 24
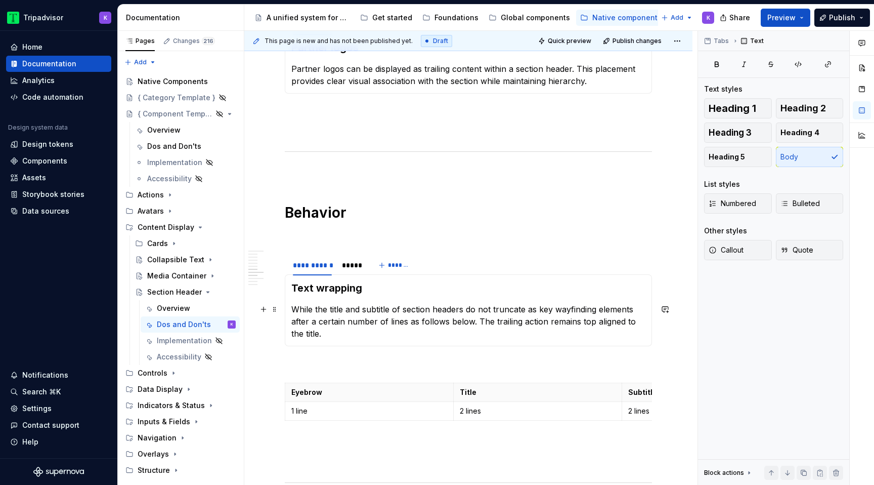
click at [537, 309] on p "While the title and subtitle of section headers do not truncate as key wayfindi…" at bounding box center [468, 321] width 354 height 36
click at [602, 307] on p "While the title and subtitle of section headers do not truncate as they are key…" at bounding box center [468, 321] width 354 height 36
click at [327, 320] on p "While the title and subtitle of section headers do not truncate as they are key…" at bounding box center [468, 321] width 354 height 36
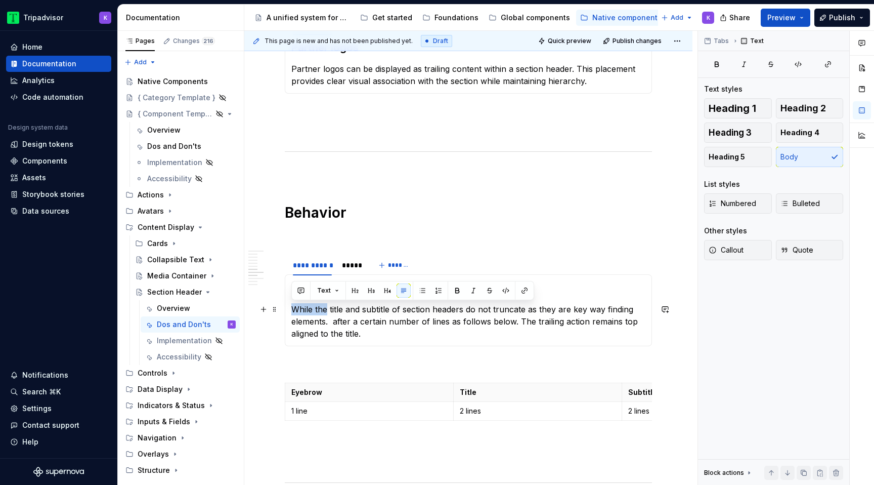
drag, startPoint x: 327, startPoint y: 308, endPoint x: 284, endPoint y: 308, distance: 43.5
click at [285, 308] on section "**********" at bounding box center [468, 300] width 367 height 92
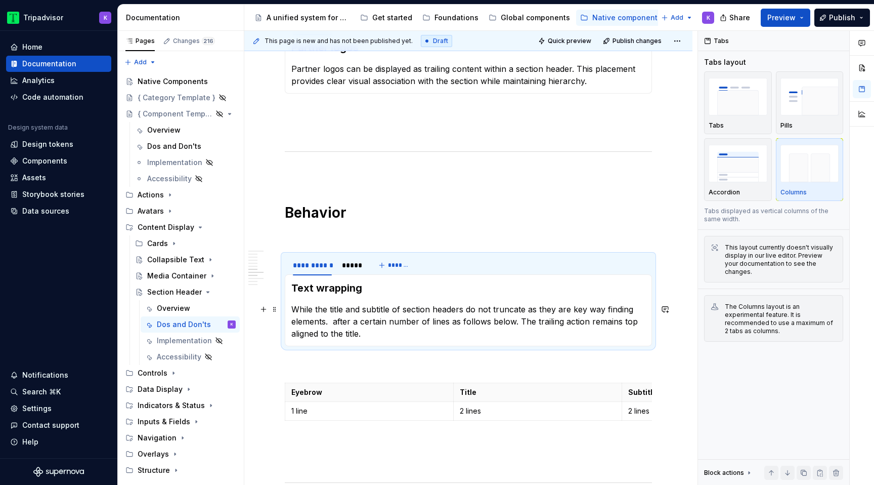
click at [316, 313] on p "While the title and subtitle of section headers do not truncate as they are key…" at bounding box center [468, 321] width 354 height 36
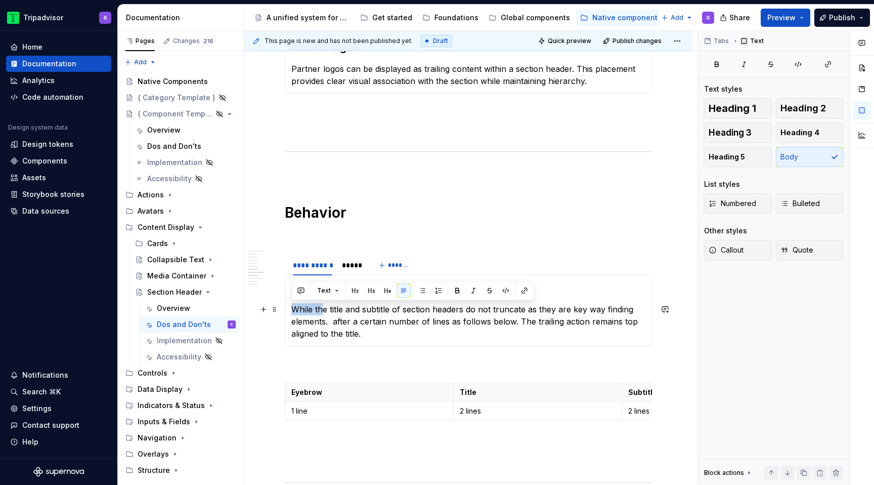
drag, startPoint x: 325, startPoint y: 313, endPoint x: 291, endPoint y: 313, distance: 33.4
click at [291, 313] on p "While the title and subtitle of section headers do not truncate as they are key…" at bounding box center [468, 321] width 354 height 36
click at [646, 309] on p "The title and subtitle of section headers do not truncate as they are key way f…" at bounding box center [468, 321] width 354 height 36
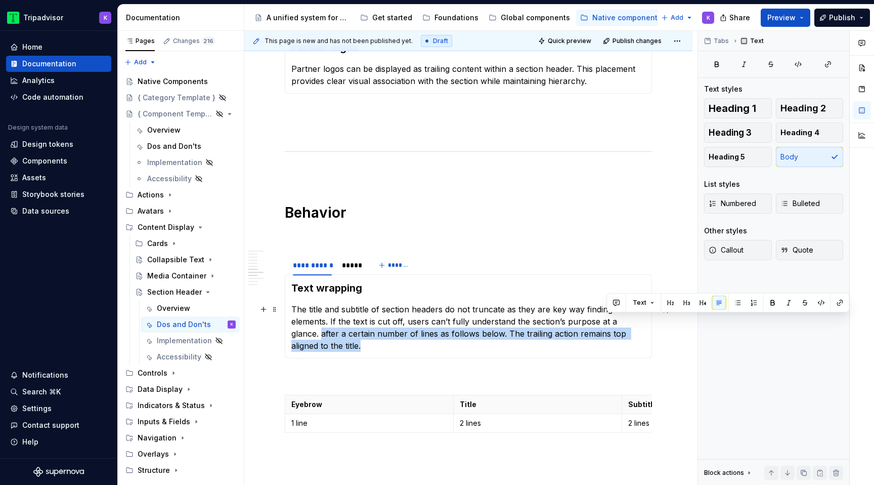
drag, startPoint x: 607, startPoint y: 319, endPoint x: 637, endPoint y: 334, distance: 33.7
click at [637, 334] on p "The title and subtitle of section headers do not truncate as they are key way f…" at bounding box center [468, 327] width 354 height 49
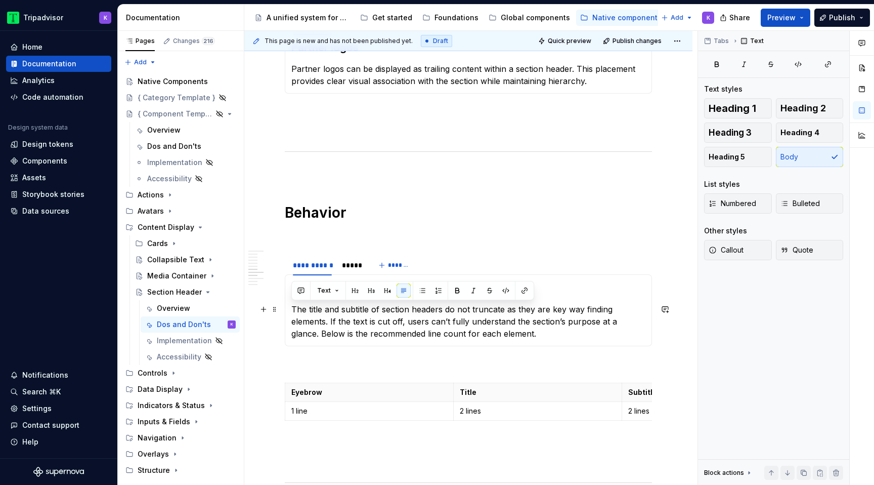
drag, startPoint x: 475, startPoint y: 338, endPoint x: 285, endPoint y: 311, distance: 191.1
click at [285, 311] on div "Text wrapping The title and subtitle of section headers do not truncate as they…" at bounding box center [468, 310] width 367 height 72
copy p "The title and subtitle of section headers do not truncate as they are key way f…"
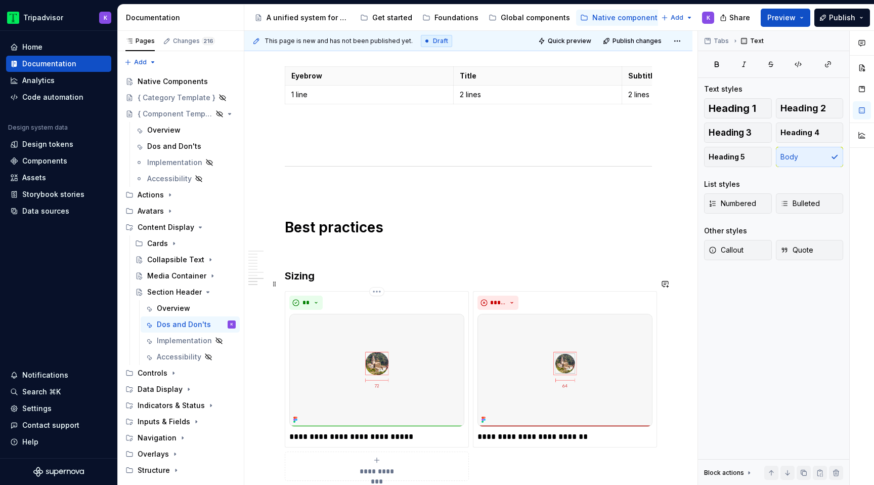
scroll to position [1198, 0]
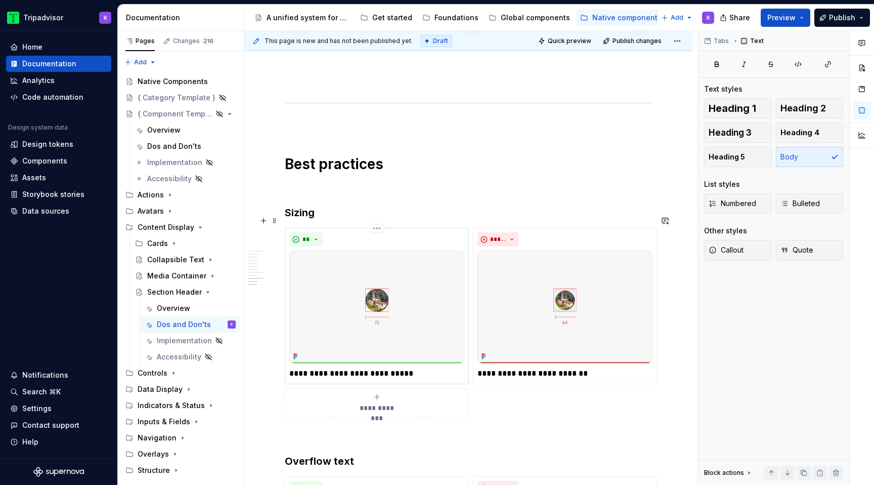
click at [367, 304] on img at bounding box center [376, 306] width 175 height 113
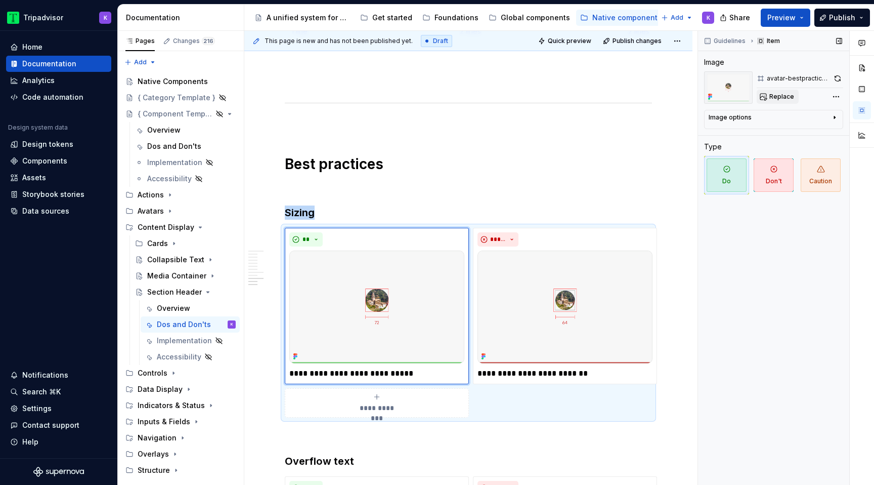
click at [777, 99] on span "Replace" at bounding box center [782, 97] width 25 height 8
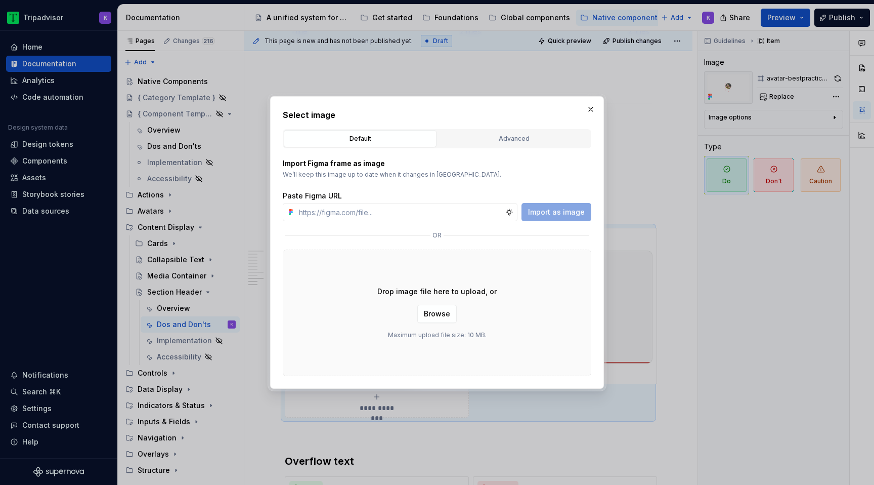
type textarea "*"
type input "[URL][DOMAIN_NAME]"
type textarea "*"
type input "[URL][DOMAIN_NAME]"
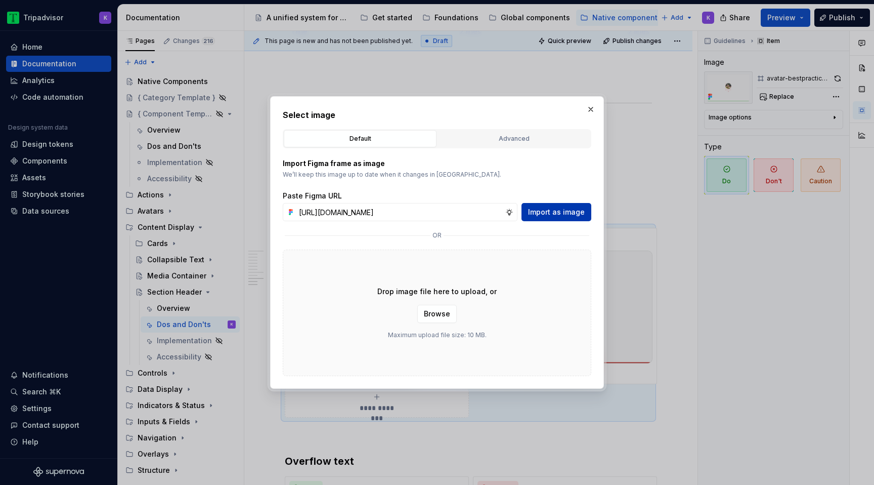
scroll to position [0, 0]
click at [568, 211] on span "Import as image" at bounding box center [556, 212] width 57 height 10
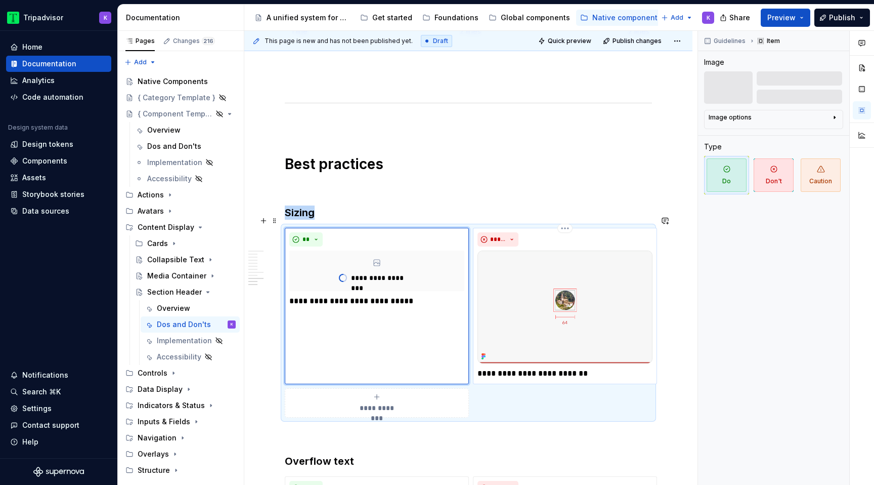
click at [557, 306] on img at bounding box center [565, 306] width 175 height 113
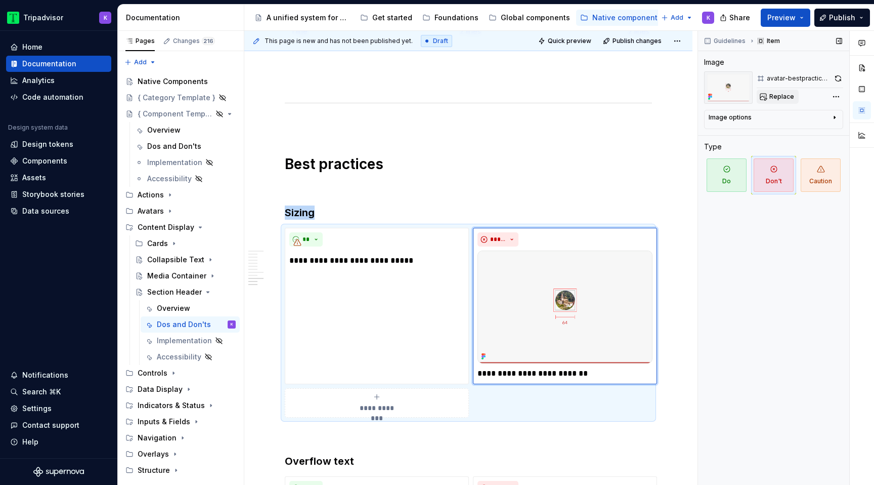
click at [779, 97] on span "Replace" at bounding box center [782, 97] width 25 height 8
type textarea "*"
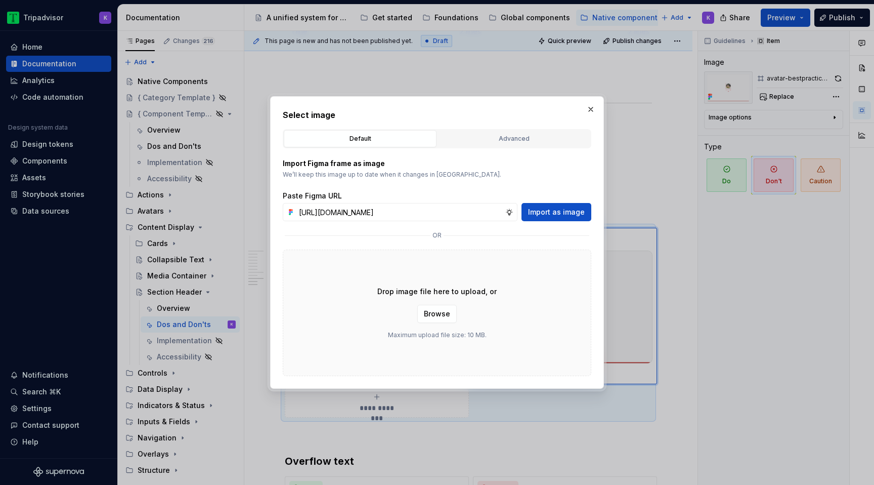
scroll to position [0, 265]
type input "[URL][DOMAIN_NAME]"
click at [551, 215] on span "Import as image" at bounding box center [556, 212] width 57 height 10
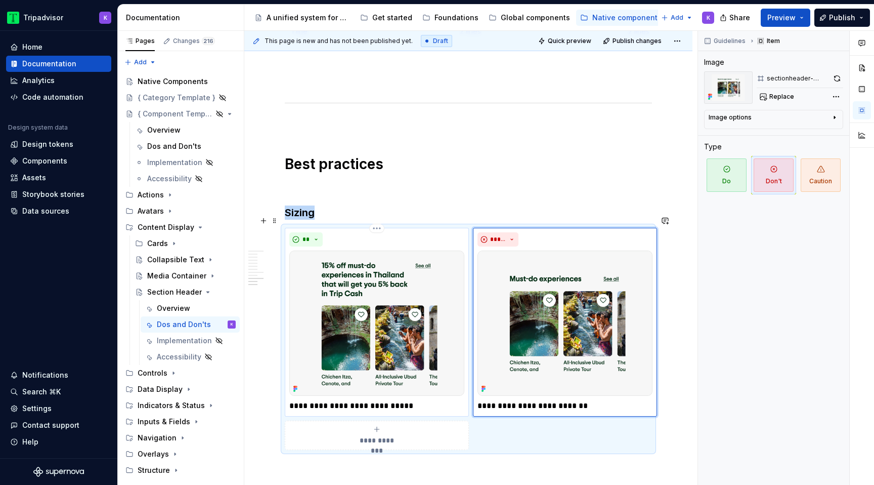
click at [454, 299] on img at bounding box center [376, 322] width 175 height 145
click at [562, 281] on img at bounding box center [565, 322] width 175 height 145
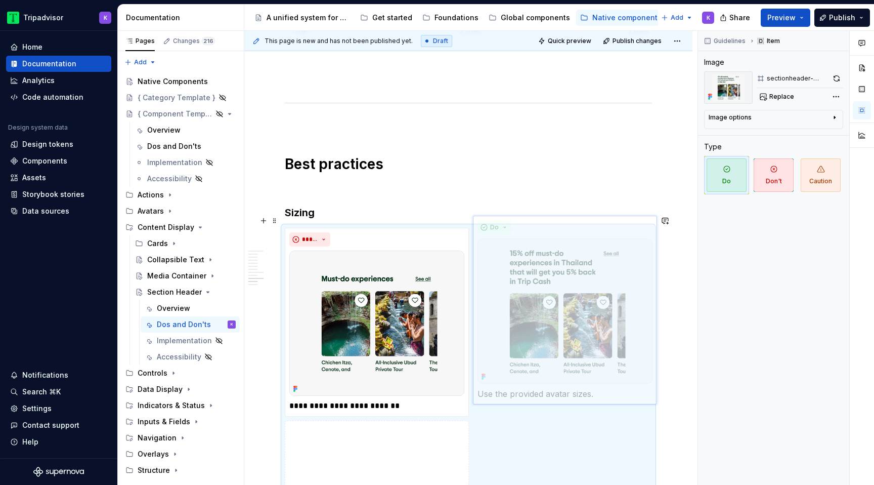
drag, startPoint x: 419, startPoint y: 288, endPoint x: 611, endPoint y: 281, distance: 191.4
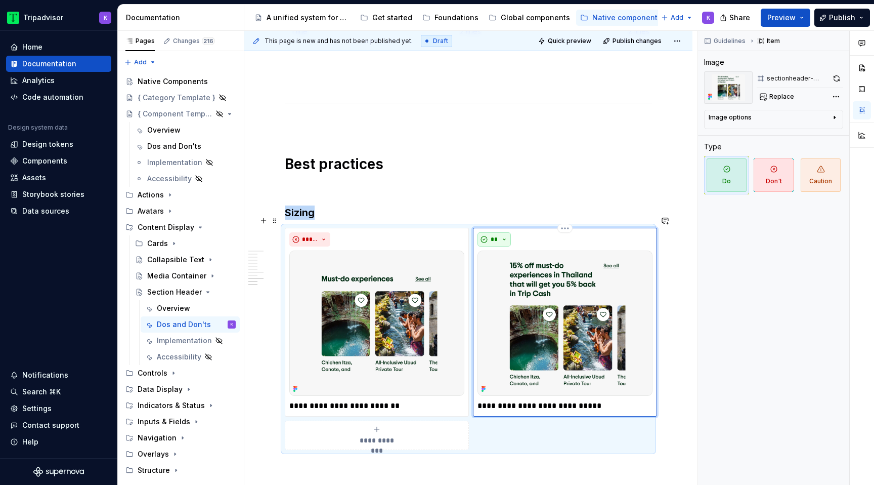
click at [501, 232] on button "**" at bounding box center [494, 239] width 33 height 14
click at [511, 265] on div "Don't" at bounding box center [518, 263] width 19 height 10
click at [330, 232] on div "*****" at bounding box center [376, 239] width 175 height 14
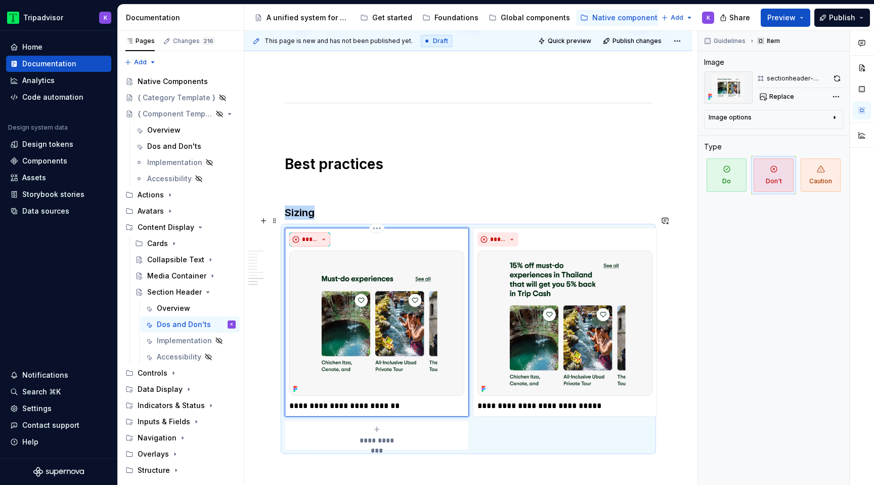
click at [327, 232] on button "*****" at bounding box center [309, 239] width 41 height 14
click at [327, 249] on div "Do" at bounding box center [325, 247] width 10 height 10
click at [408, 293] on img at bounding box center [376, 322] width 175 height 145
click at [840, 75] on button "button" at bounding box center [837, 78] width 13 height 14
click at [548, 322] on img at bounding box center [565, 322] width 175 height 145
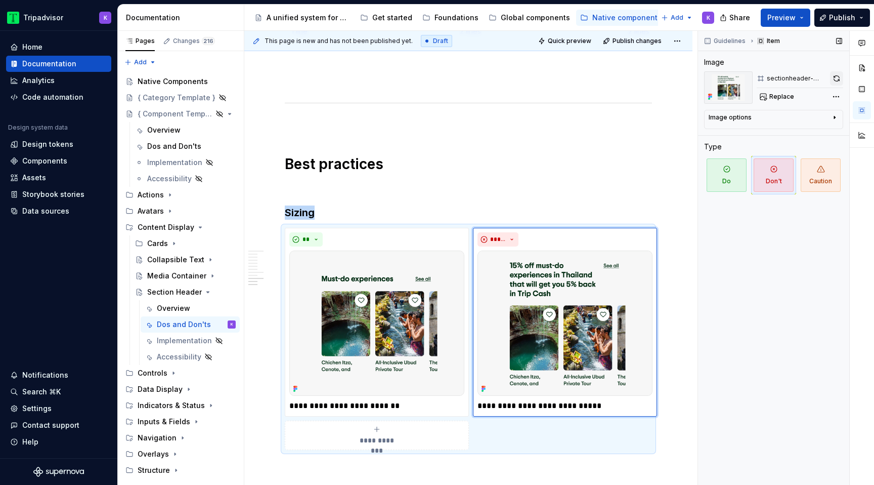
click at [835, 77] on button "button" at bounding box center [836, 78] width 13 height 14
click at [361, 400] on p "**********" at bounding box center [376, 406] width 175 height 12
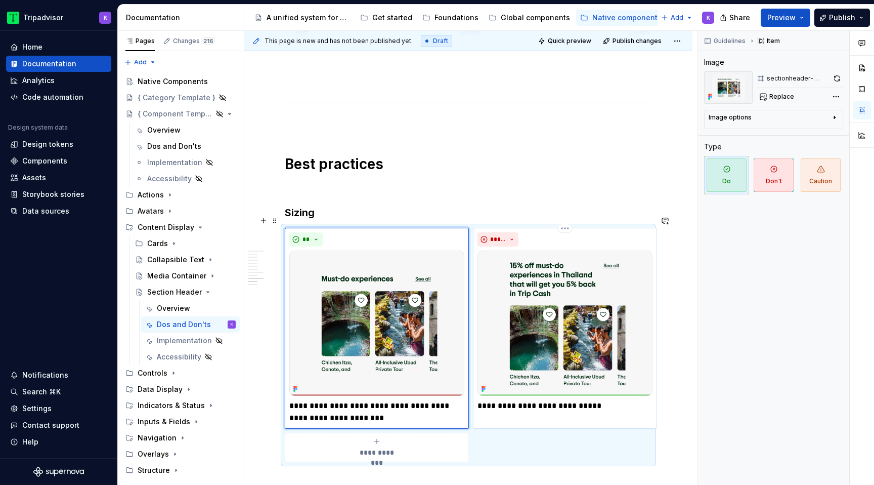
click at [505, 400] on p "**********" at bounding box center [565, 406] width 175 height 12
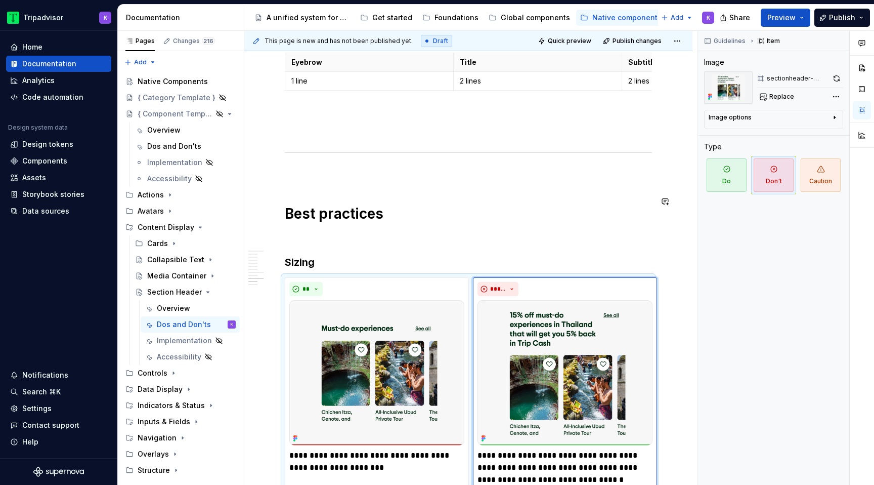
scroll to position [1089, 0]
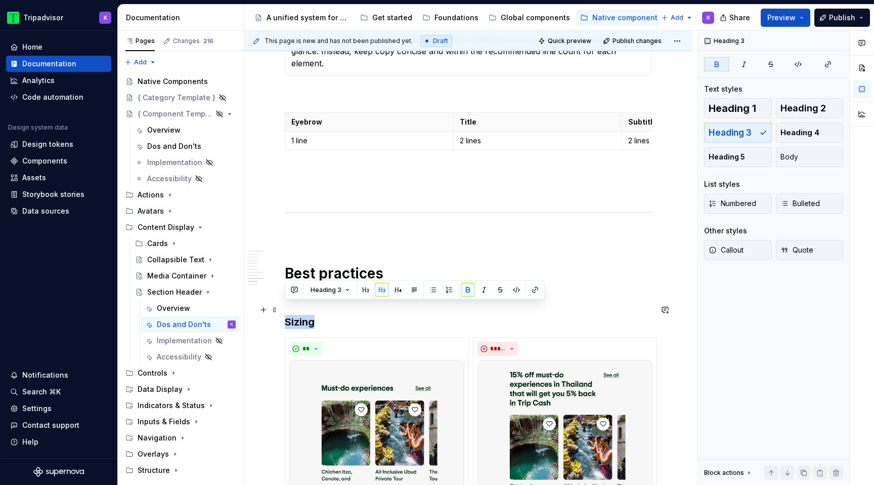
drag, startPoint x: 325, startPoint y: 308, endPoint x: 284, endPoint y: 308, distance: 40.5
click at [285, 315] on h3 "Sizing" at bounding box center [468, 322] width 367 height 14
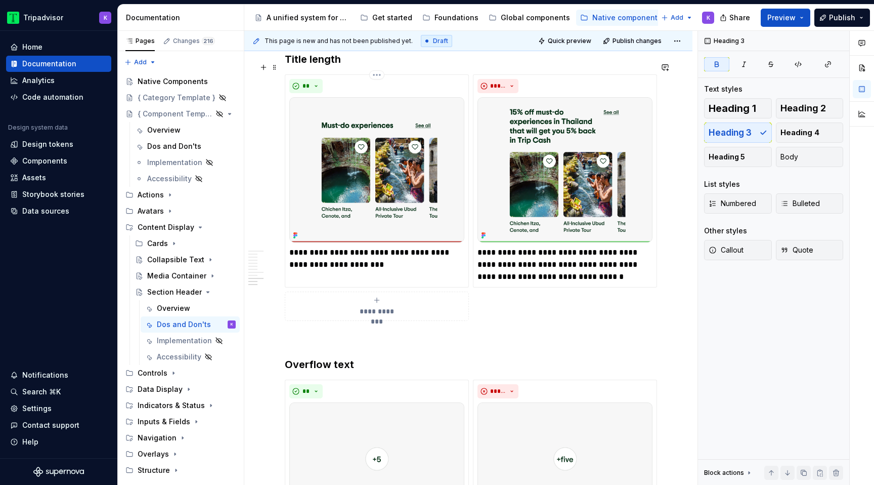
scroll to position [1378, 0]
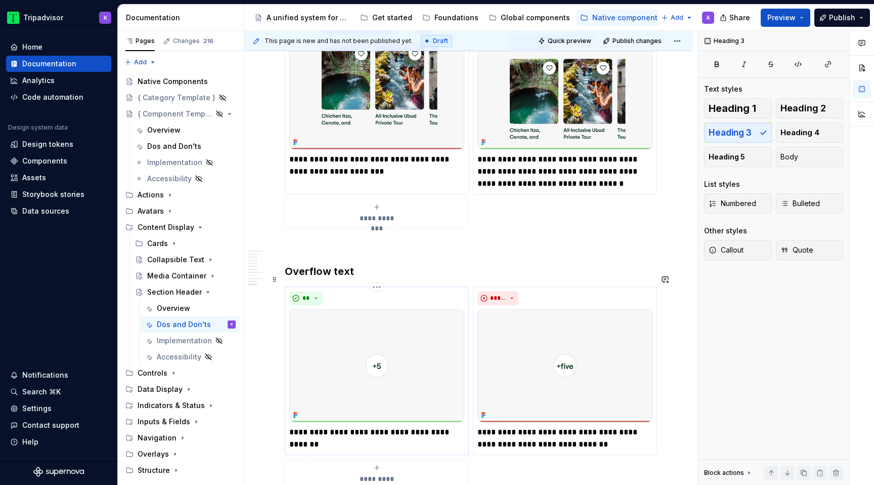
click at [386, 338] on img at bounding box center [376, 365] width 175 height 113
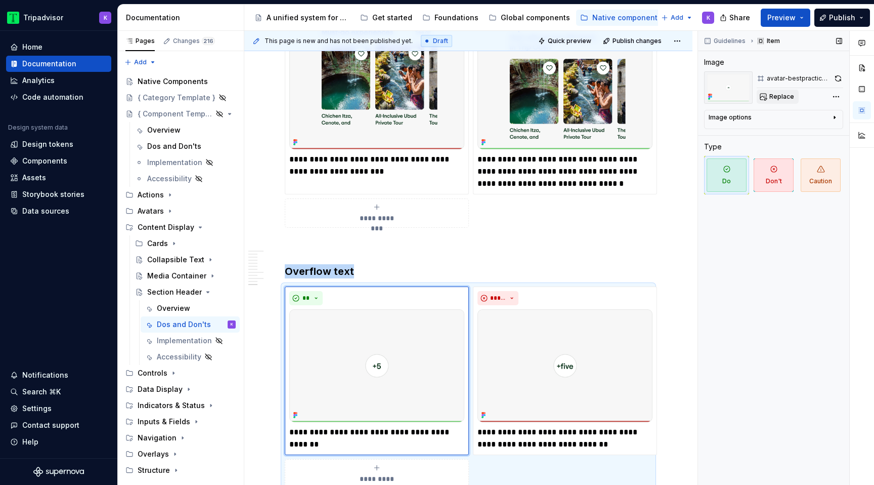
click at [768, 98] on button "Replace" at bounding box center [778, 97] width 42 height 14
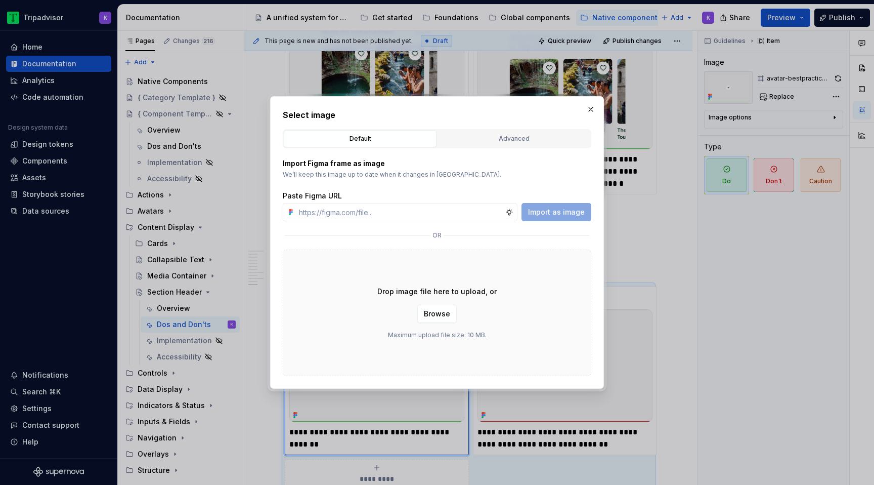
type textarea "*"
type input "[URL][DOMAIN_NAME]"
type textarea "*"
type input "[URL][DOMAIN_NAME]"
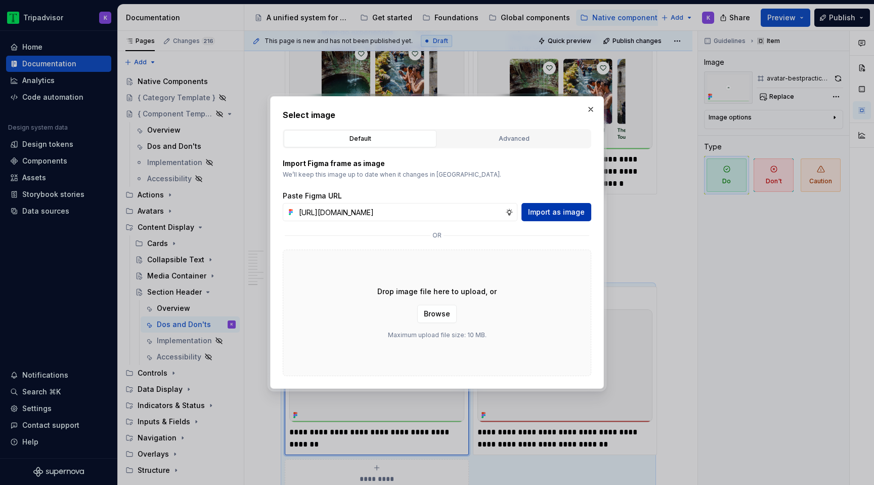
scroll to position [0, 0]
click at [546, 216] on span "Import as image" at bounding box center [556, 212] width 57 height 10
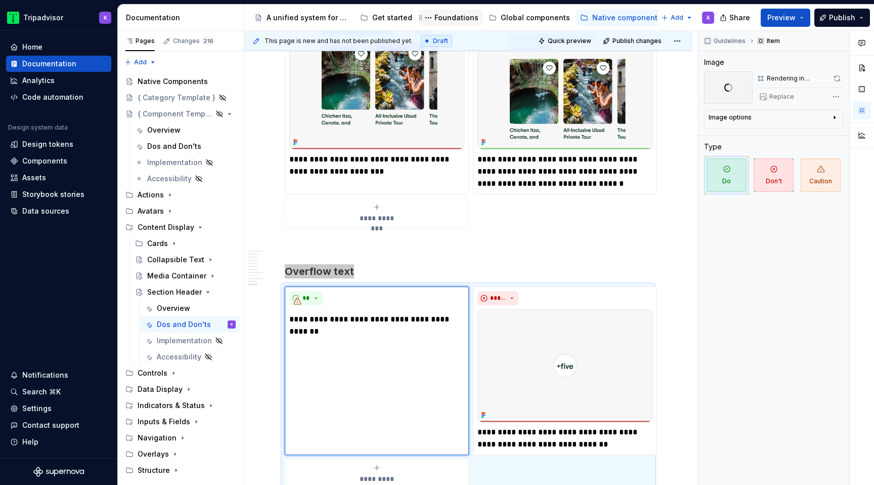
scroll to position [1450, 0]
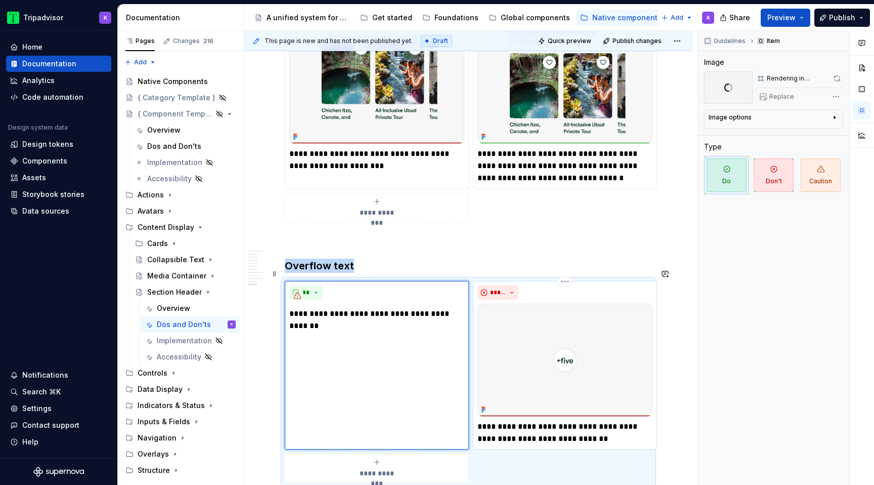
click at [548, 358] on img at bounding box center [565, 360] width 175 height 113
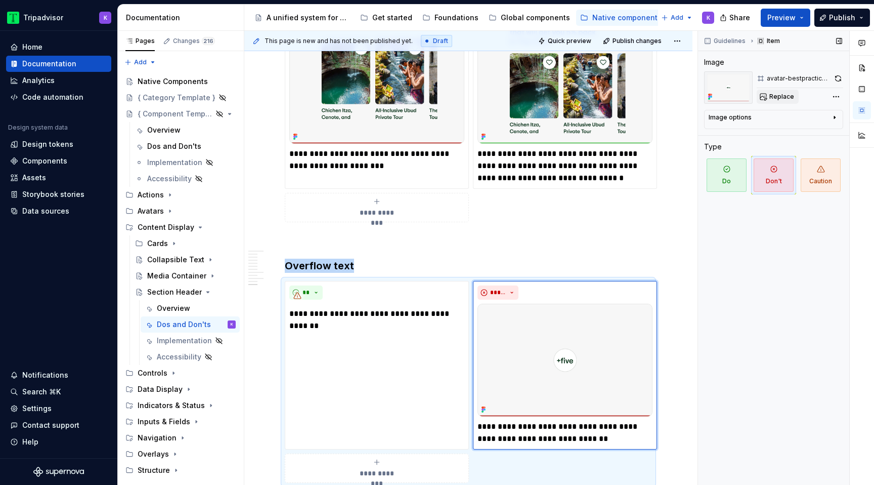
click at [774, 101] on button "Replace" at bounding box center [778, 97] width 42 height 14
type textarea "*"
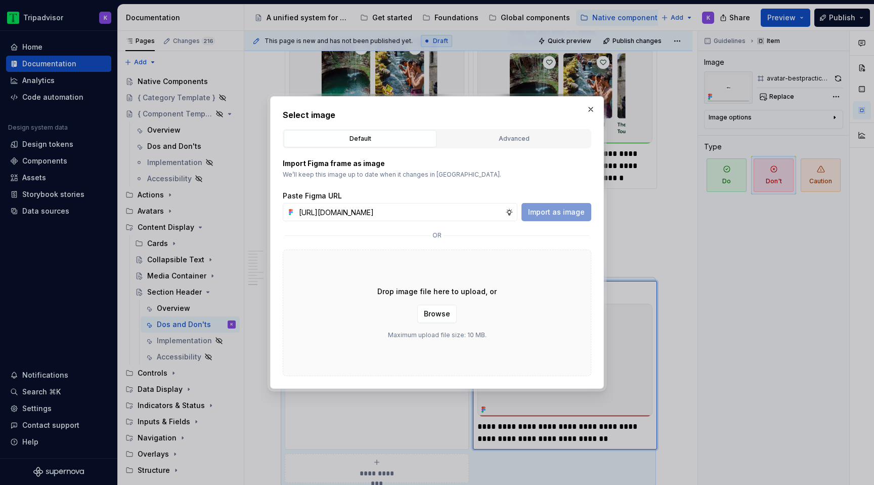
scroll to position [0, 267]
type input "[URL][DOMAIN_NAME]"
click at [564, 208] on span "Import as image" at bounding box center [556, 212] width 57 height 10
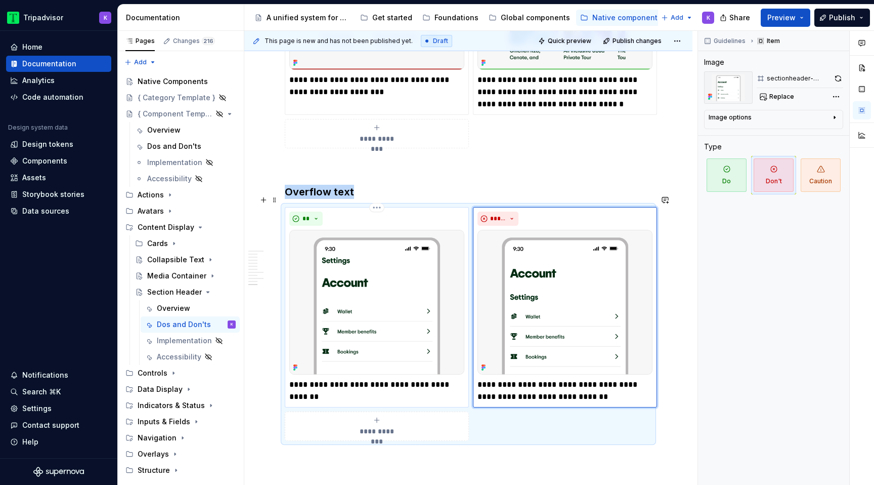
scroll to position [1529, 0]
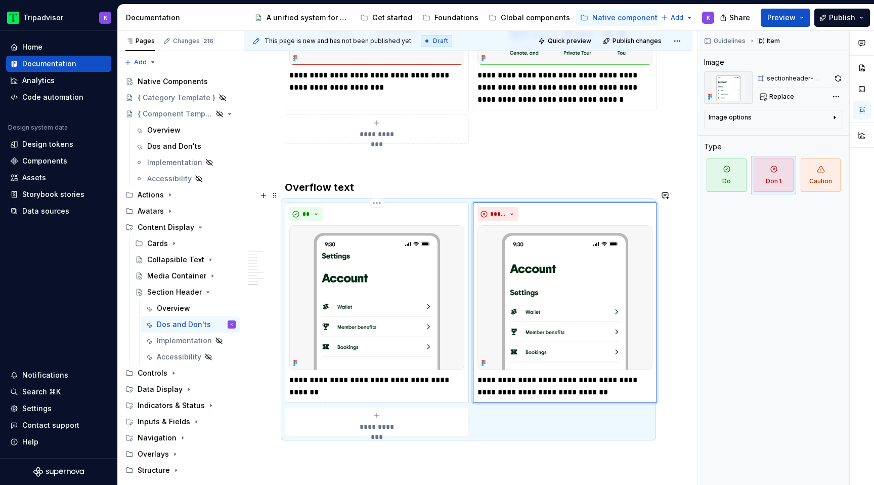
click at [363, 374] on p "**********" at bounding box center [376, 386] width 175 height 24
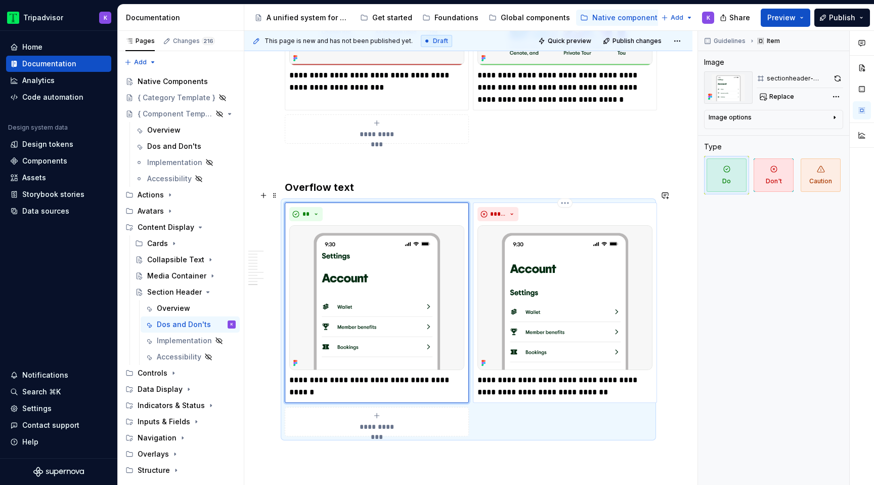
click at [531, 375] on p "**********" at bounding box center [565, 386] width 175 height 24
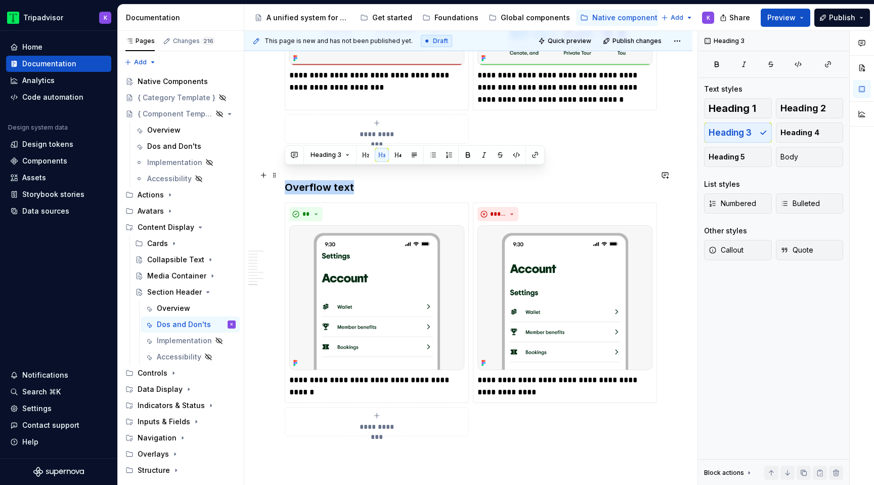
drag, startPoint x: 353, startPoint y: 176, endPoint x: 286, endPoint y: 176, distance: 66.8
click at [286, 180] on h3 "Overflow text" at bounding box center [468, 187] width 367 height 14
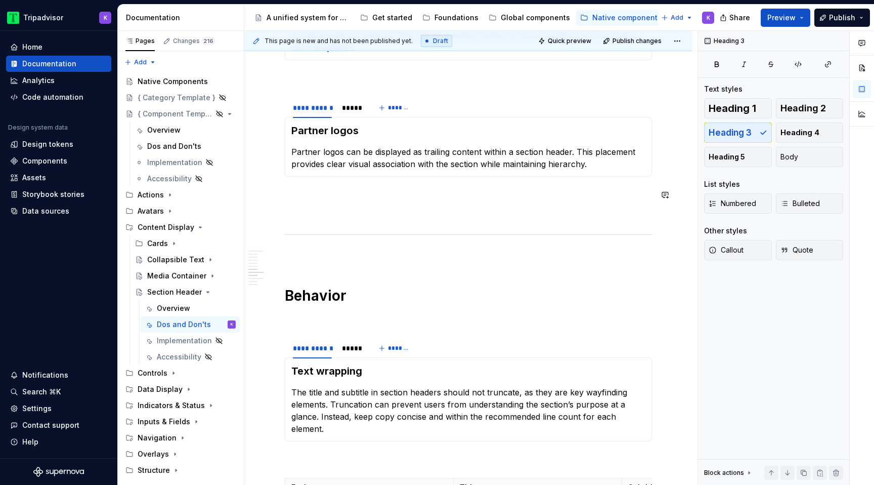
scroll to position [693, 0]
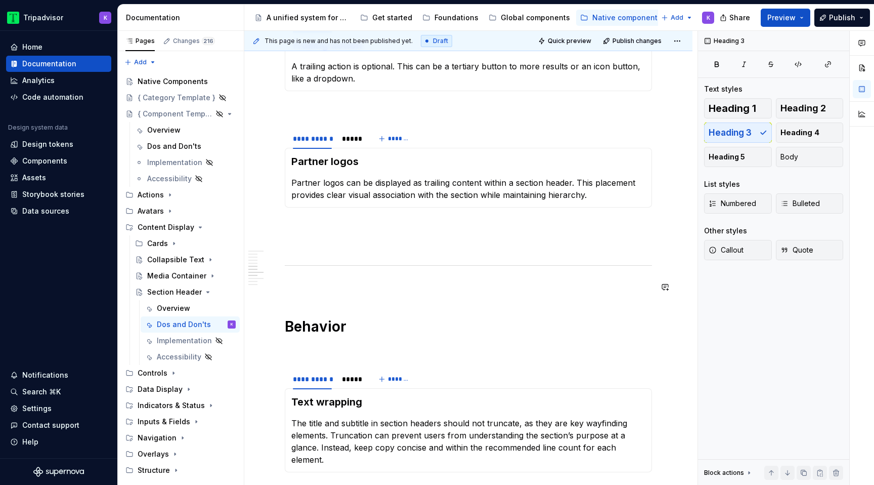
click at [319, 278] on div "**********" at bounding box center [468, 407] width 367 height 1777
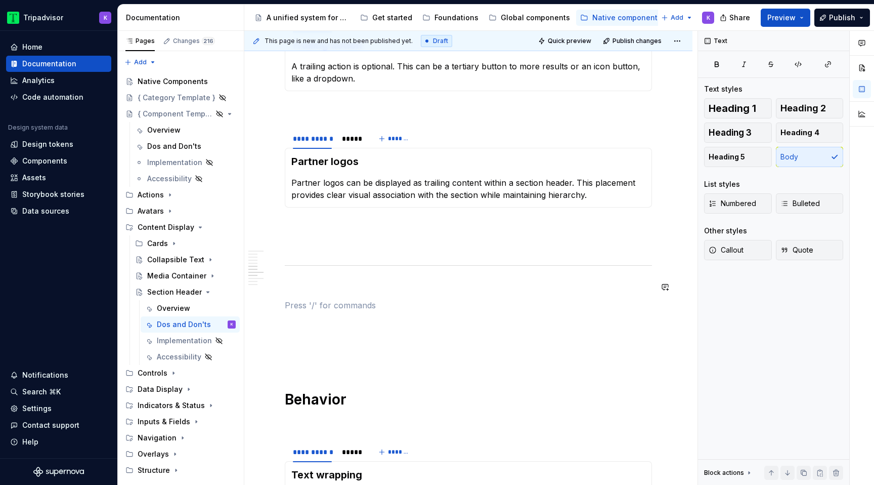
click at [316, 293] on div "**********" at bounding box center [468, 444] width 367 height 1850
click at [748, 105] on span "Heading 1" at bounding box center [733, 108] width 48 height 10
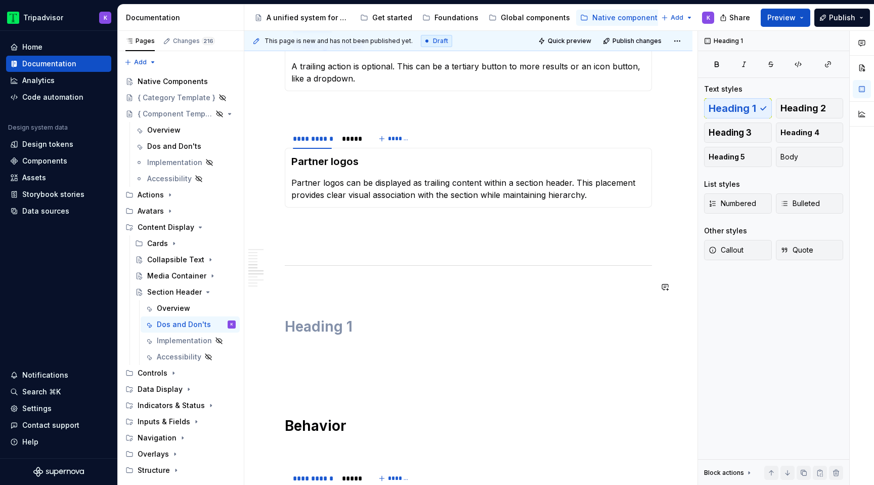
click at [331, 317] on h1 at bounding box center [468, 326] width 367 height 18
click at [338, 350] on p at bounding box center [468, 350] width 367 height 12
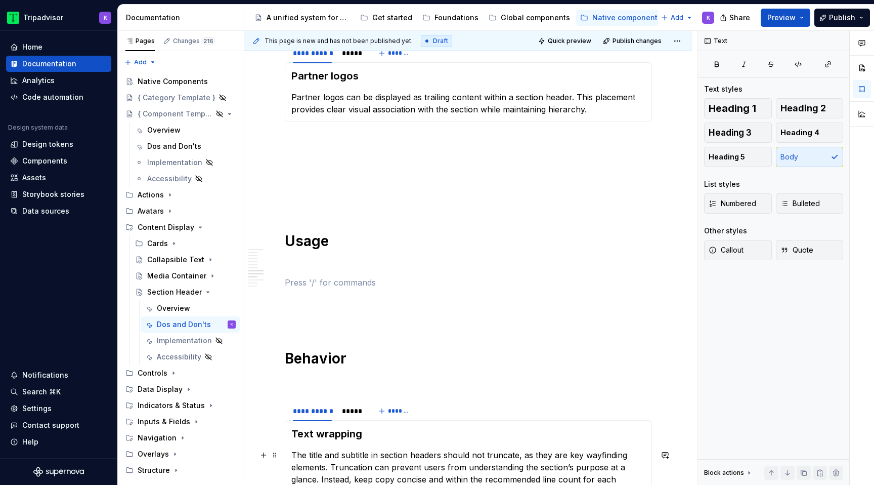
scroll to position [909, 0]
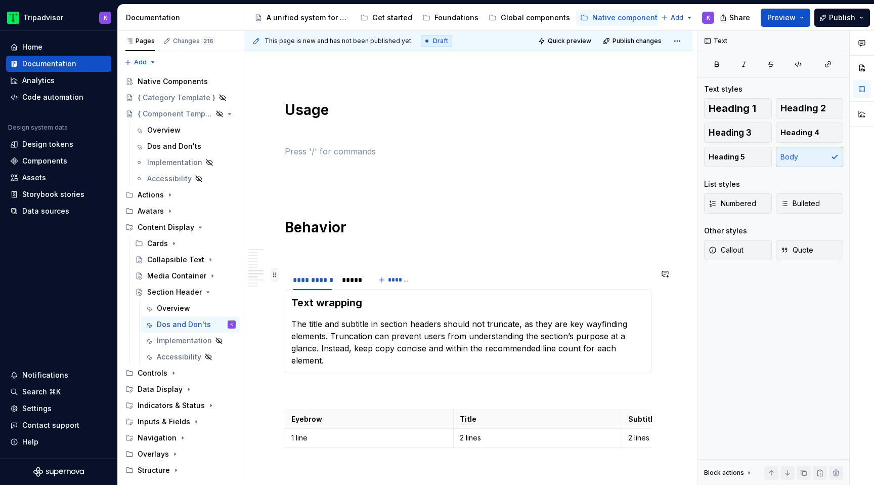
click at [277, 279] on span at bounding box center [275, 275] width 8 height 14
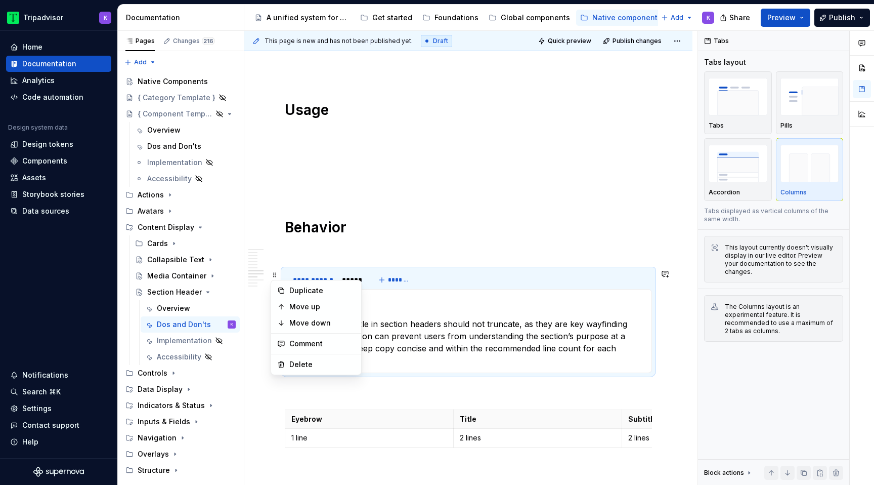
click at [299, 290] on div "Duplicate" at bounding box center [322, 290] width 66 height 10
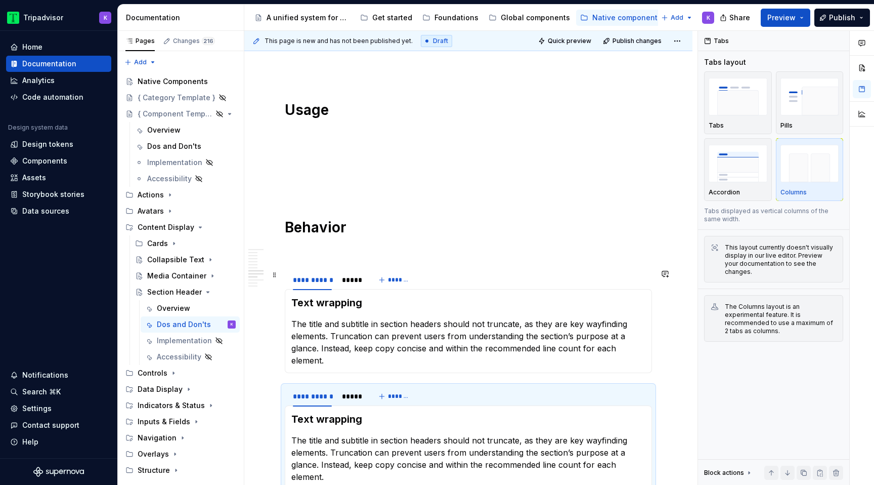
scroll to position [859, 0]
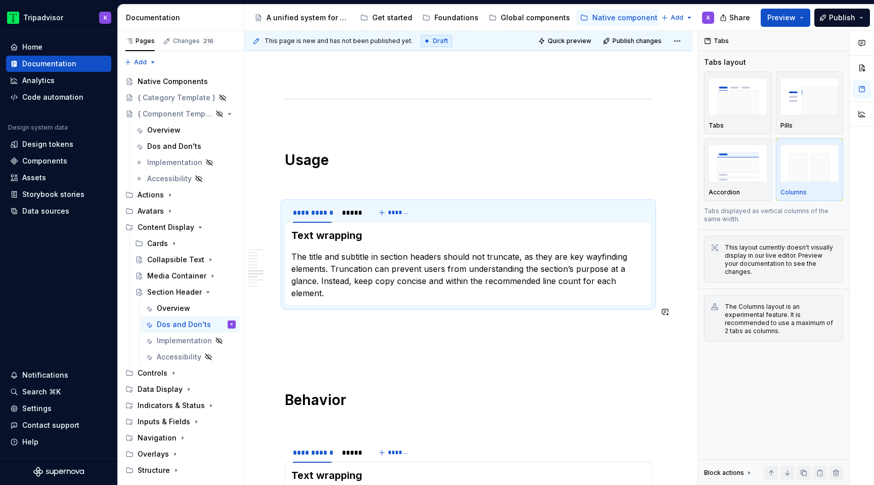
click at [301, 336] on p at bounding box center [468, 342] width 367 height 12
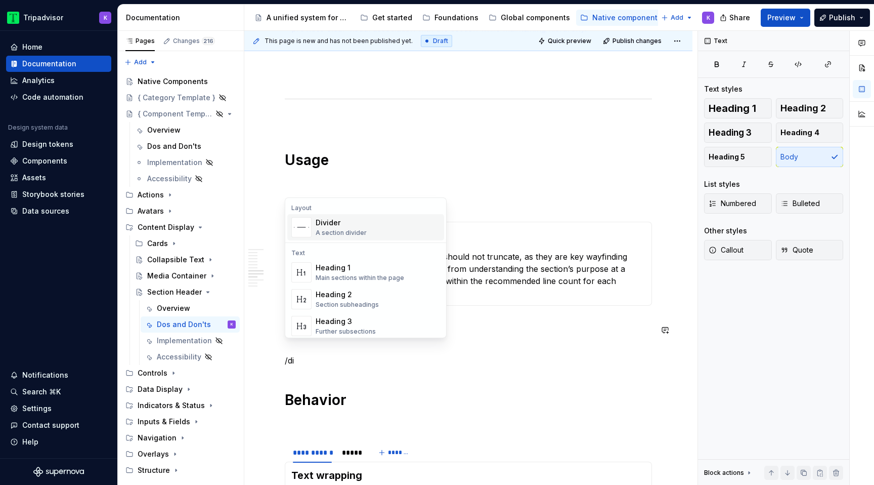
click at [331, 214] on span "Divider A section divider" at bounding box center [365, 227] width 157 height 26
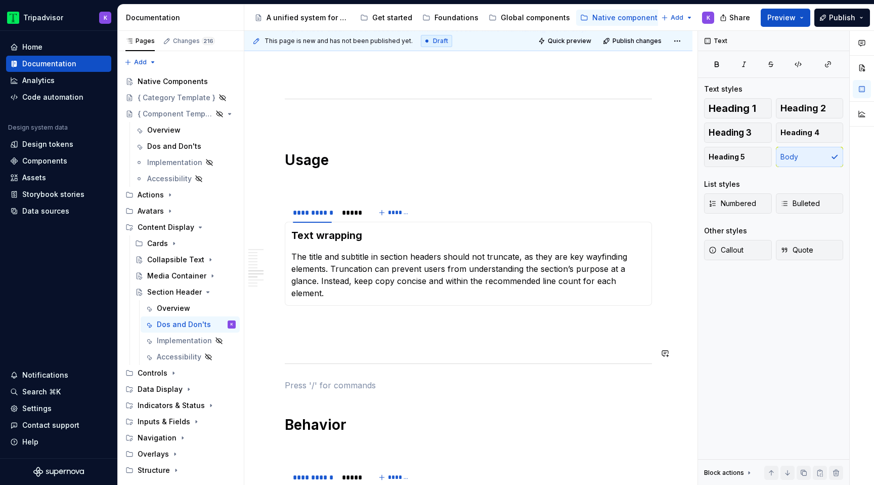
click at [317, 336] on p at bounding box center [468, 342] width 367 height 12
click at [319, 318] on p at bounding box center [468, 324] width 367 height 12
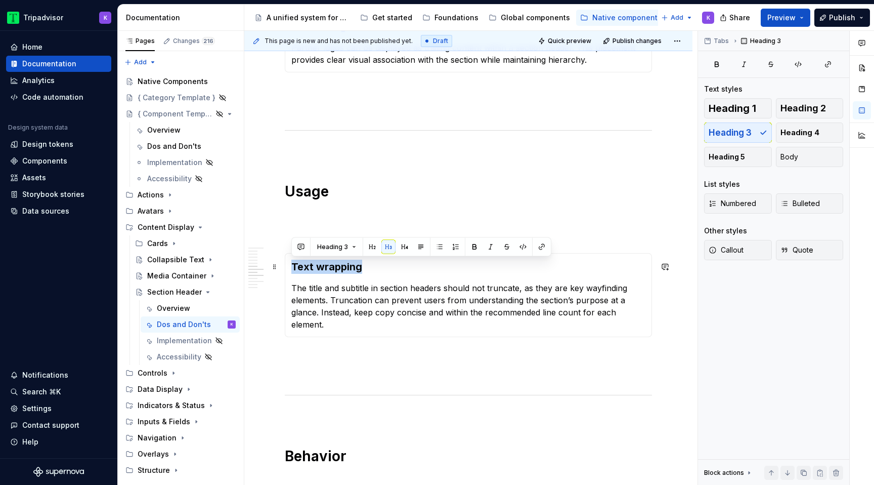
drag, startPoint x: 360, startPoint y: 267, endPoint x: 291, endPoint y: 267, distance: 69.3
click at [291, 267] on h3 "Text wrapping" at bounding box center [468, 267] width 354 height 14
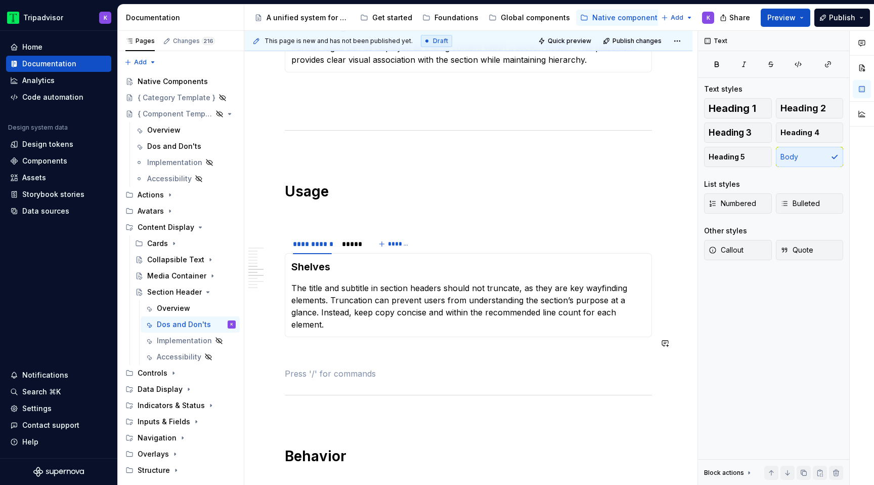
click at [301, 350] on div "**********" at bounding box center [468, 405] width 367 height 2042
click at [301, 349] on p at bounding box center [468, 355] width 367 height 12
click at [277, 239] on span at bounding box center [275, 239] width 8 height 14
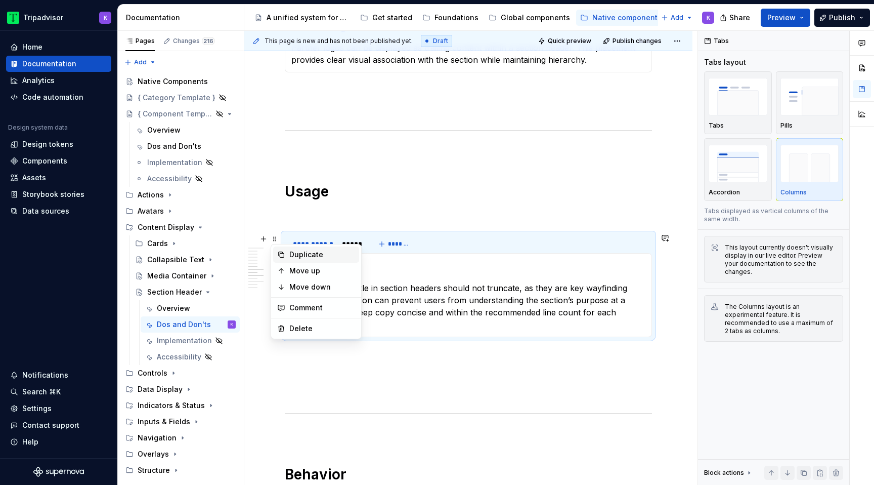
click at [302, 258] on div "Duplicate" at bounding box center [322, 254] width 66 height 10
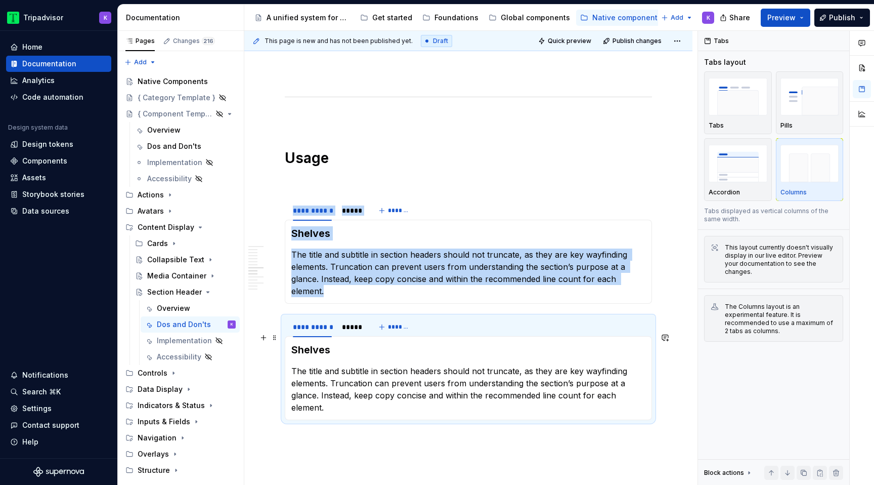
scroll to position [887, 0]
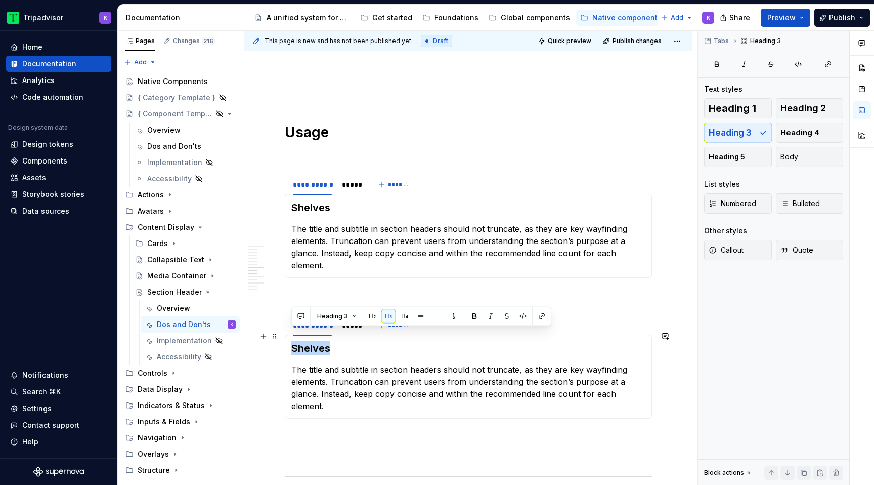
drag, startPoint x: 329, startPoint y: 340, endPoint x: 291, endPoint y: 340, distance: 37.9
click at [291, 341] on h3 "Shelves" at bounding box center [468, 348] width 354 height 14
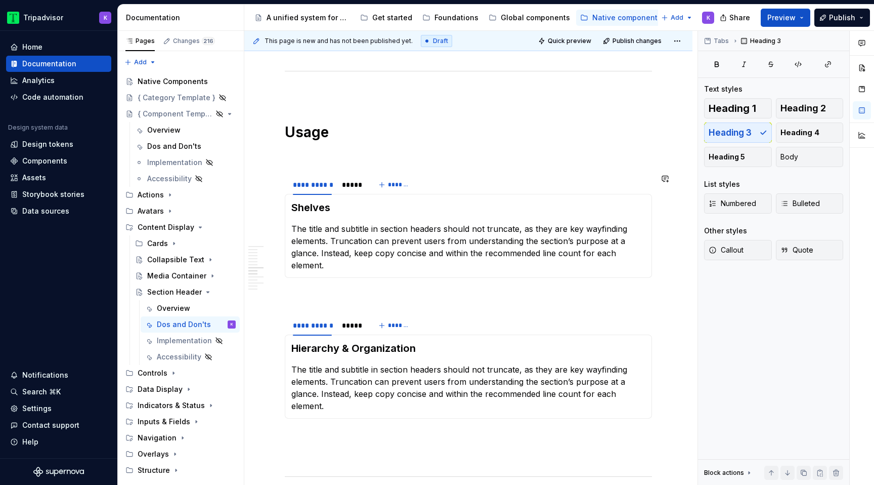
click at [384, 252] on p "The title and subtitle in section headers should not truncate, as they are key …" at bounding box center [468, 247] width 354 height 49
click at [347, 189] on div "*****" at bounding box center [351, 185] width 19 height 10
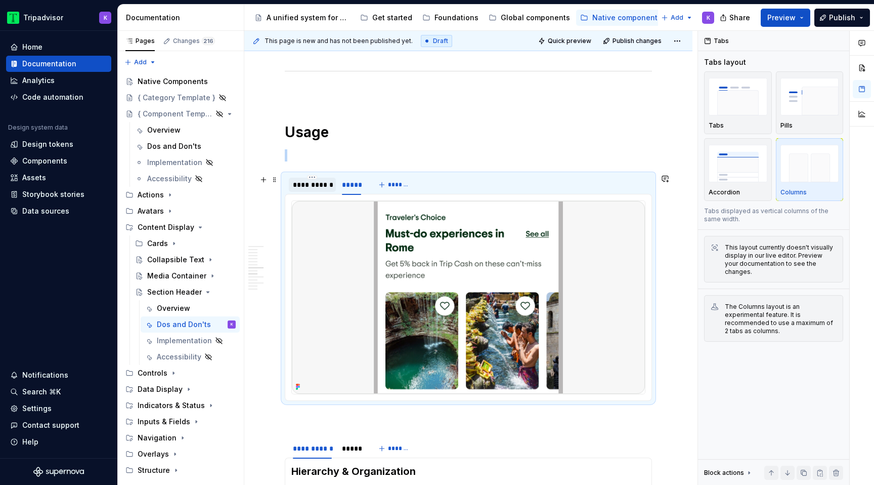
click at [309, 187] on div "**********" at bounding box center [312, 185] width 39 height 10
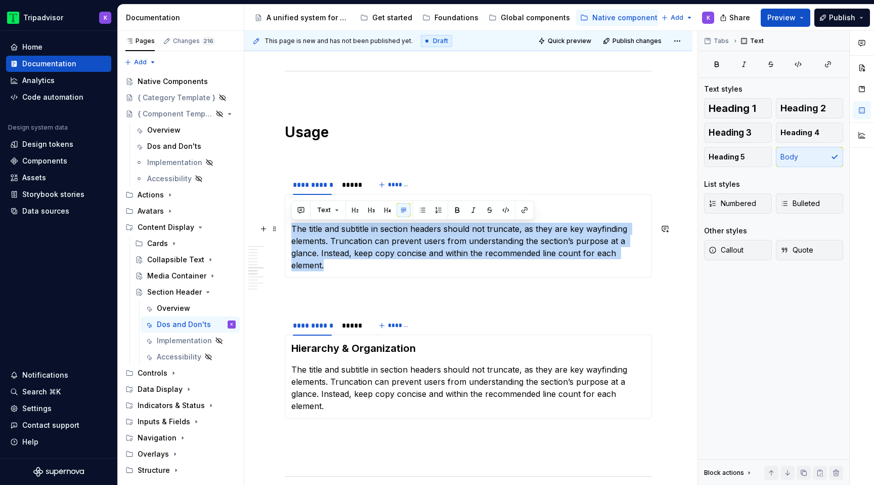
drag, startPoint x: 650, startPoint y: 255, endPoint x: 291, endPoint y: 232, distance: 359.4
click at [291, 232] on p "The title and subtitle in section headers should not truncate, as they are key …" at bounding box center [468, 247] width 354 height 49
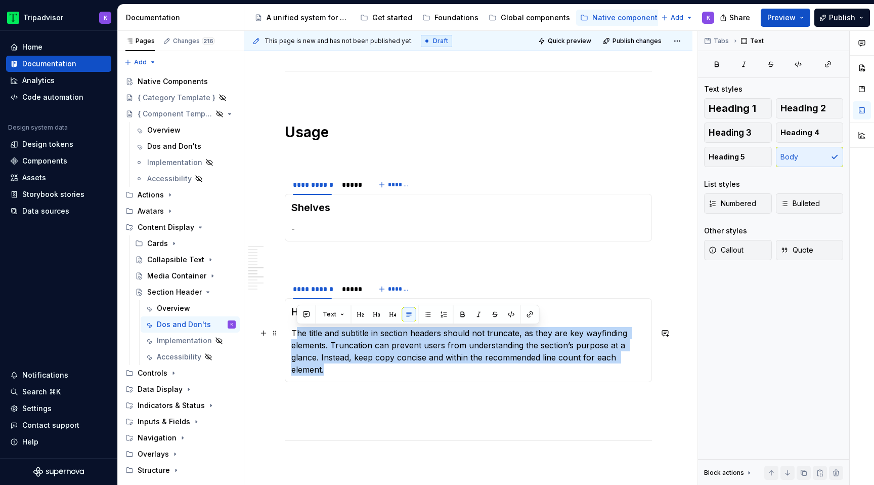
drag, startPoint x: 638, startPoint y: 358, endPoint x: 294, endPoint y: 328, distance: 344.9
click at [294, 328] on p "The title and subtitle in section headers should not truncate, as they are key …" at bounding box center [468, 351] width 354 height 49
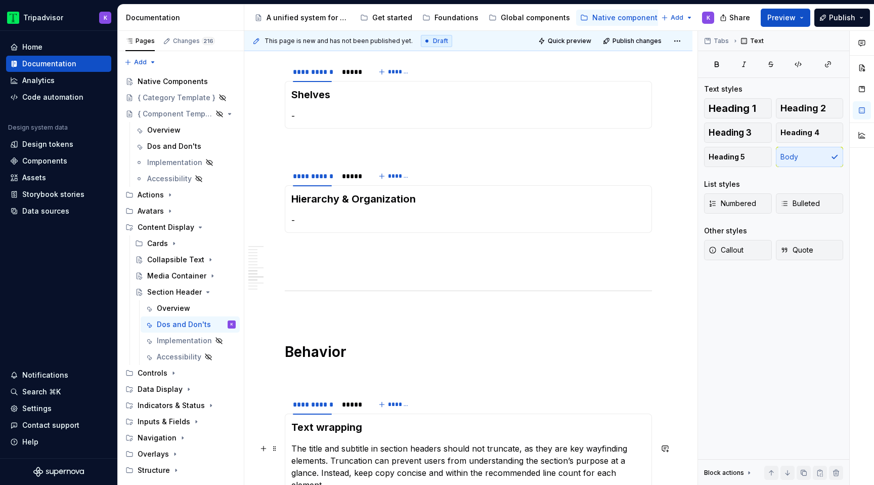
scroll to position [1065, 0]
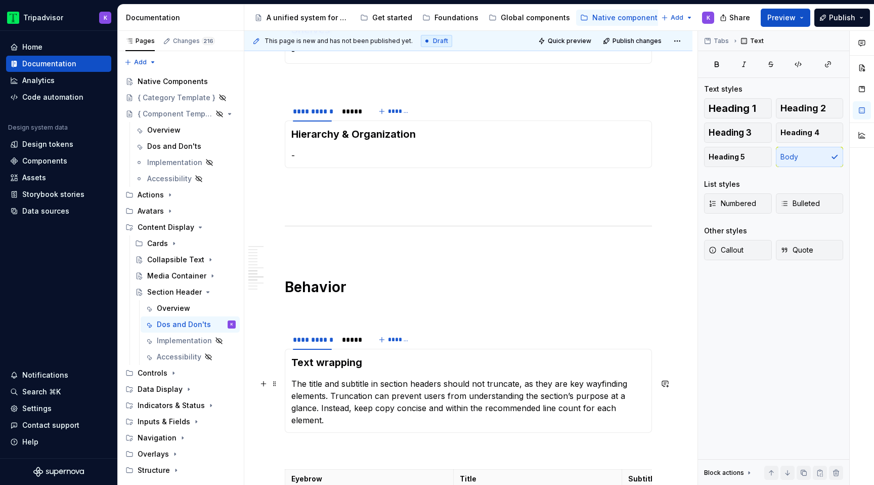
click at [601, 383] on p "The title and subtitle in section headers should not truncate, as they are key …" at bounding box center [468, 401] width 354 height 49
click at [580, 303] on div "**********" at bounding box center [468, 202] width 367 height 2110
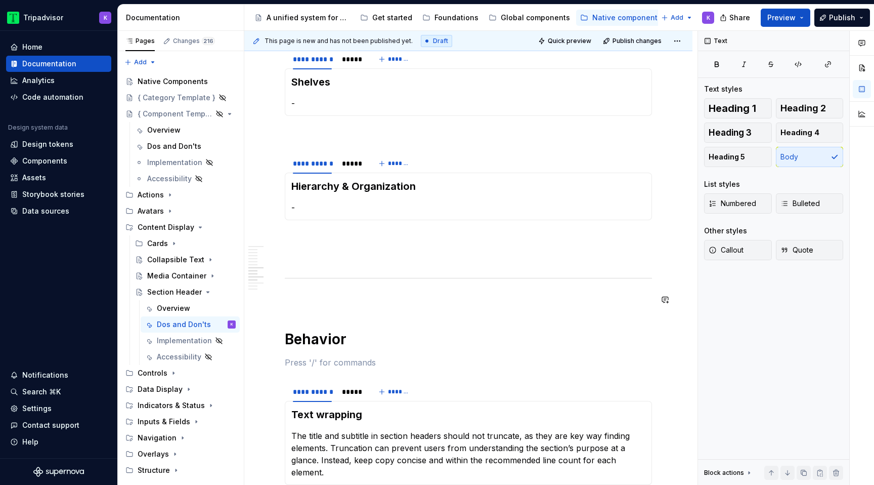
scroll to position [989, 0]
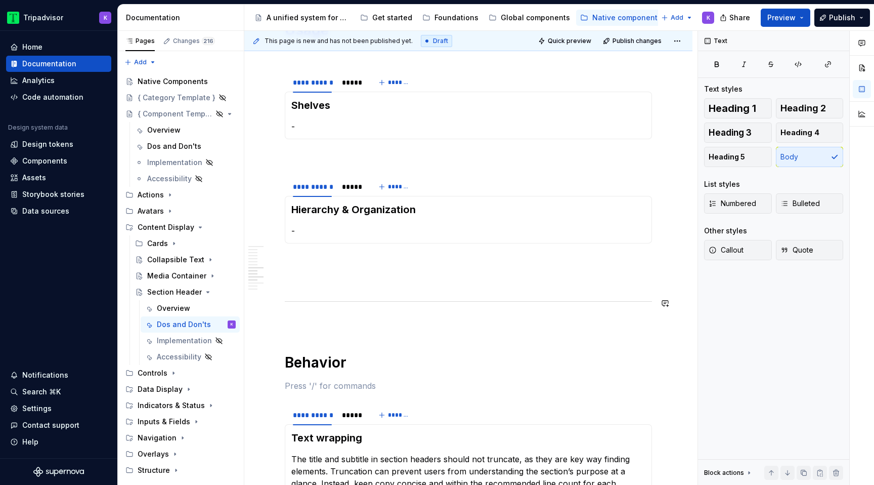
click at [533, 289] on div "**********" at bounding box center [468, 278] width 367 height 2110
click at [531, 261] on p at bounding box center [468, 262] width 367 height 12
click at [524, 284] on p at bounding box center [468, 280] width 367 height 12
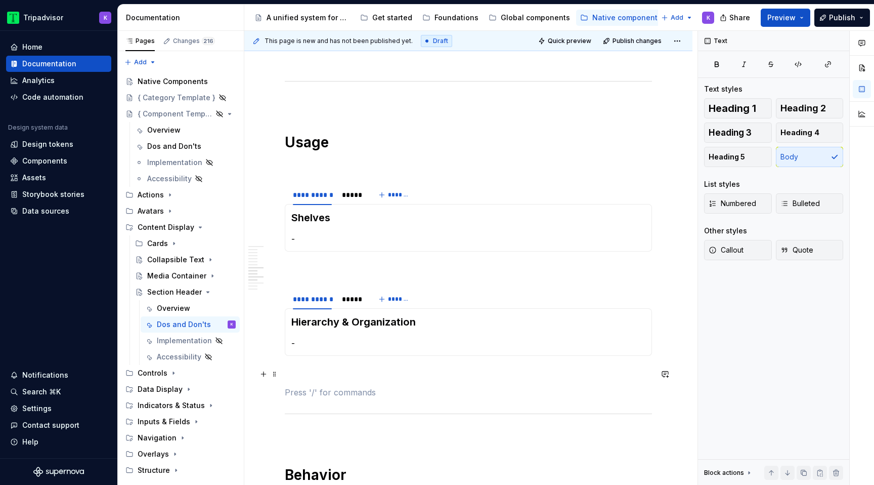
scroll to position [836, 0]
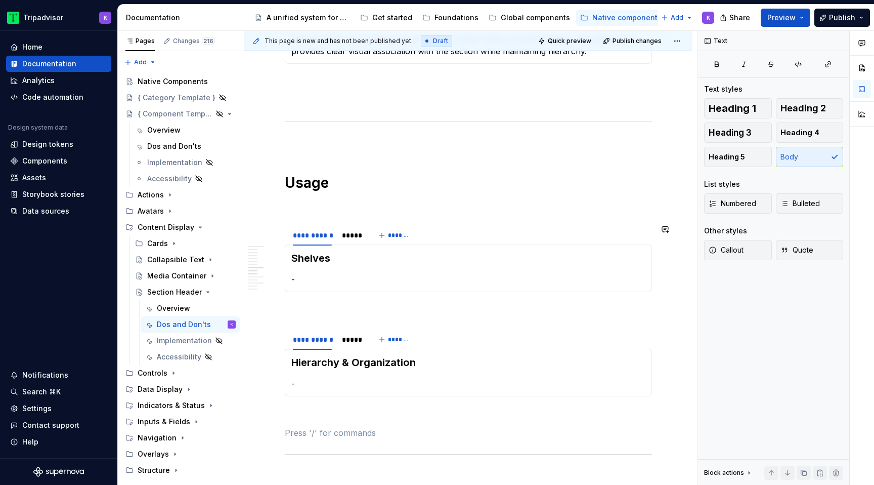
click at [514, 303] on div "**********" at bounding box center [468, 431] width 367 height 2110
click at [500, 215] on div "**********" at bounding box center [468, 431] width 367 height 2110
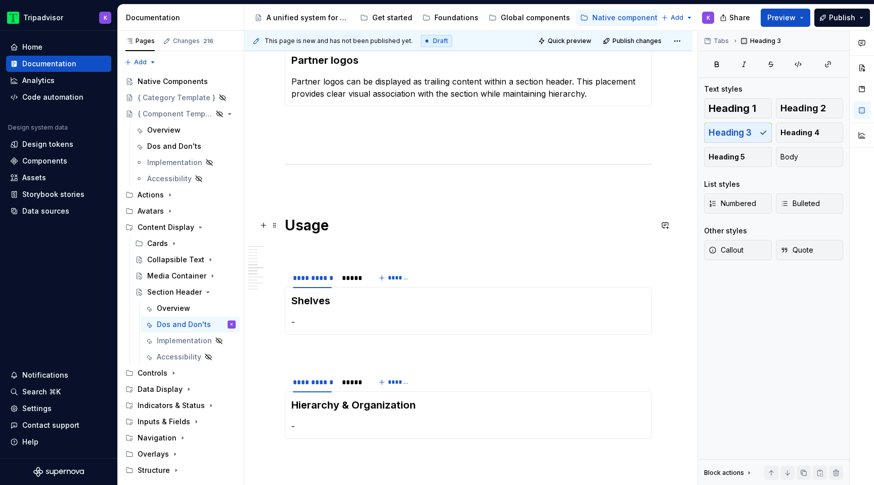
scroll to position [779, 0]
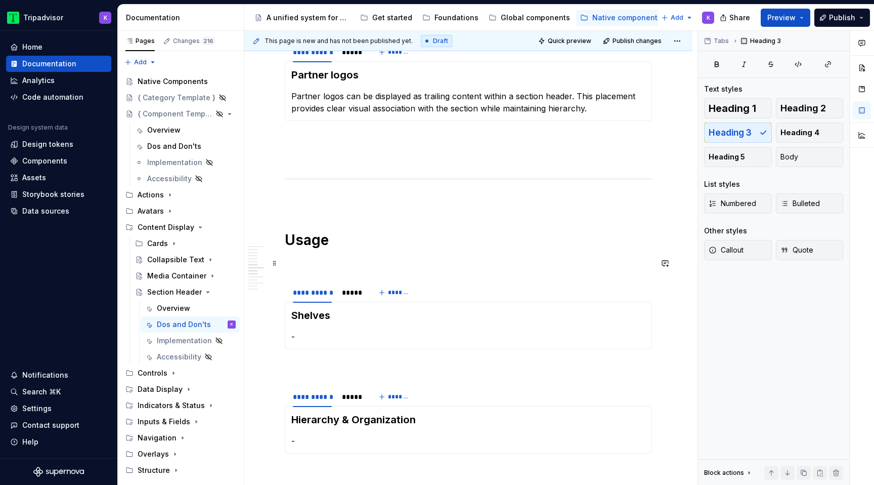
click at [454, 274] on div "**********" at bounding box center [468, 488] width 367 height 2110
click at [459, 206] on div "**********" at bounding box center [468, 488] width 367 height 2110
click at [461, 198] on p at bounding box center [468, 200] width 367 height 12
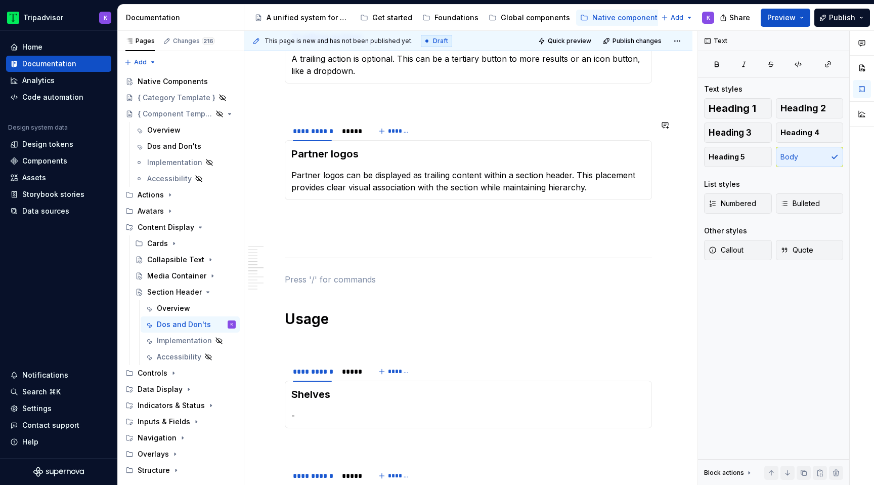
scroll to position [700, 0]
click at [456, 215] on p at bounding box center [468, 219] width 367 height 12
click at [456, 242] on p at bounding box center [468, 237] width 367 height 12
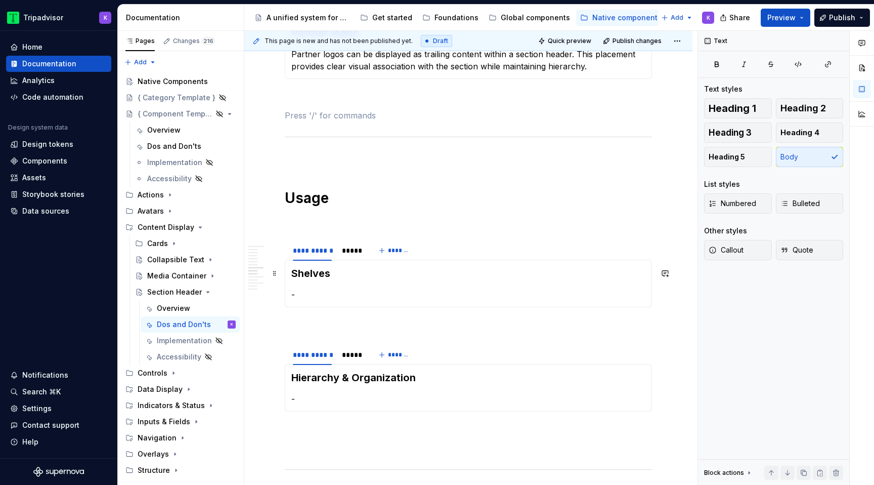
scroll to position [855, 0]
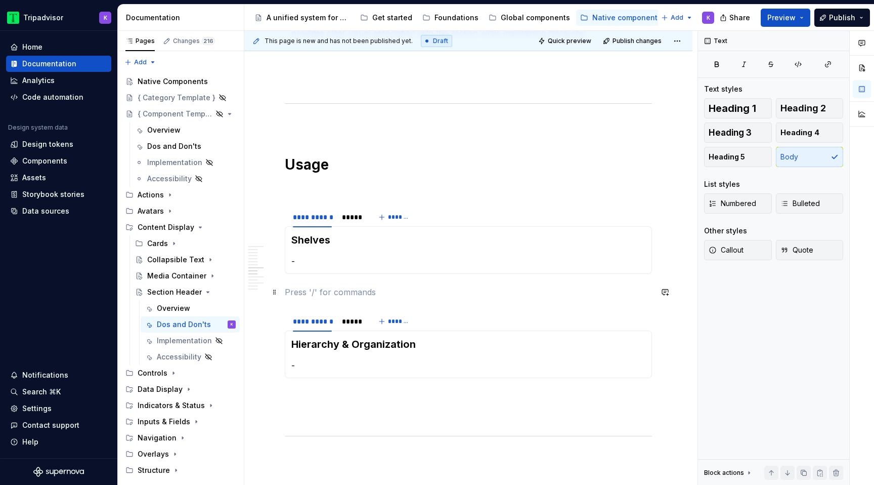
click at [437, 294] on p at bounding box center [468, 292] width 367 height 12
click at [458, 185] on p at bounding box center [468, 188] width 367 height 12
click at [407, 399] on p at bounding box center [468, 396] width 367 height 12
click at [407, 429] on div "**********" at bounding box center [468, 412] width 367 height 2110
click at [440, 289] on p at bounding box center [468, 292] width 367 height 12
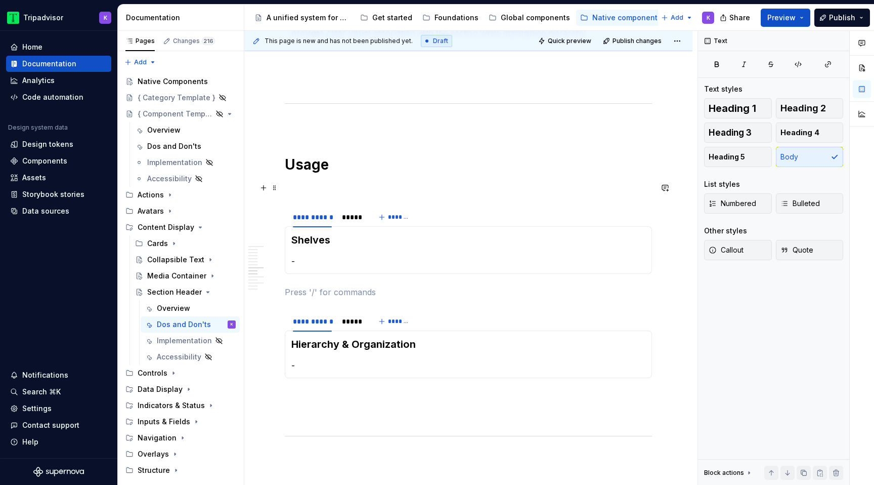
click at [442, 186] on p at bounding box center [468, 188] width 367 height 12
click at [451, 121] on p at bounding box center [468, 125] width 367 height 12
click at [398, 405] on div "**********" at bounding box center [468, 412] width 367 height 2110
click at [399, 377] on div "Hierarchy & Organization -" at bounding box center [468, 354] width 367 height 48
click at [396, 387] on div "**********" at bounding box center [468, 412] width 367 height 2110
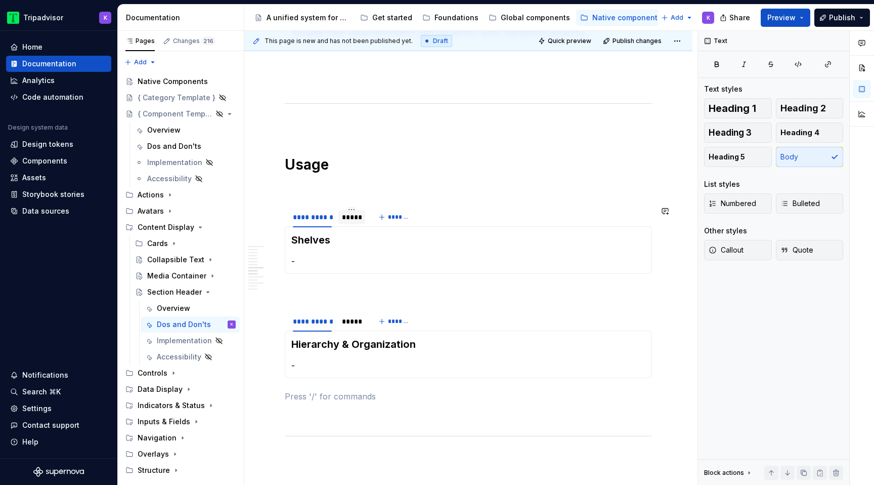
click at [352, 222] on div "*****" at bounding box center [351, 217] width 19 height 10
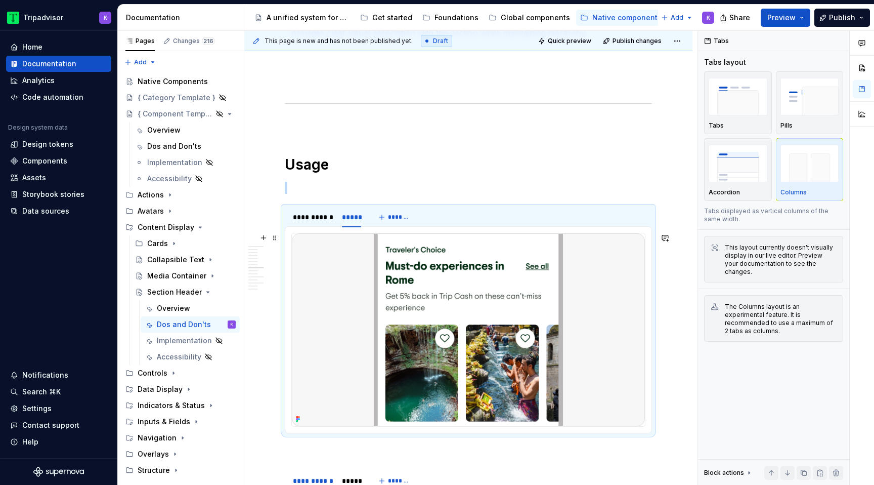
click at [439, 277] on img at bounding box center [468, 329] width 353 height 193
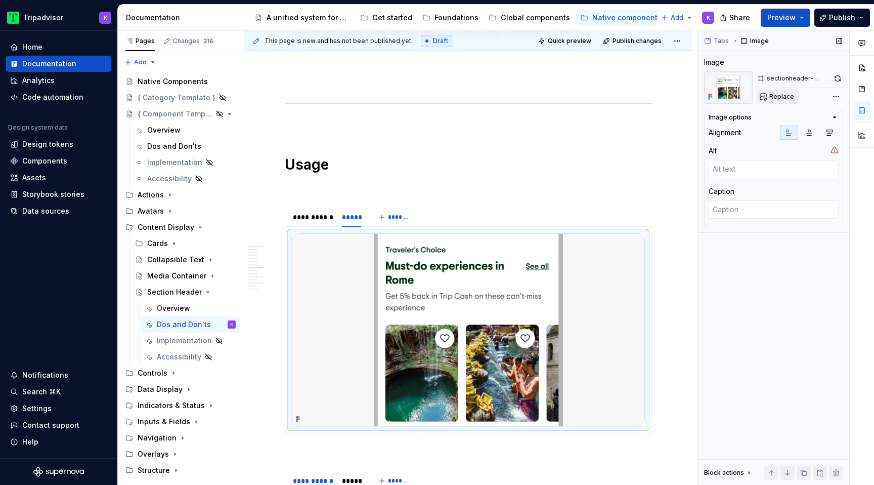
click at [788, 103] on button "Replace" at bounding box center [778, 97] width 42 height 14
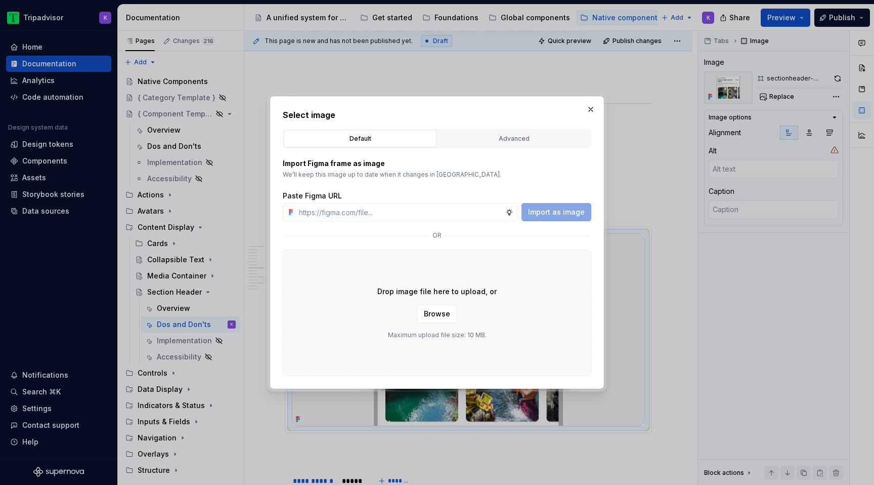
type textarea "*"
type input "[URL][DOMAIN_NAME]"
click at [549, 216] on span "Import as image" at bounding box center [556, 212] width 57 height 10
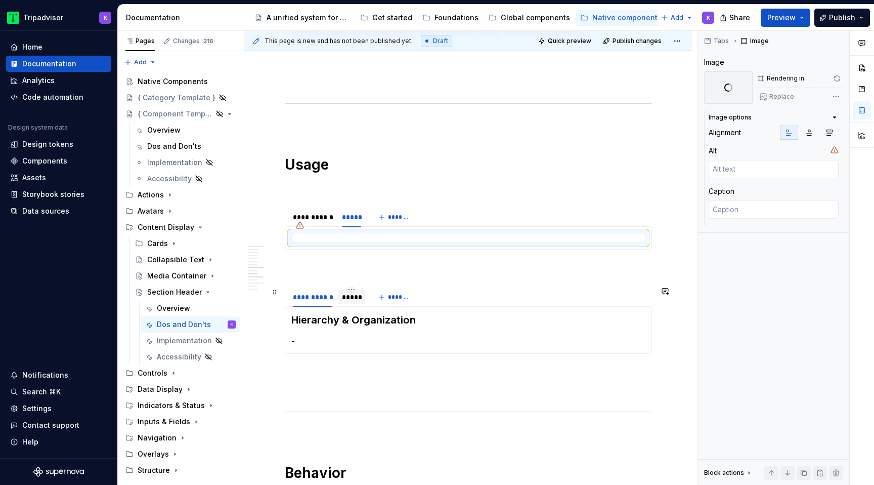
click at [353, 301] on div "*****" at bounding box center [351, 297] width 19 height 10
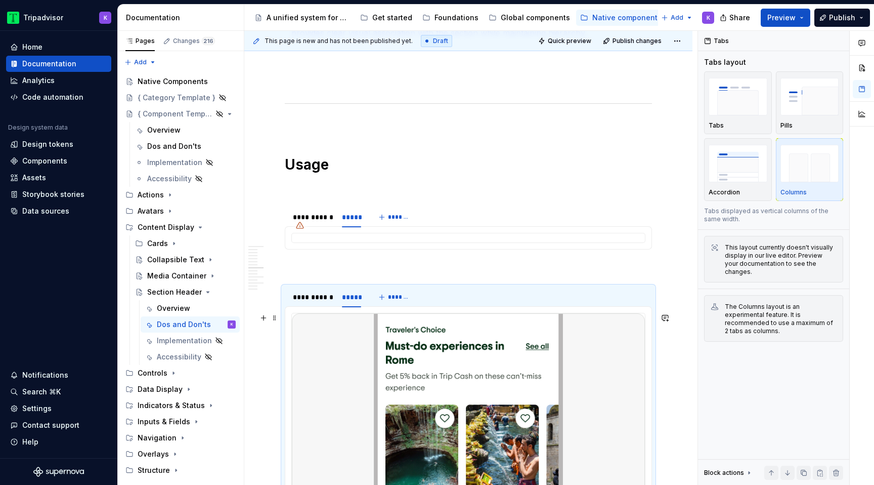
click at [403, 349] on img at bounding box center [468, 409] width 353 height 193
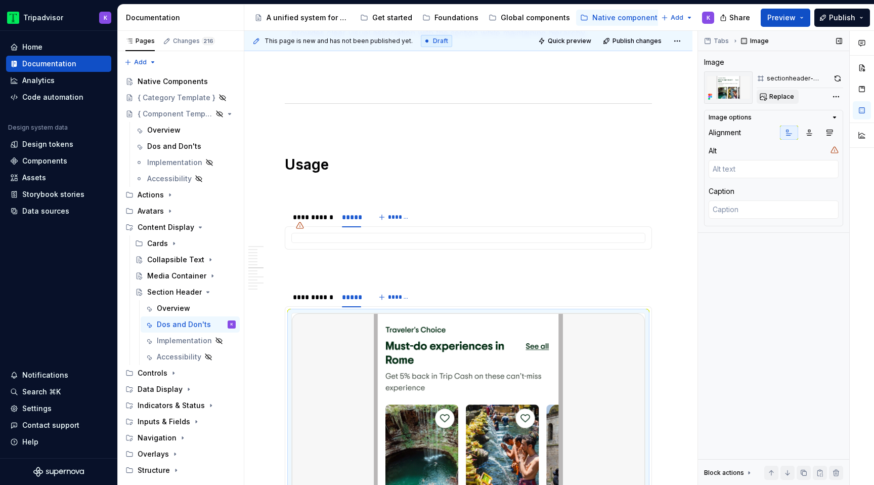
click at [775, 95] on span "Replace" at bounding box center [782, 97] width 25 height 8
type textarea "*"
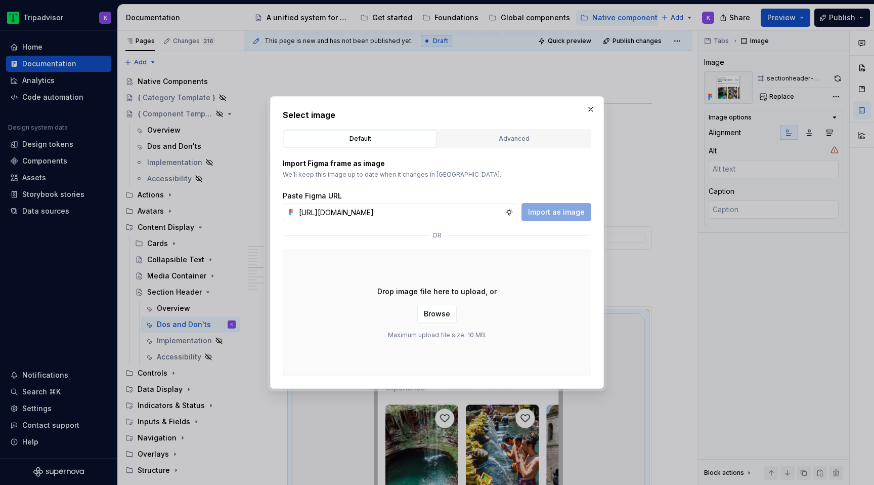
scroll to position [0, 266]
type input "[URL][DOMAIN_NAME]"
click at [571, 213] on span "Import as image" at bounding box center [556, 212] width 57 height 10
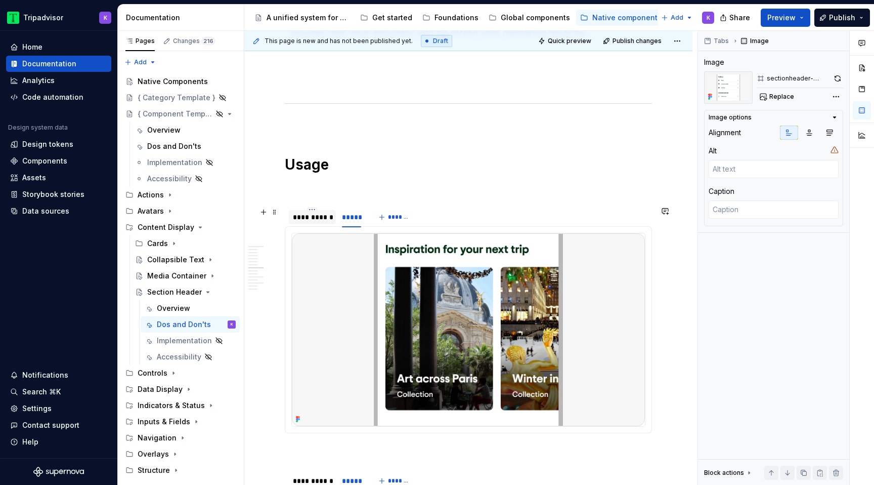
click at [324, 221] on div "**********" at bounding box center [312, 217] width 39 height 10
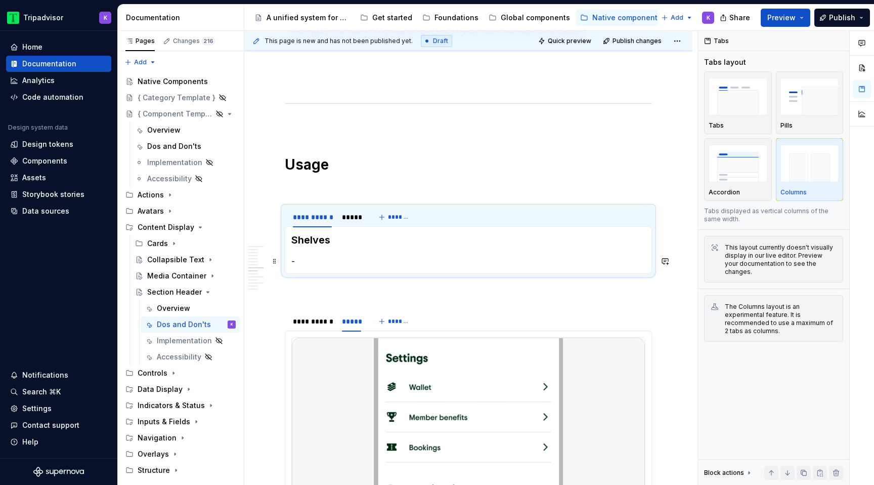
click at [328, 262] on p "-" at bounding box center [468, 261] width 354 height 12
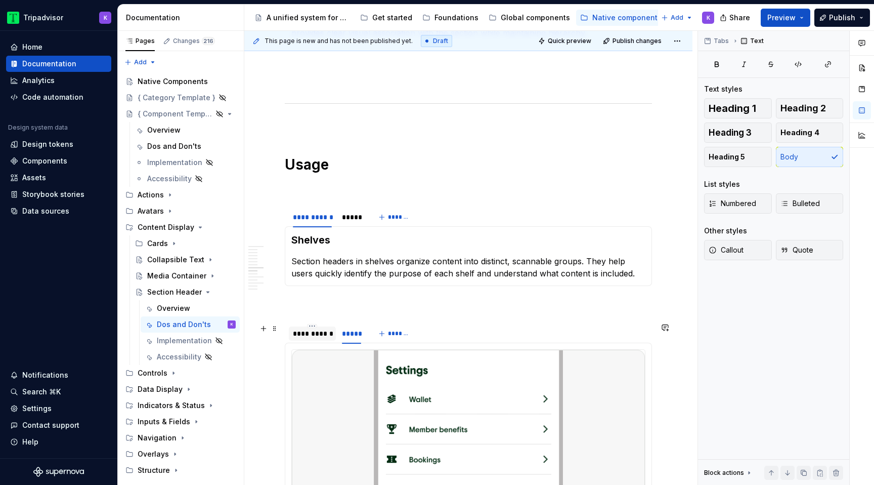
click at [304, 334] on div "**********" at bounding box center [312, 333] width 39 height 10
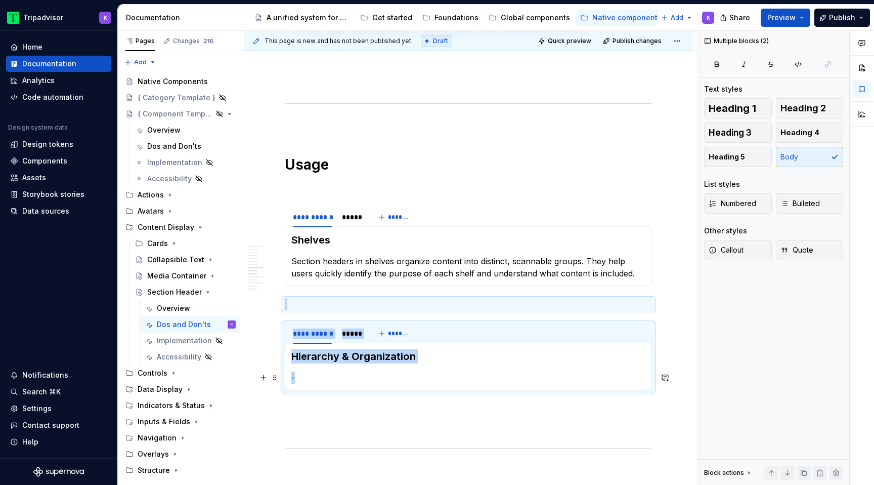
drag, startPoint x: 327, startPoint y: 375, endPoint x: 282, endPoint y: 375, distance: 45.0
click at [285, 375] on section "**********" at bounding box center [468, 356] width 367 height 68
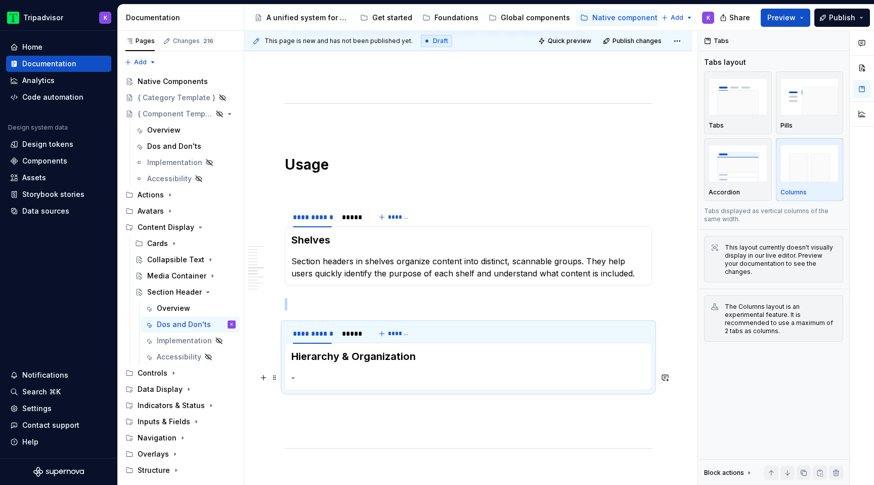
click at [307, 375] on p "-" at bounding box center [468, 377] width 354 height 12
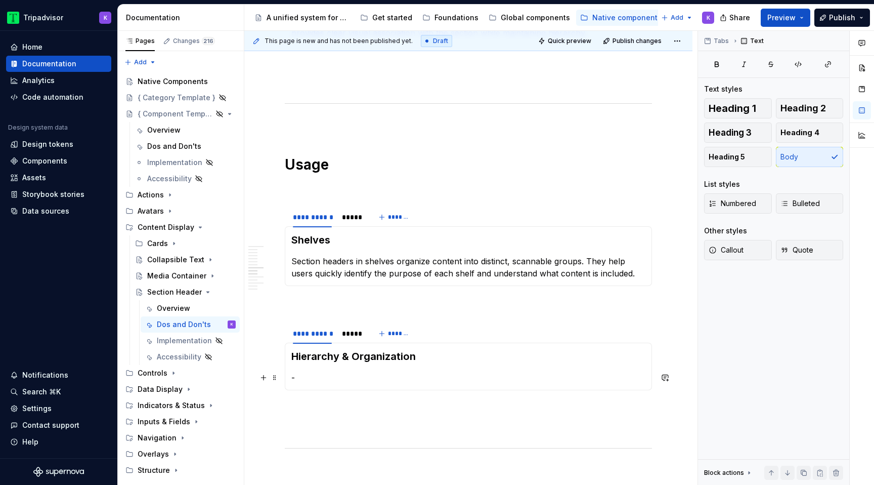
click at [296, 375] on p "-" at bounding box center [468, 377] width 354 height 12
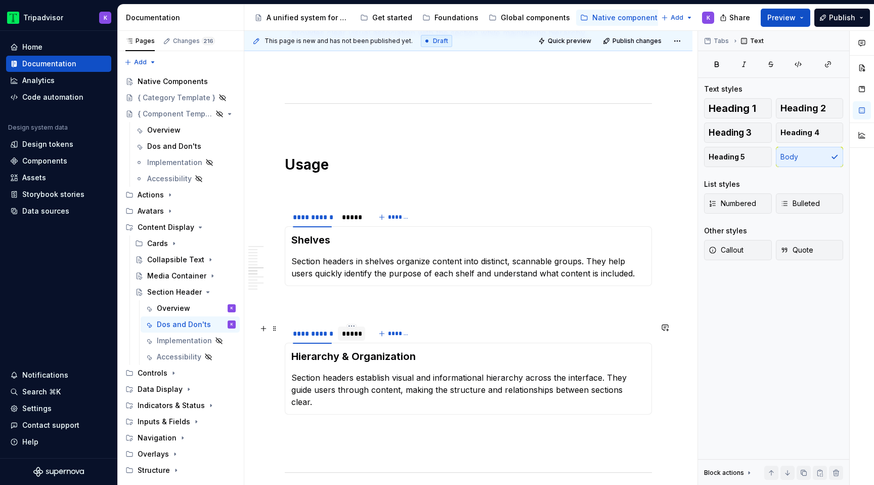
click at [355, 334] on div "*****" at bounding box center [351, 333] width 19 height 10
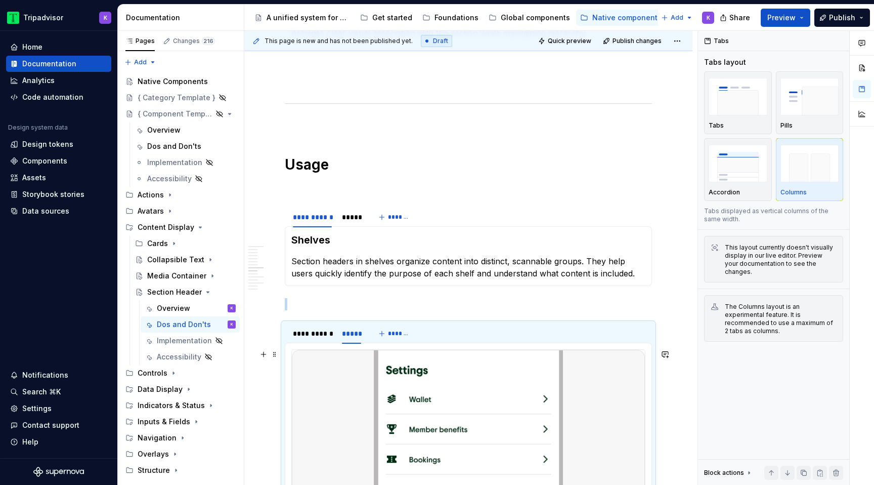
click at [415, 393] on img at bounding box center [468, 458] width 353 height 217
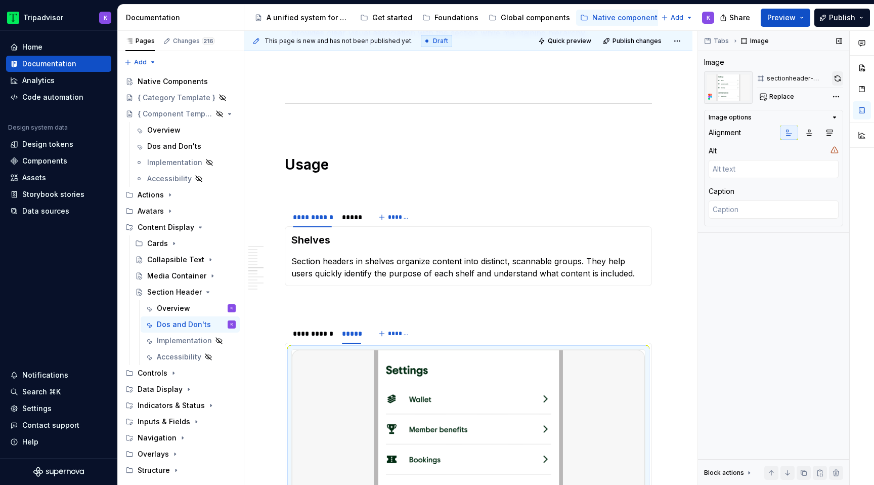
click at [834, 79] on button "button" at bounding box center [837, 78] width 11 height 14
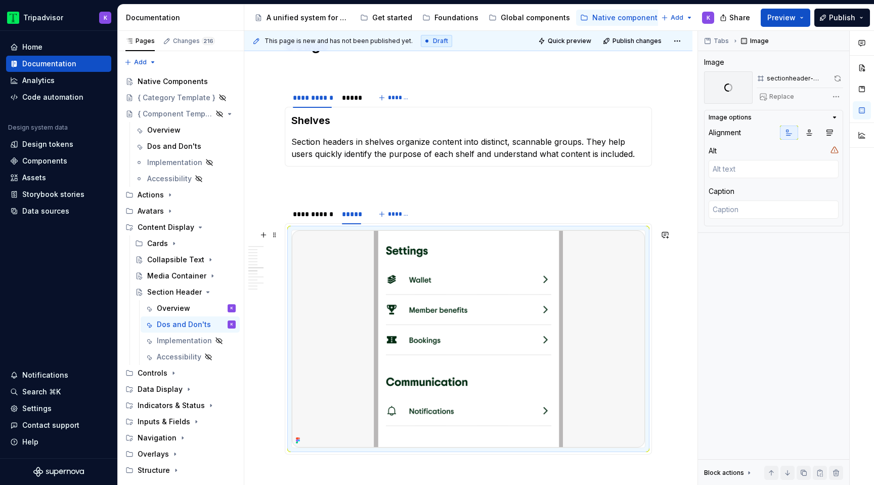
scroll to position [984, 0]
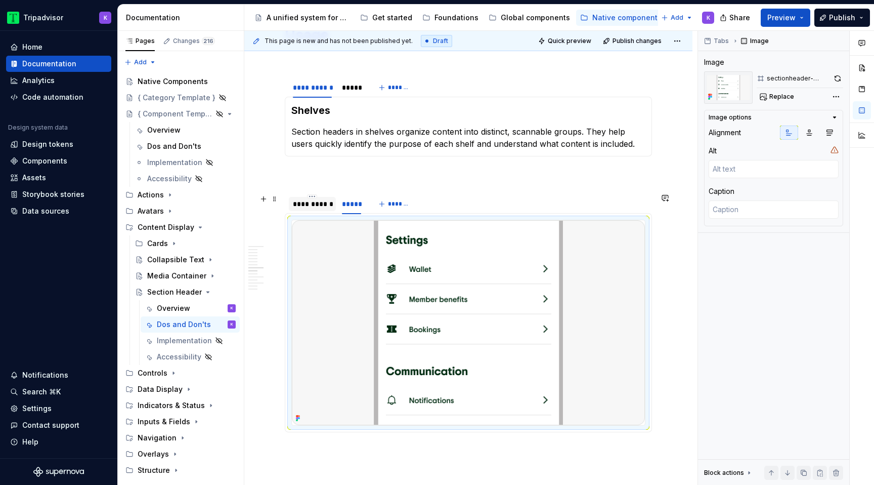
click at [309, 202] on div "**********" at bounding box center [312, 204] width 39 height 10
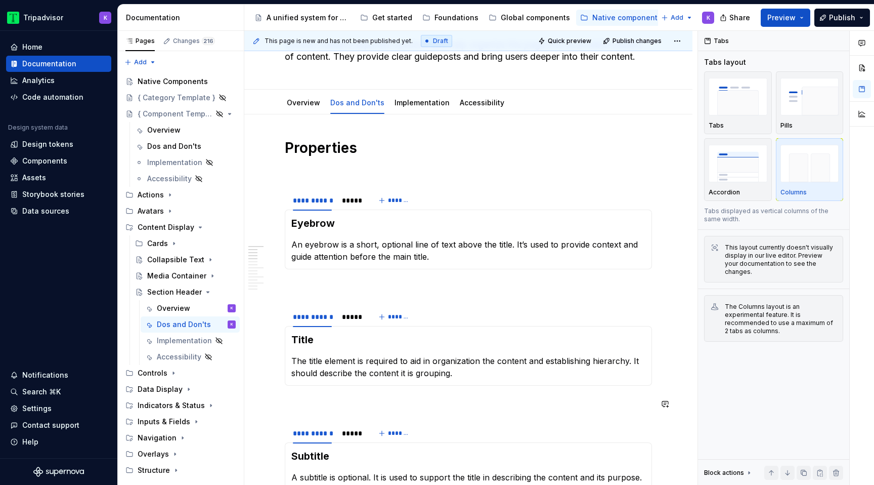
scroll to position [0, 0]
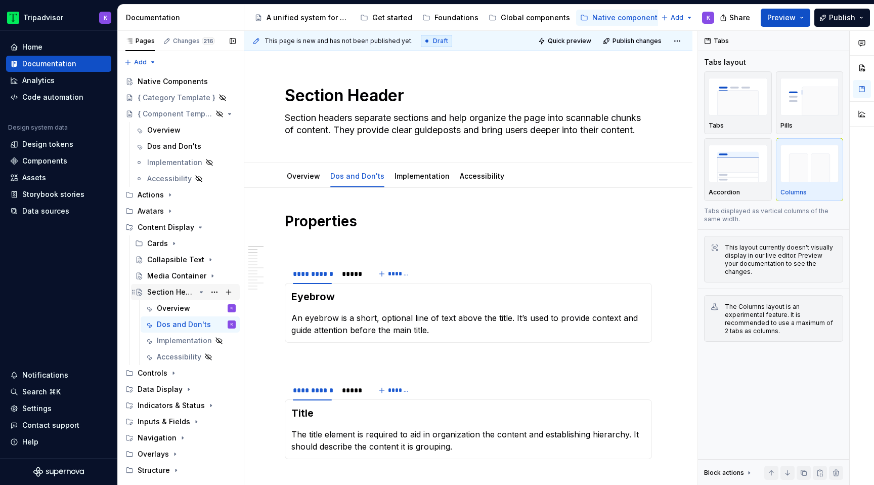
click at [200, 291] on icon "Page tree" at bounding box center [201, 291] width 3 height 1
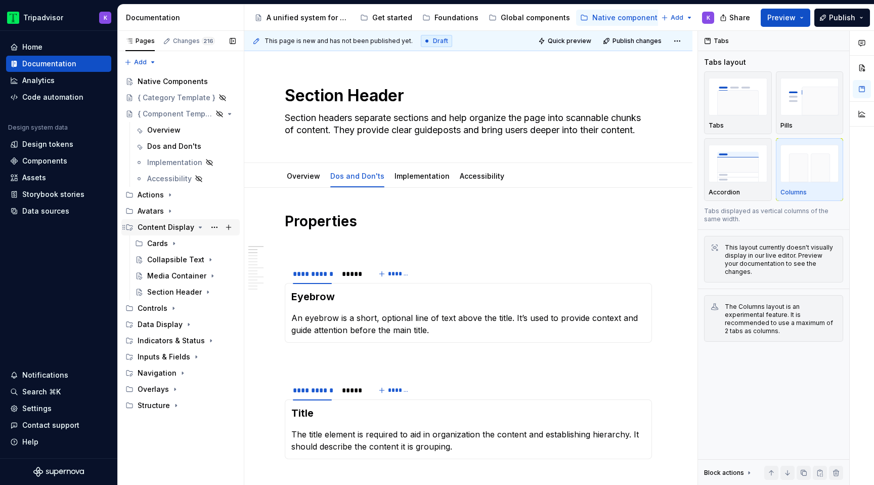
click at [196, 228] on icon "Page tree" at bounding box center [200, 227] width 8 height 8
type textarea "*"
